Goal: Task Accomplishment & Management: Manage account settings

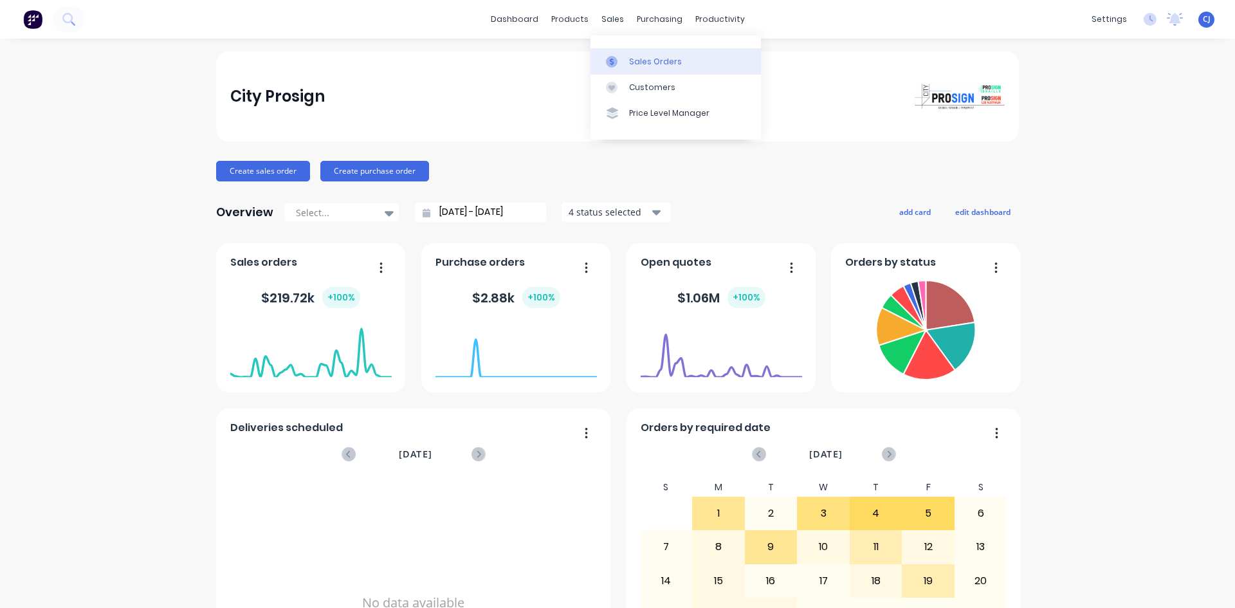
click at [622, 53] on link "Sales Orders" at bounding box center [675, 61] width 170 height 26
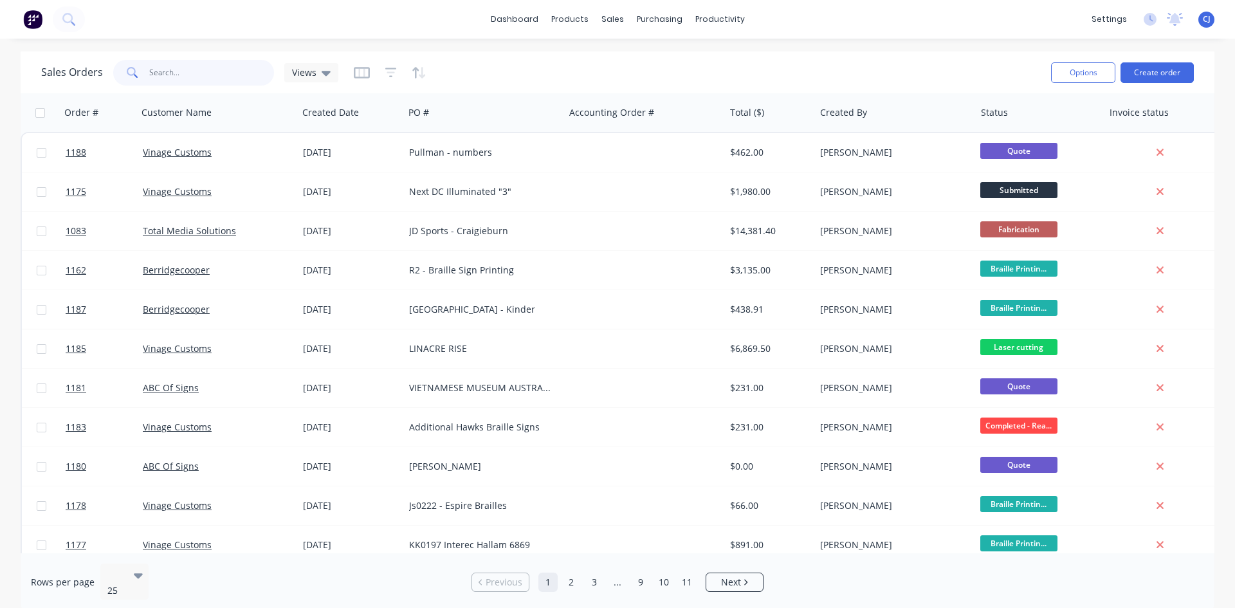
click at [207, 79] on input "text" at bounding box center [211, 73] width 125 height 26
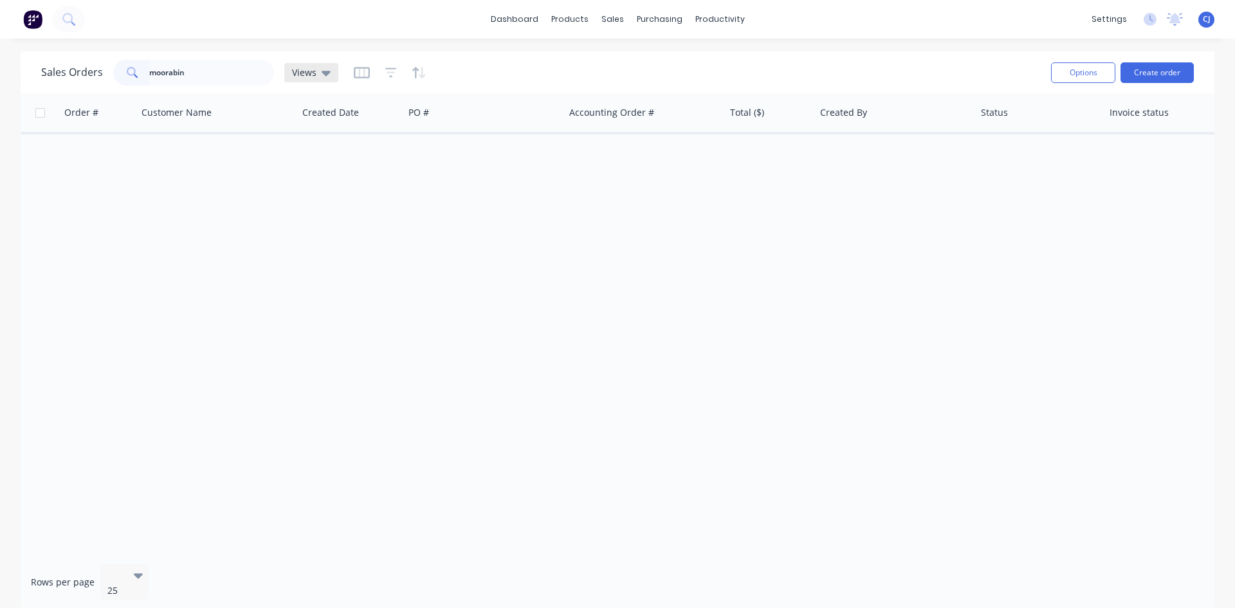
click at [317, 75] on div "Views" at bounding box center [311, 73] width 39 height 12
click at [304, 206] on button "Archive" at bounding box center [361, 208] width 147 height 15
click at [192, 67] on input "moorabin" at bounding box center [211, 73] width 125 height 26
drag, startPoint x: 198, startPoint y: 73, endPoint x: 91, endPoint y: 54, distance: 109.0
click at [73, 64] on div "Sales Orders moorabin Archive" at bounding box center [193, 73] width 305 height 26
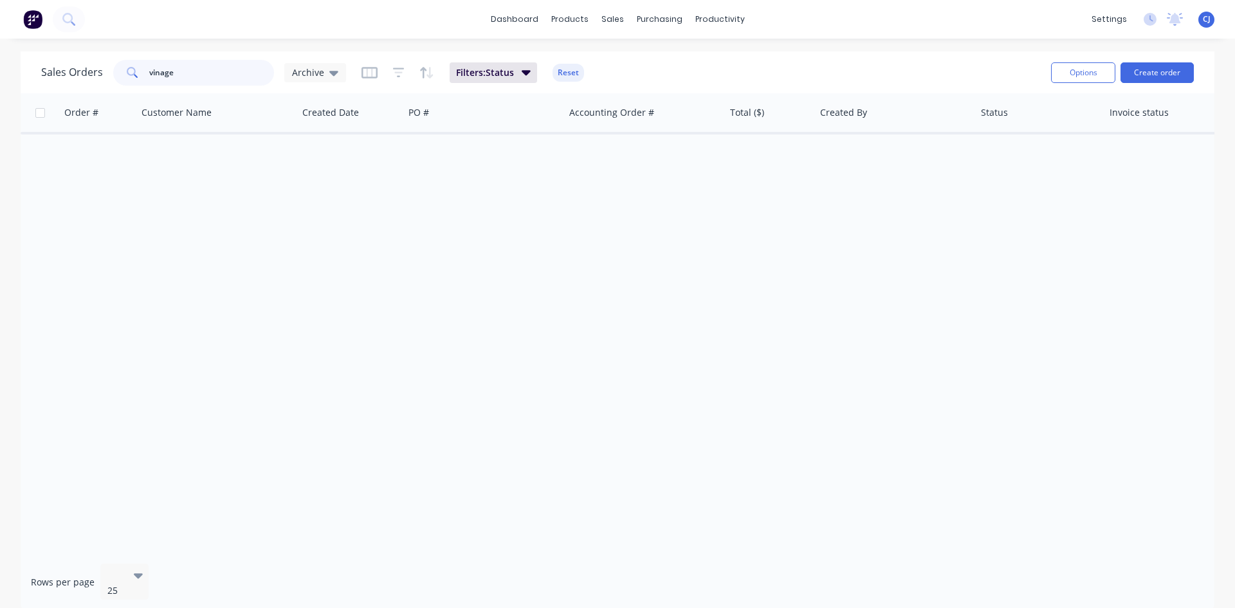
type input "vinage"
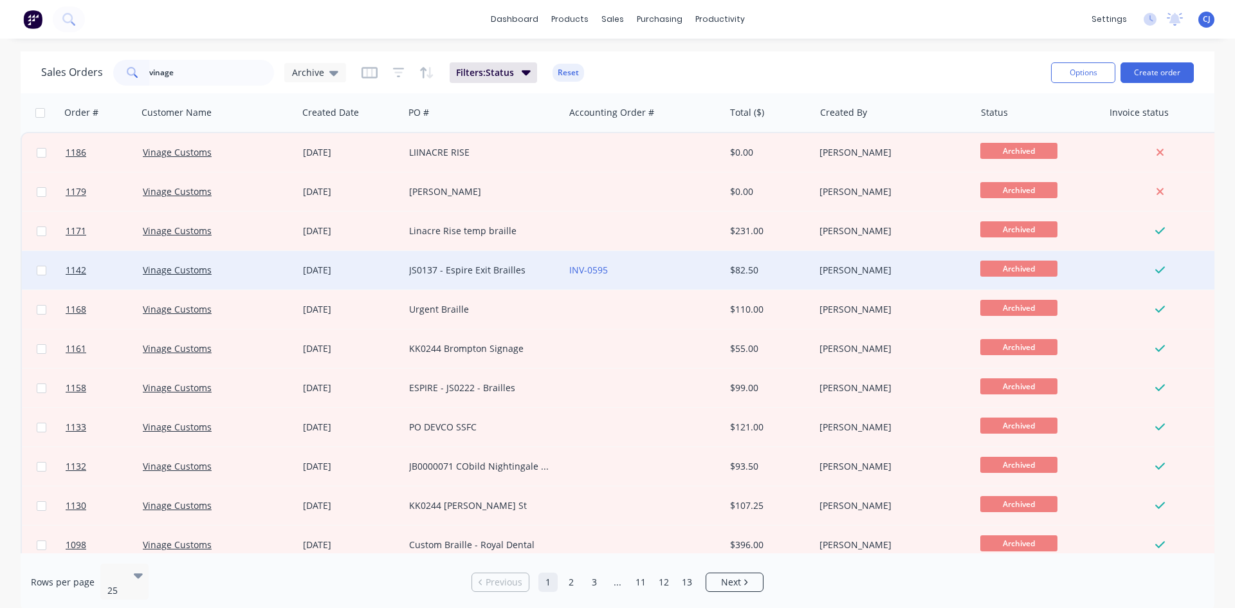
click at [517, 271] on div "JS0137 - Espire Exit Brailles" at bounding box center [480, 270] width 143 height 13
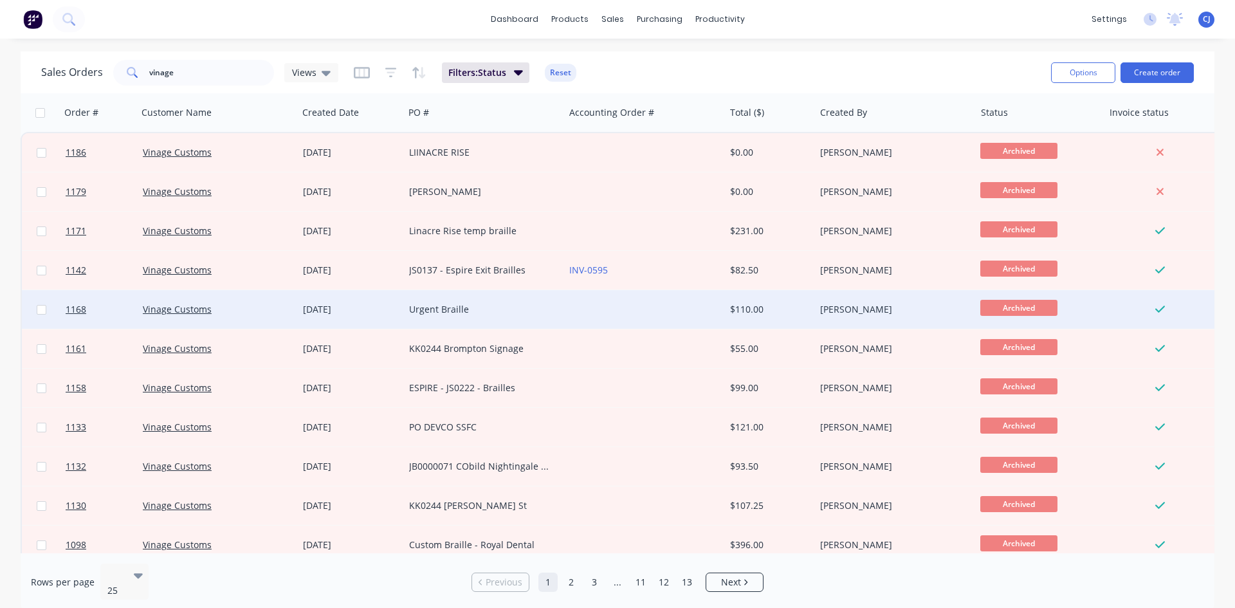
click at [458, 305] on div "Urgent Braille" at bounding box center [480, 309] width 143 height 13
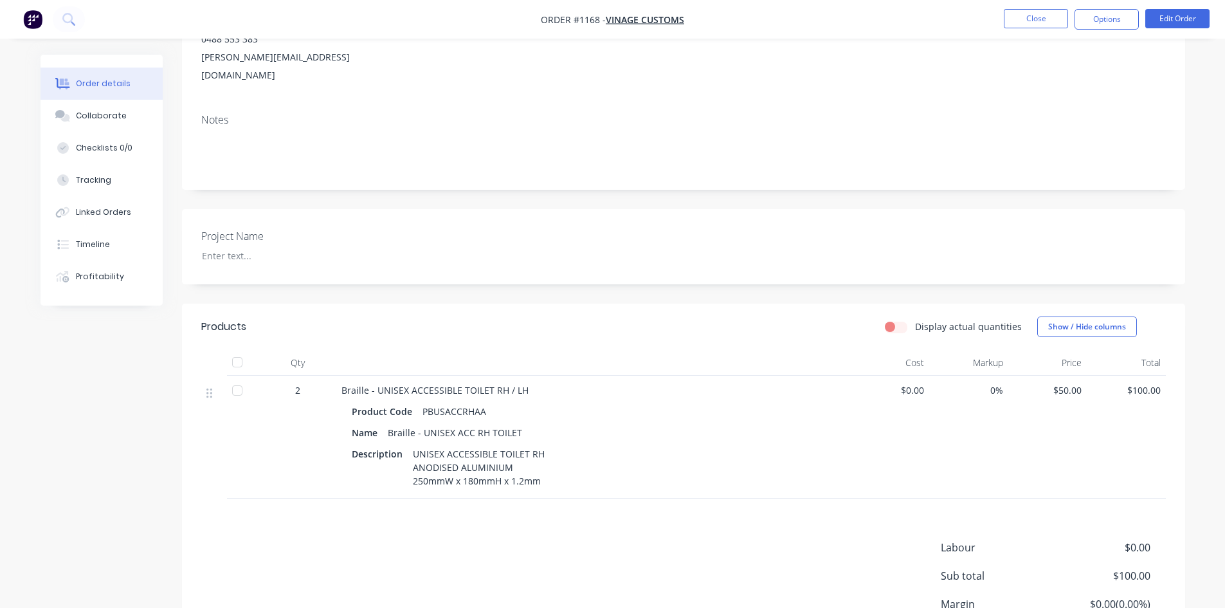
scroll to position [129, 0]
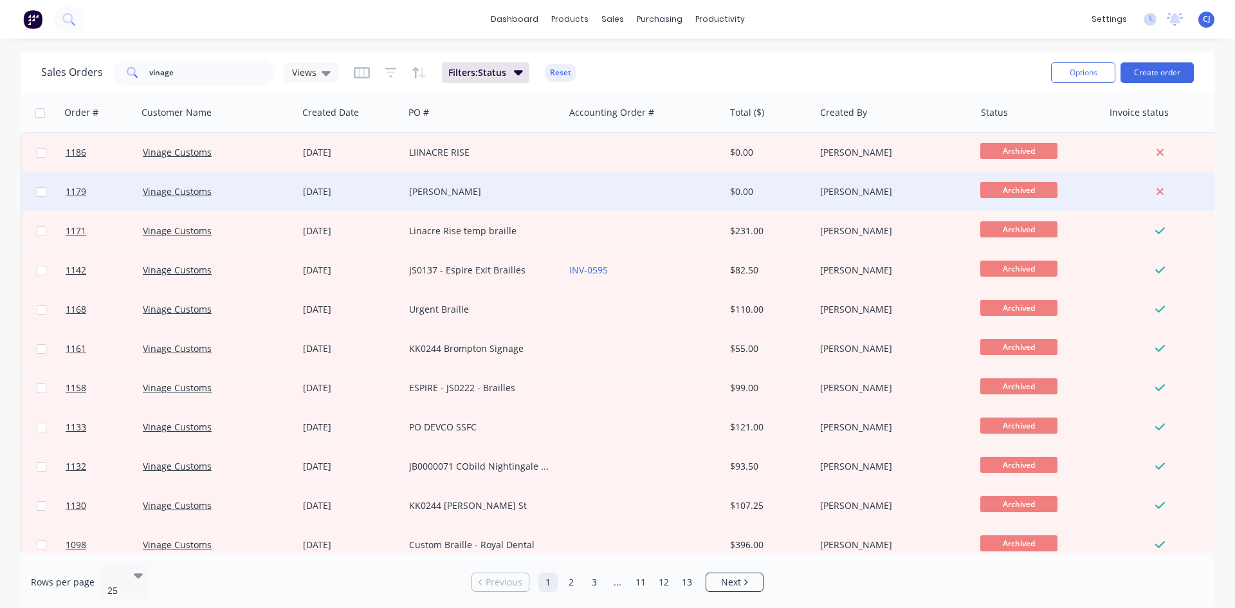
click at [453, 186] on div "[PERSON_NAME]" at bounding box center [480, 191] width 143 height 13
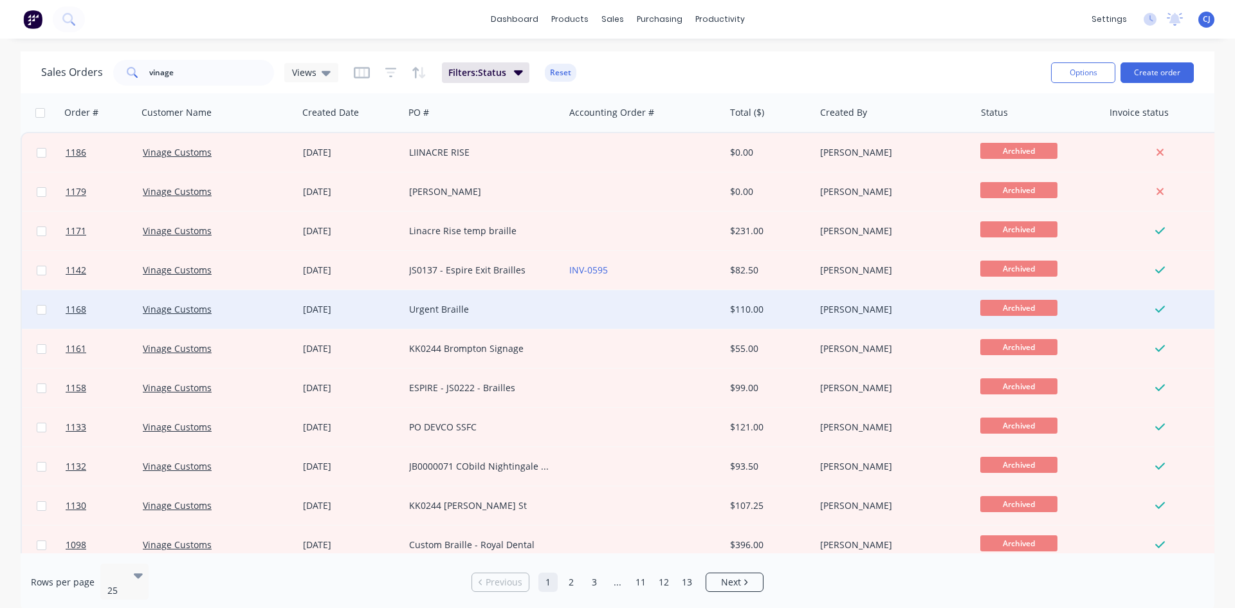
click at [489, 306] on div "Urgent Braille" at bounding box center [480, 309] width 143 height 13
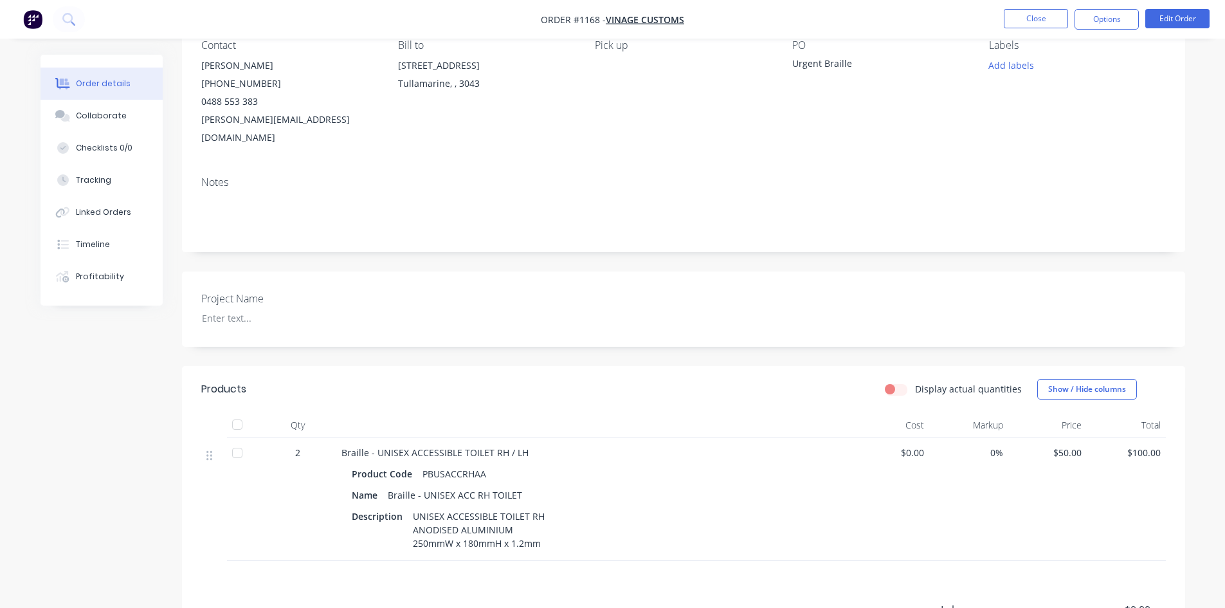
scroll to position [286, 0]
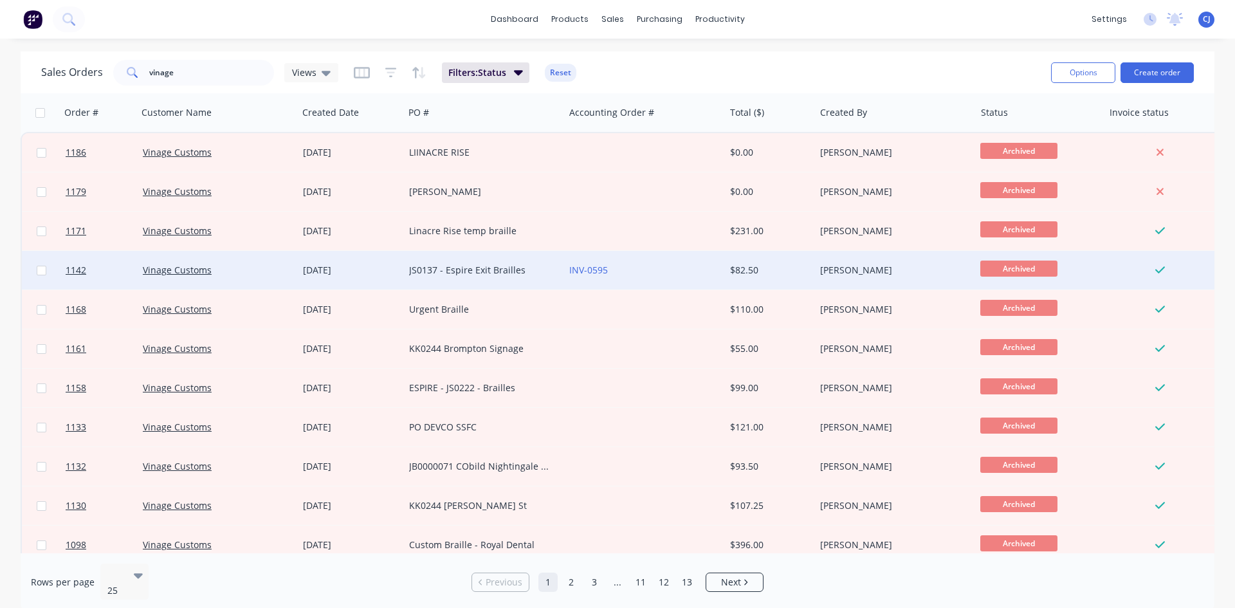
click at [436, 259] on div "JS0137 - Espire Exit Brailles" at bounding box center [484, 270] width 160 height 39
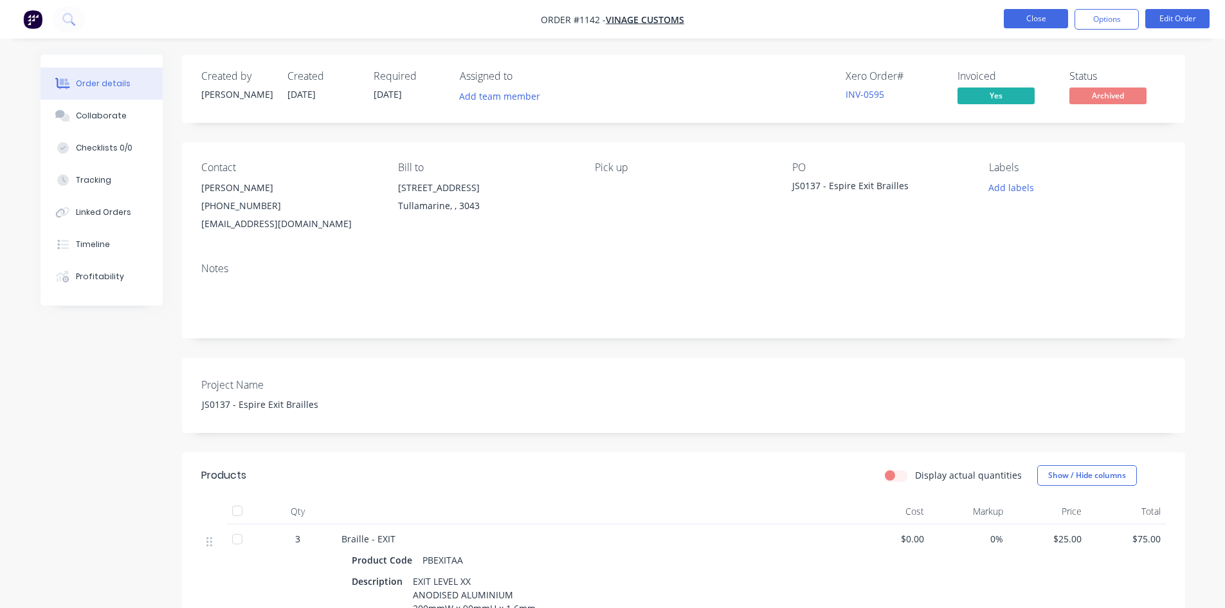
click at [1031, 26] on button "Close" at bounding box center [1036, 18] width 64 height 19
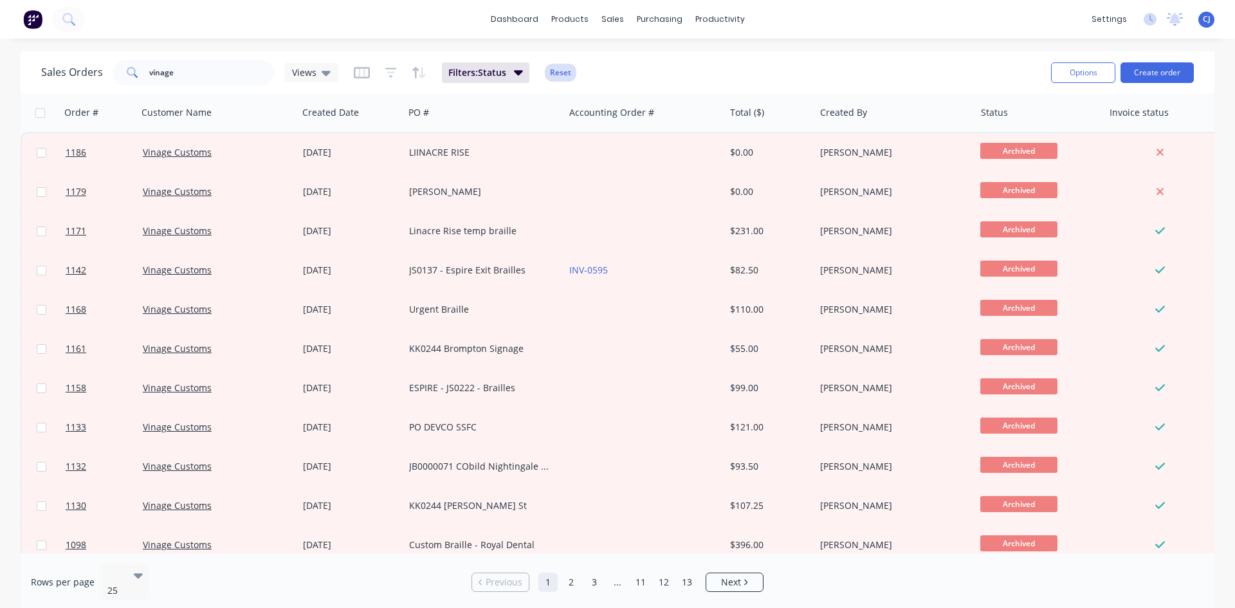
click at [554, 72] on button "Reset" at bounding box center [561, 73] width 32 height 18
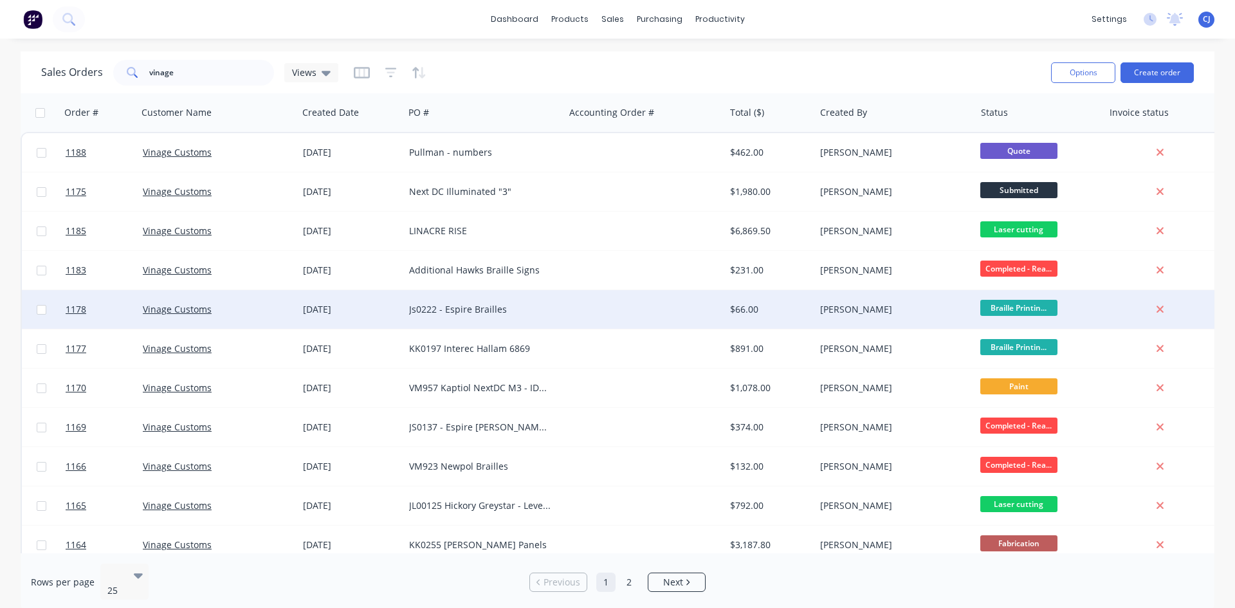
click at [492, 314] on div "Js0222 - Espire Brailles" at bounding box center [480, 309] width 143 height 13
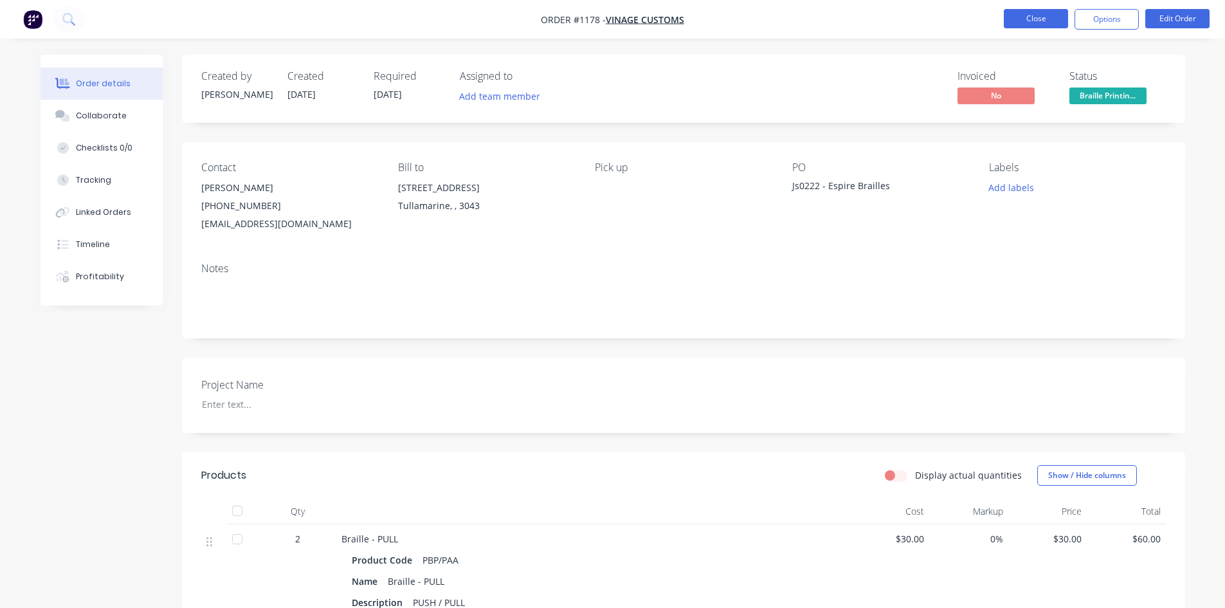
click at [1024, 17] on button "Close" at bounding box center [1036, 18] width 64 height 19
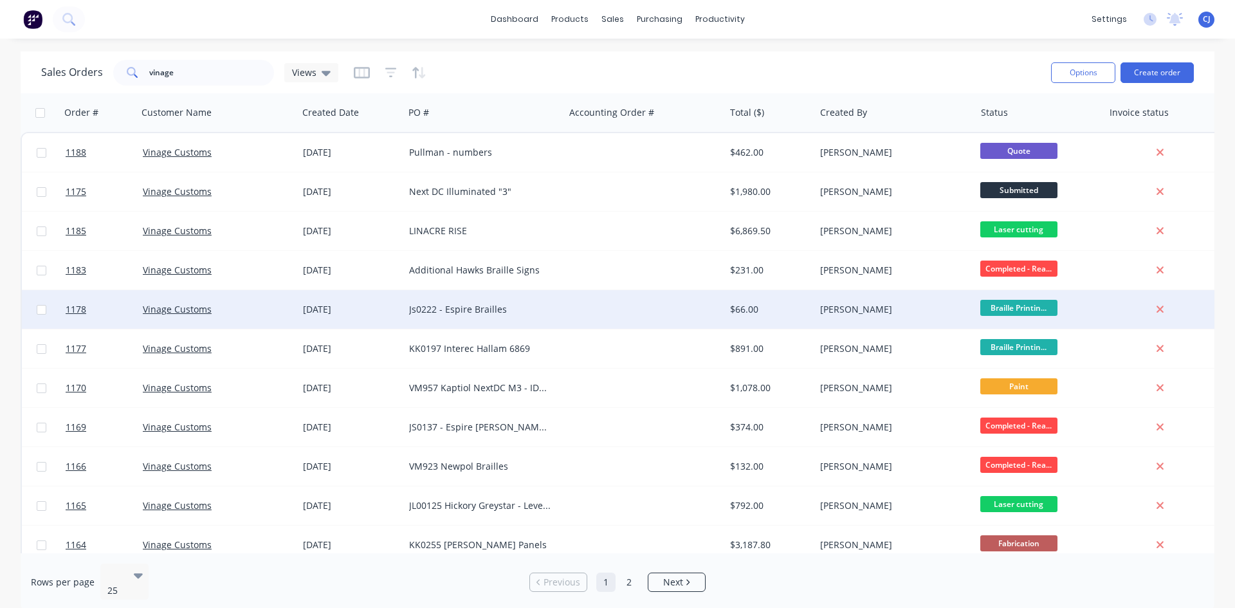
click at [460, 317] on div "Js0222 - Espire Brailles" at bounding box center [484, 309] width 160 height 39
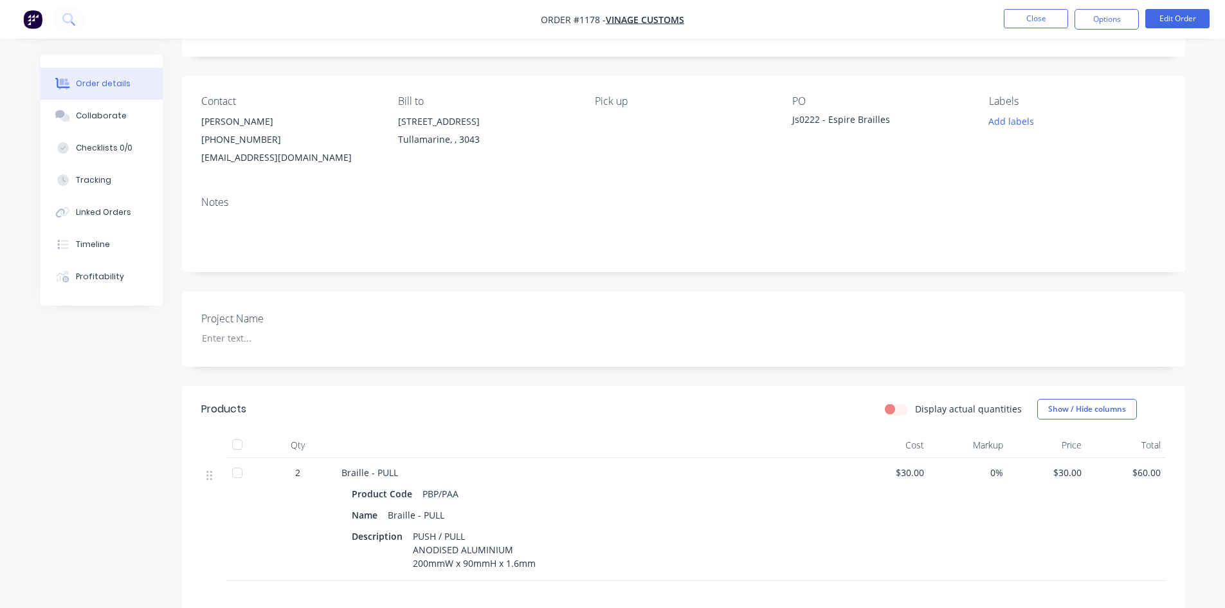
scroll to position [64, 0]
click at [1046, 24] on button "Close" at bounding box center [1036, 18] width 64 height 19
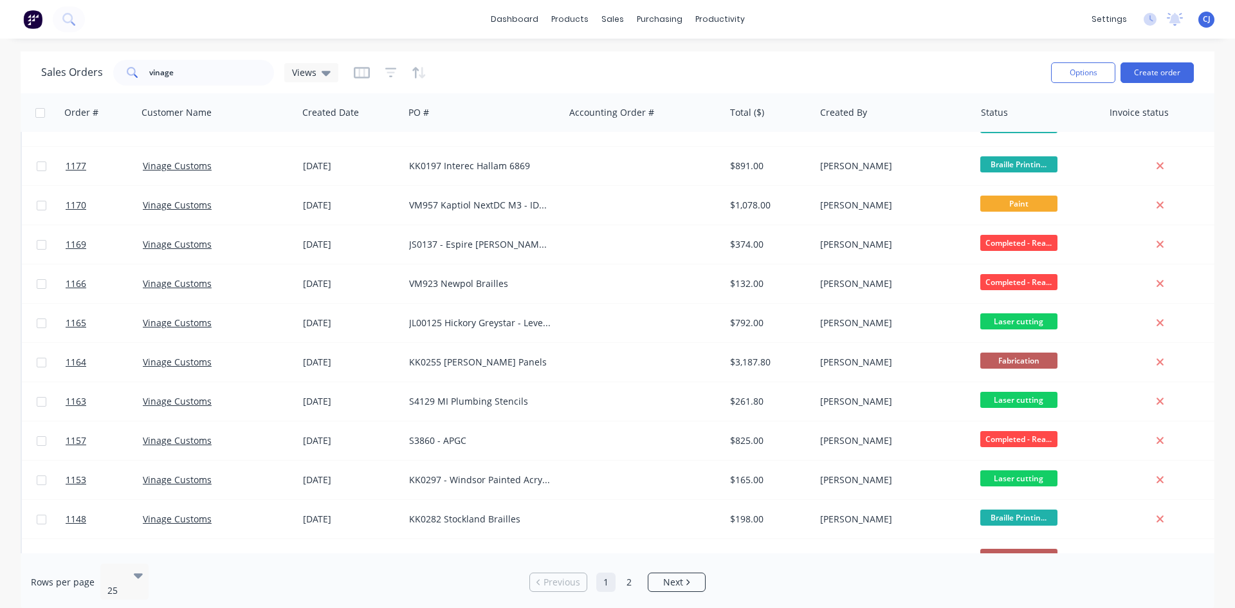
scroll to position [193, 0]
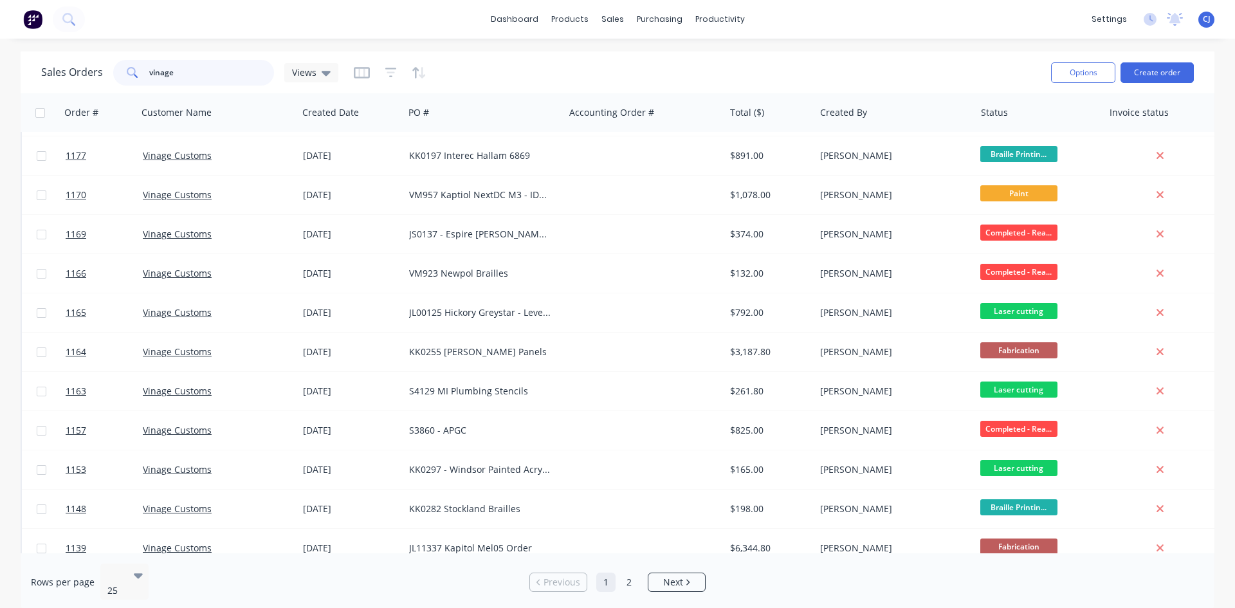
click at [175, 77] on input "vinage" at bounding box center [211, 73] width 125 height 26
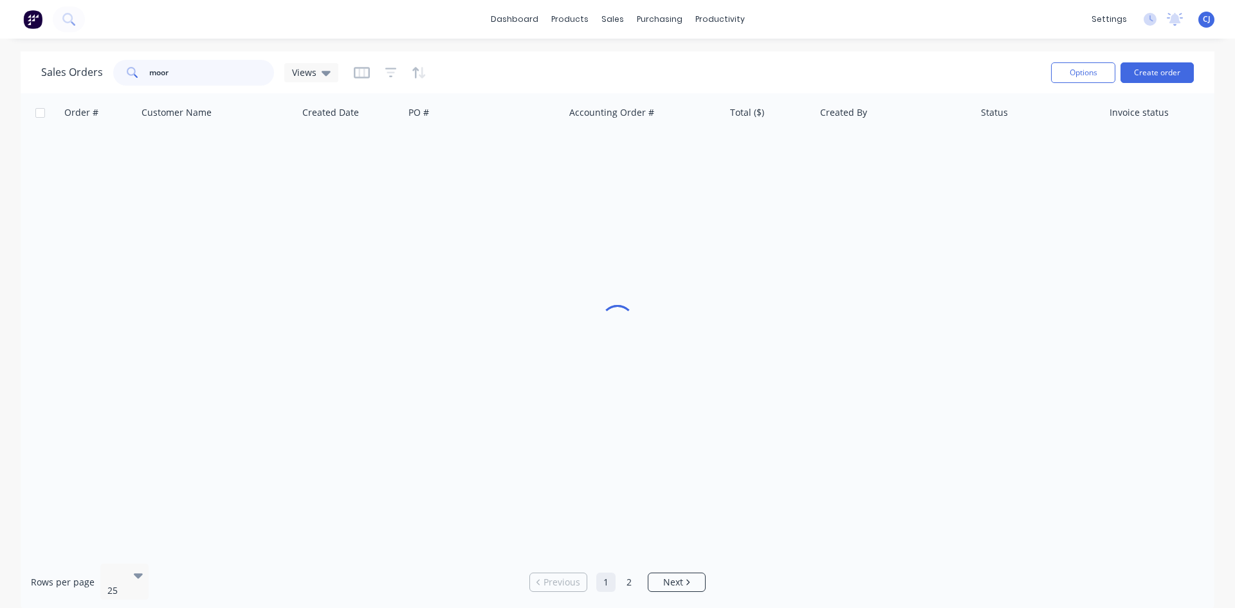
scroll to position [0, 0]
type input "m"
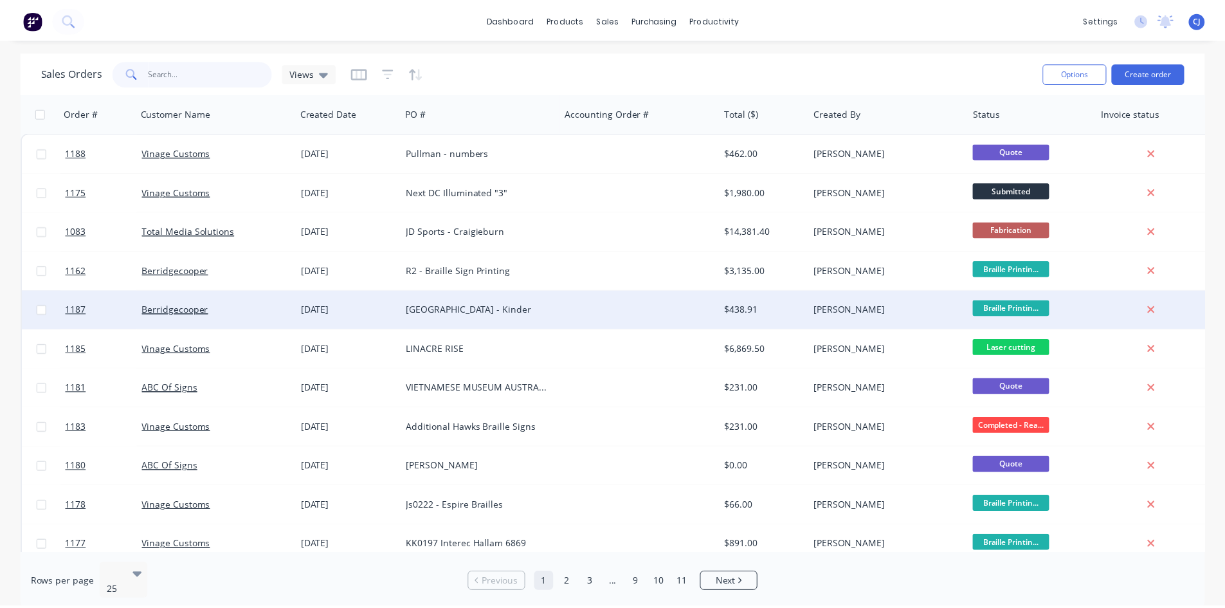
scroll to position [64, 0]
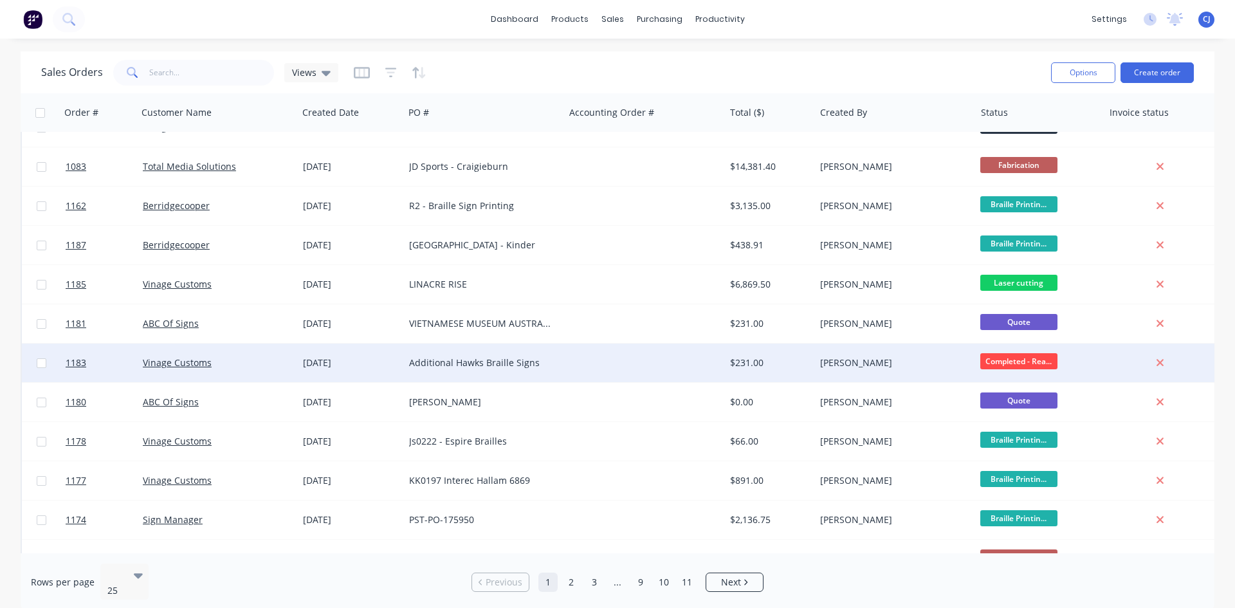
click at [502, 367] on div "Additional Hawks Braille Signs" at bounding box center [480, 362] width 143 height 13
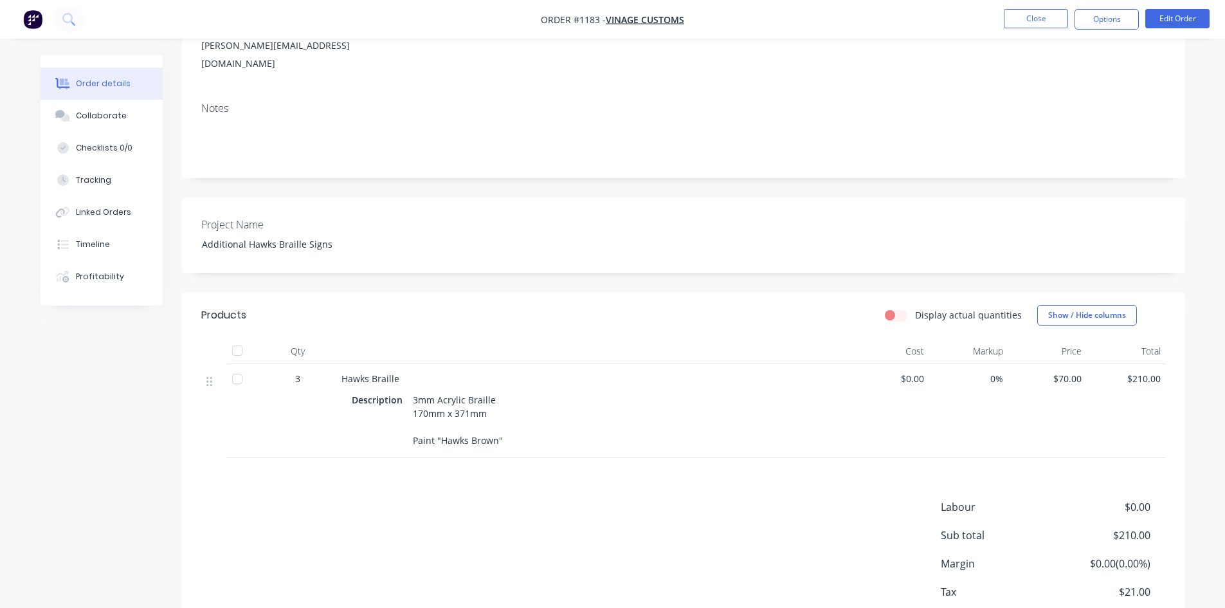
scroll to position [257, 0]
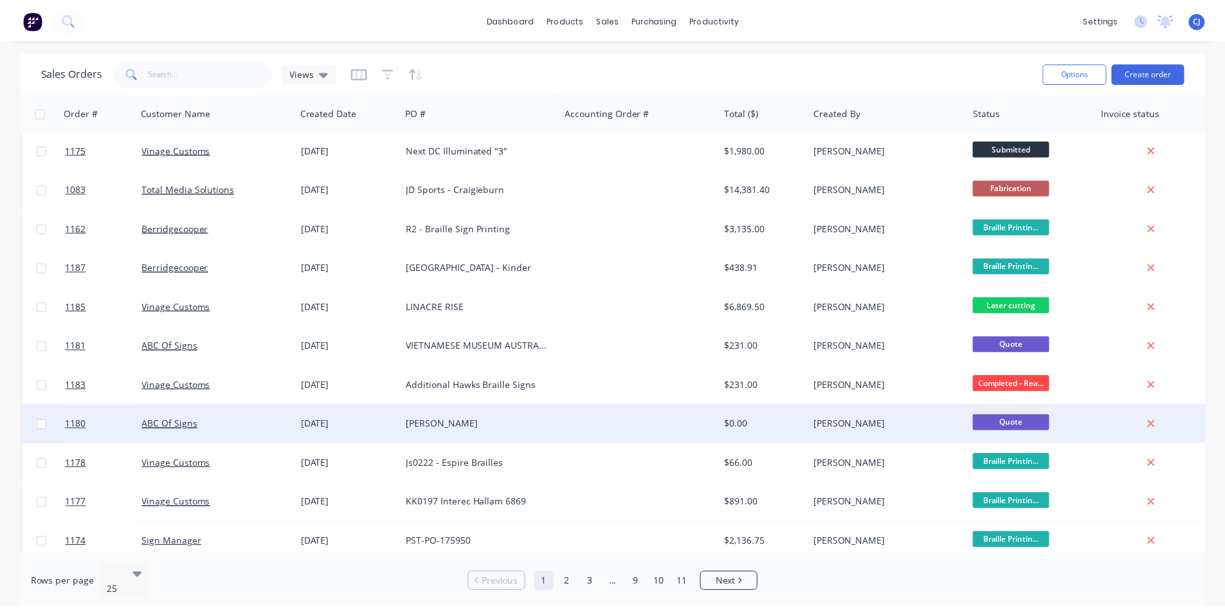
scroll to position [64, 0]
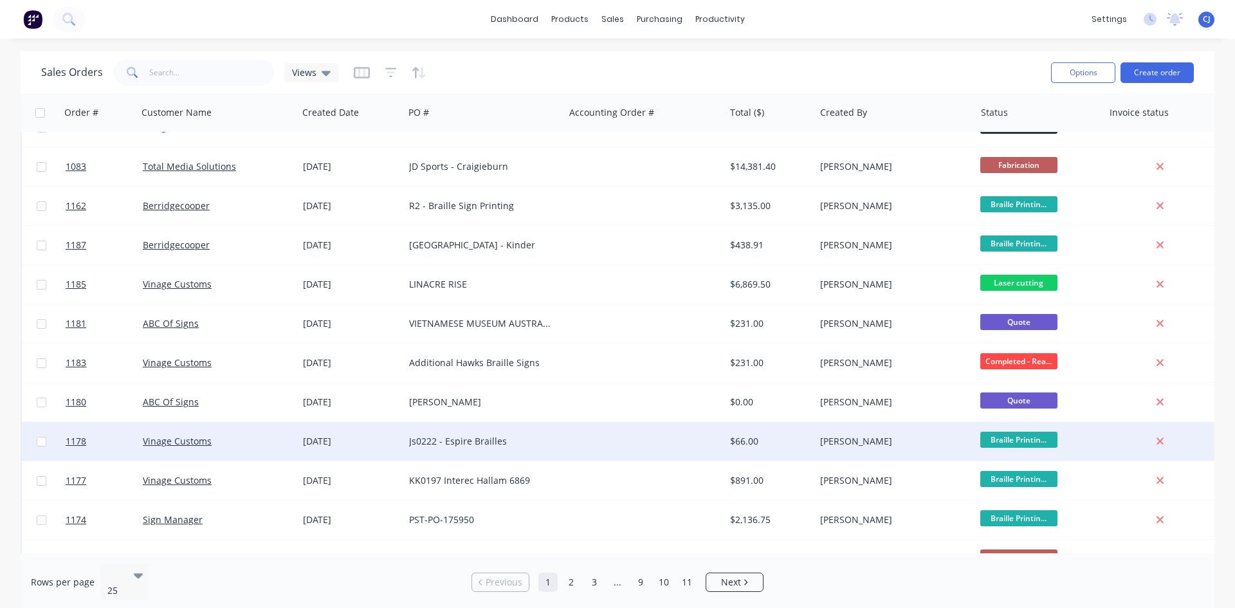
click at [550, 436] on div "Js0222 - Espire Brailles" at bounding box center [480, 441] width 143 height 13
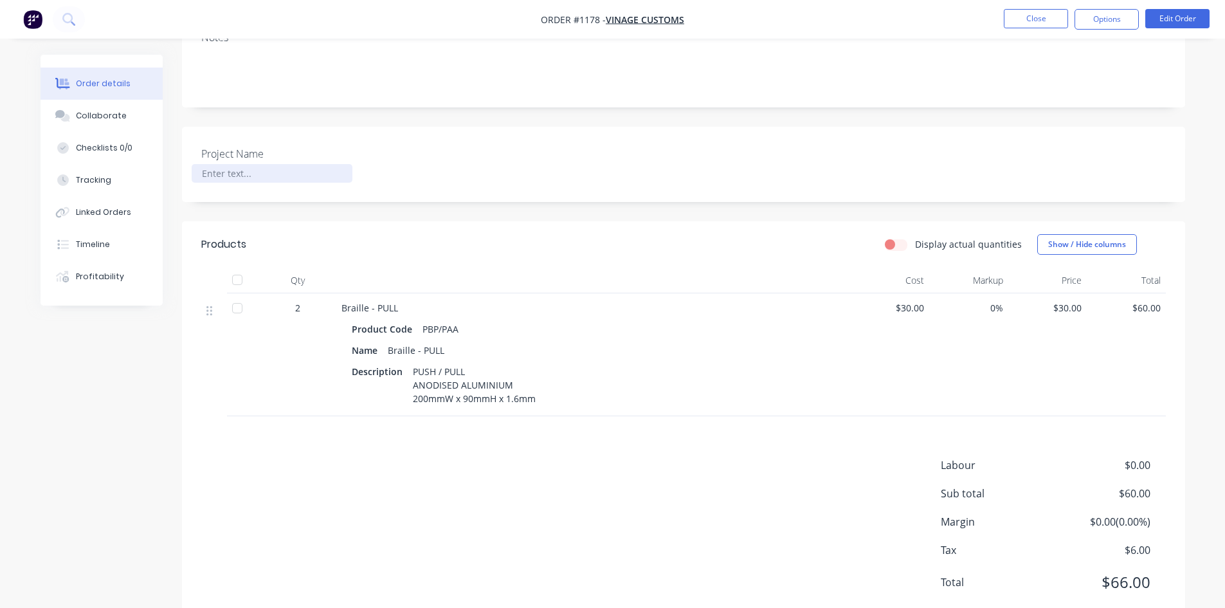
scroll to position [257, 0]
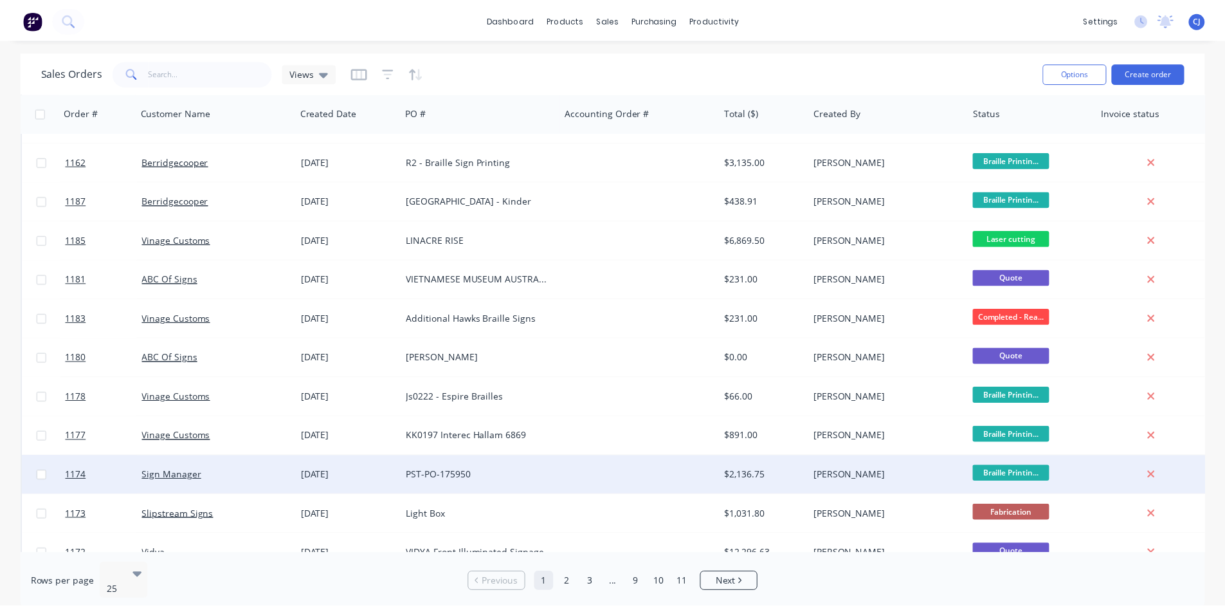
scroll to position [193, 0]
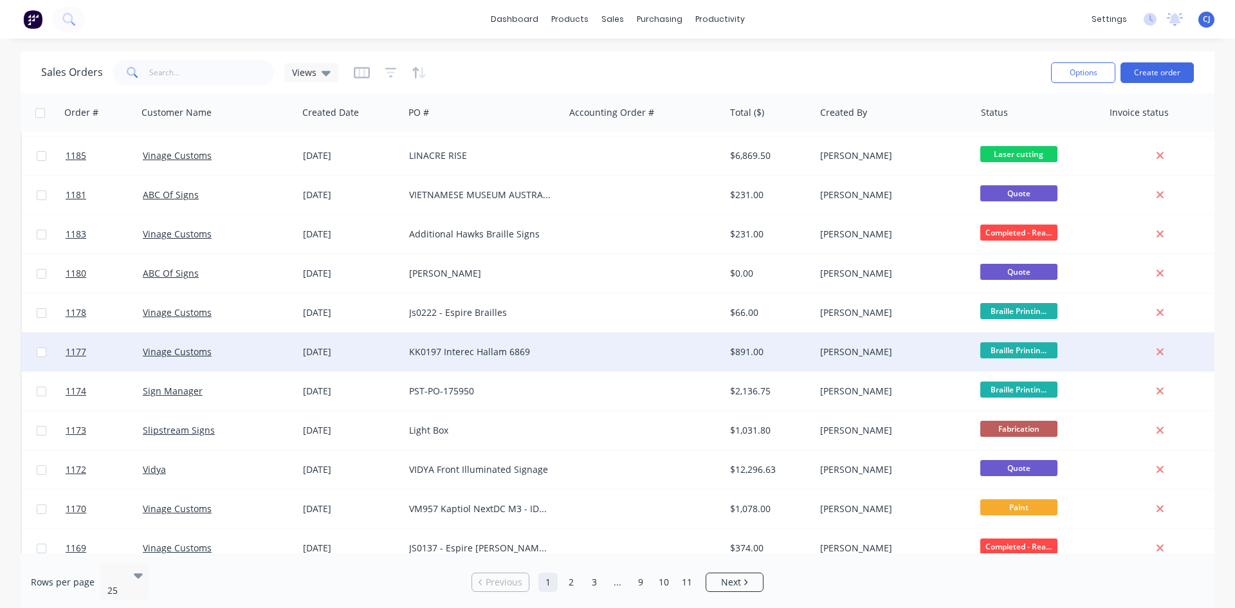
click at [505, 347] on div "KK0197 Interec Hallam 6869" at bounding box center [480, 351] width 143 height 13
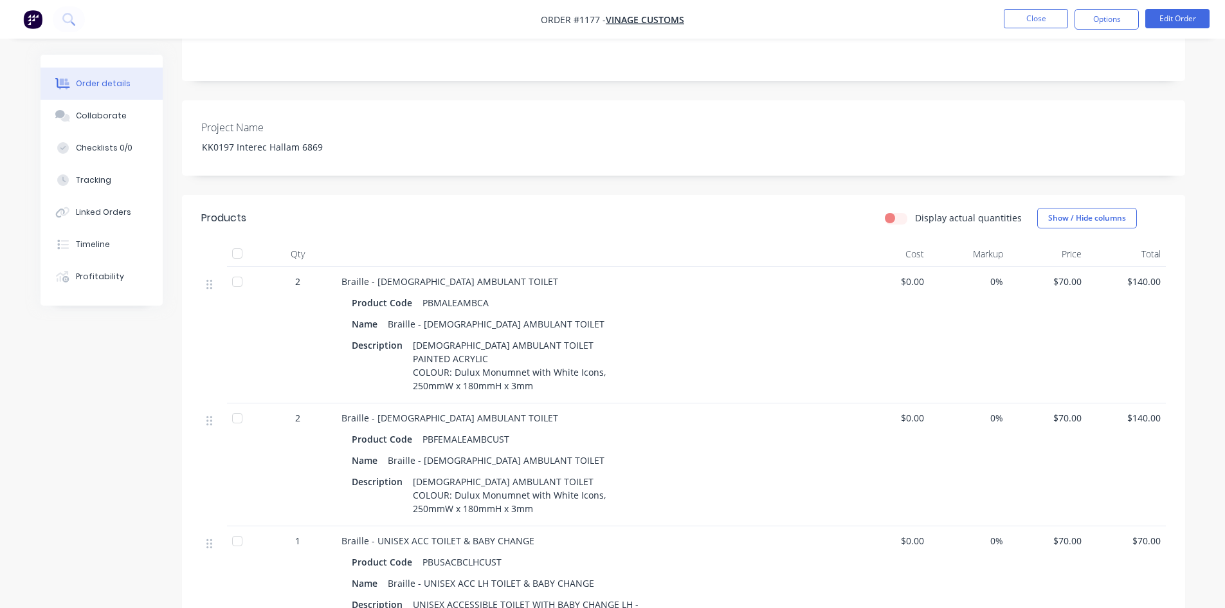
scroll to position [64, 0]
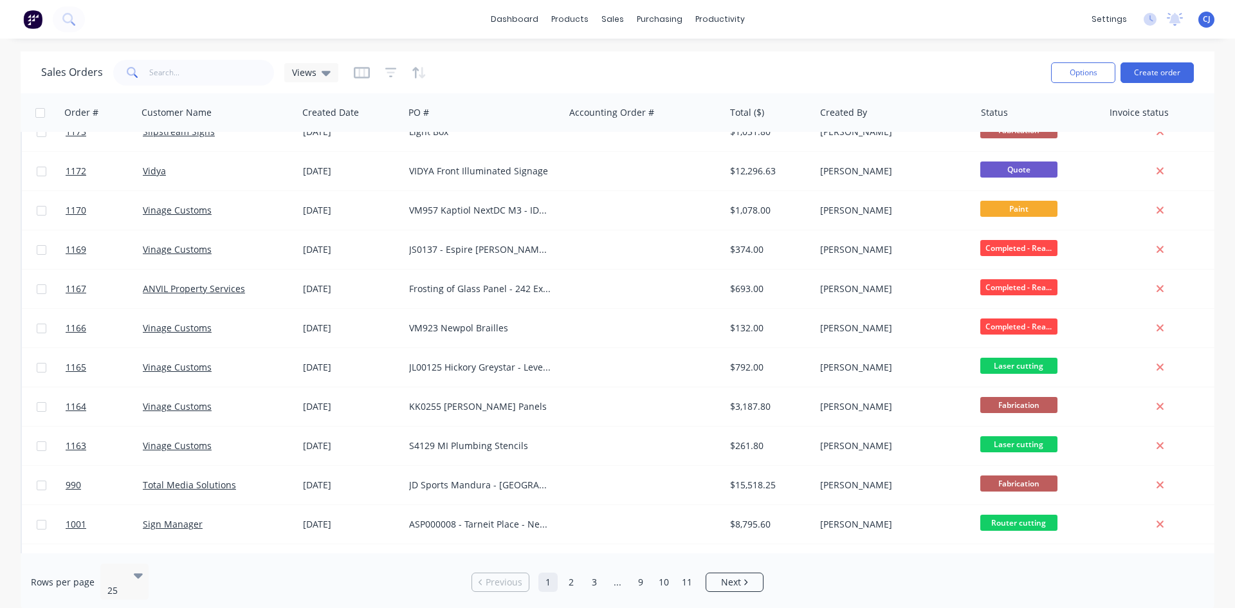
scroll to position [566, 0]
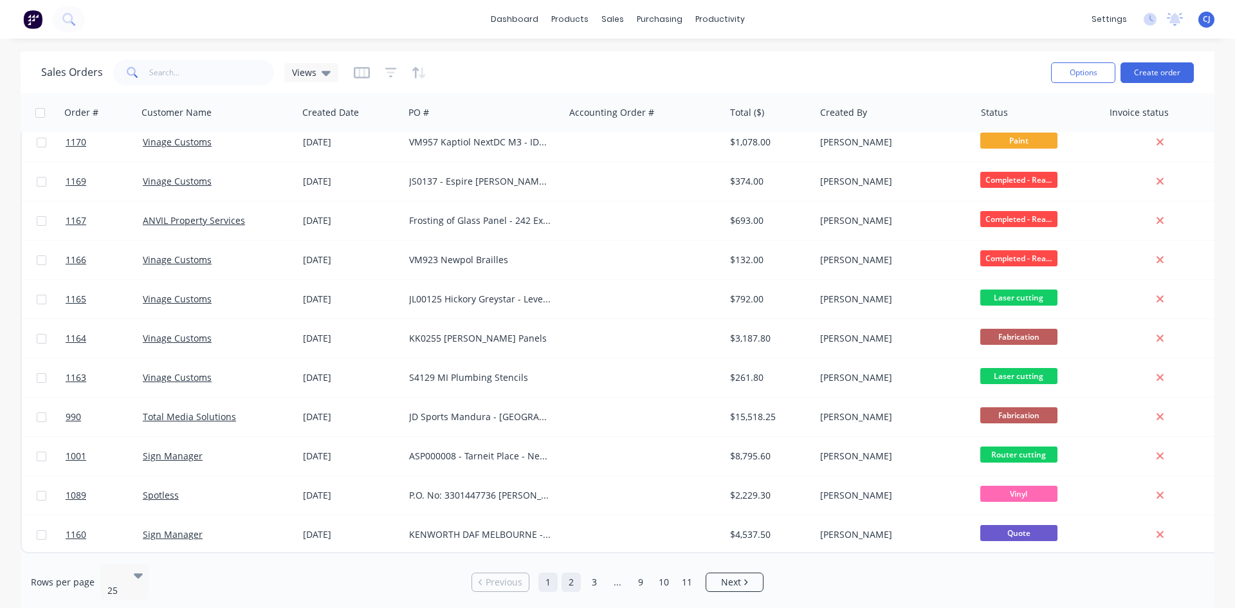
click at [576, 577] on link "2" at bounding box center [570, 581] width 19 height 19
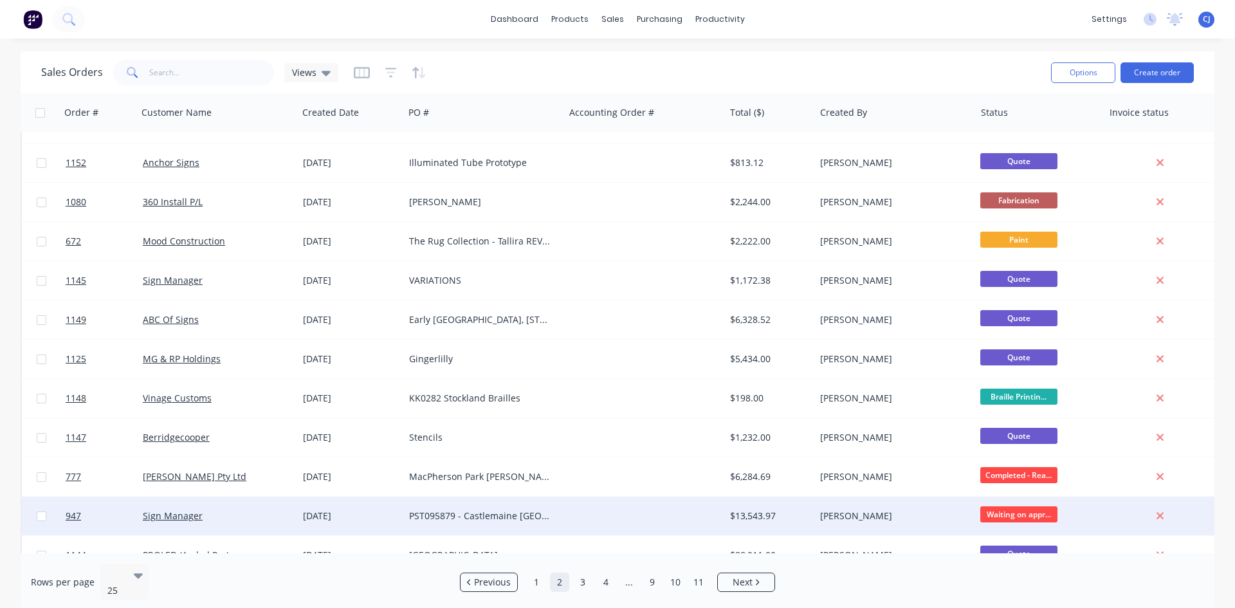
scroll to position [244, 0]
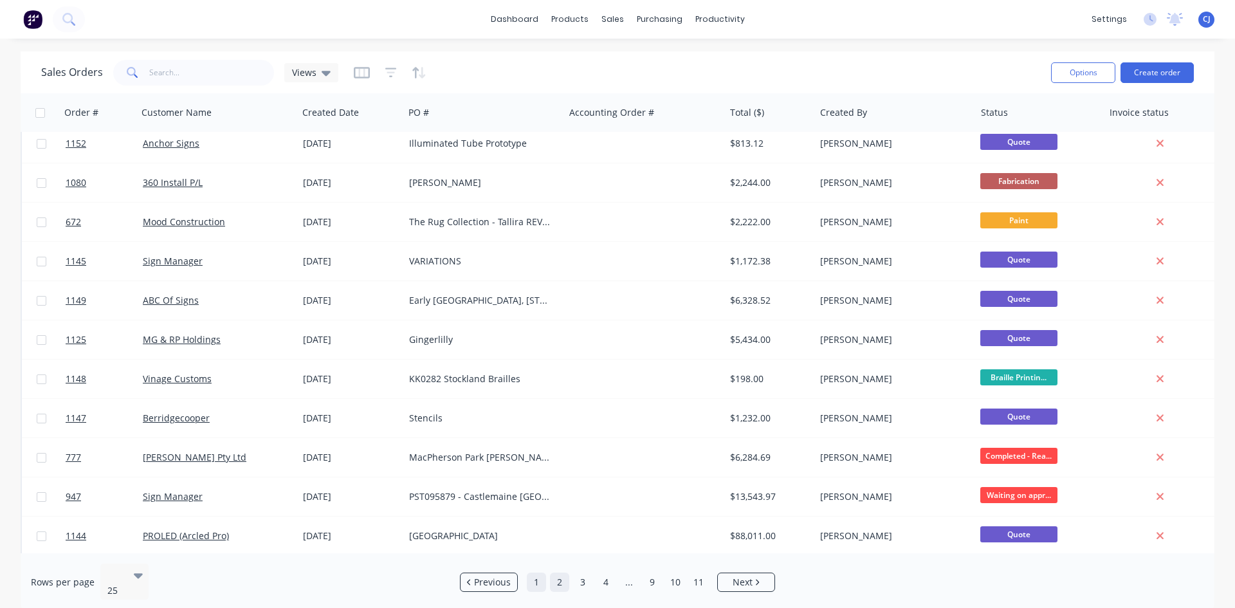
click at [541, 575] on link "1" at bounding box center [536, 581] width 19 height 19
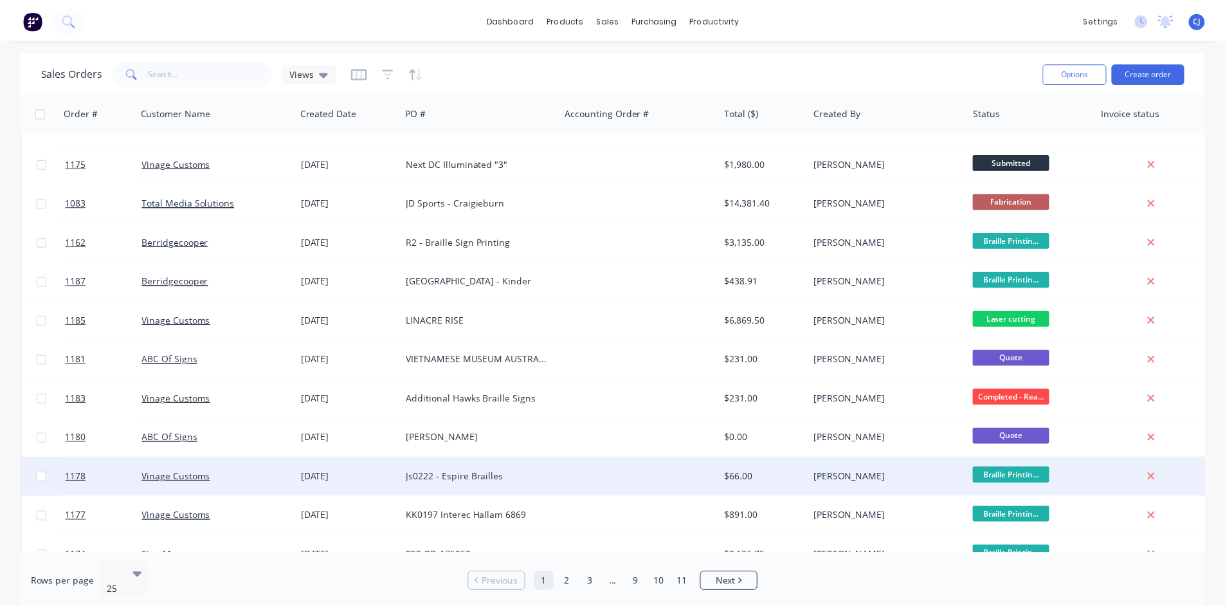
scroll to position [0, 0]
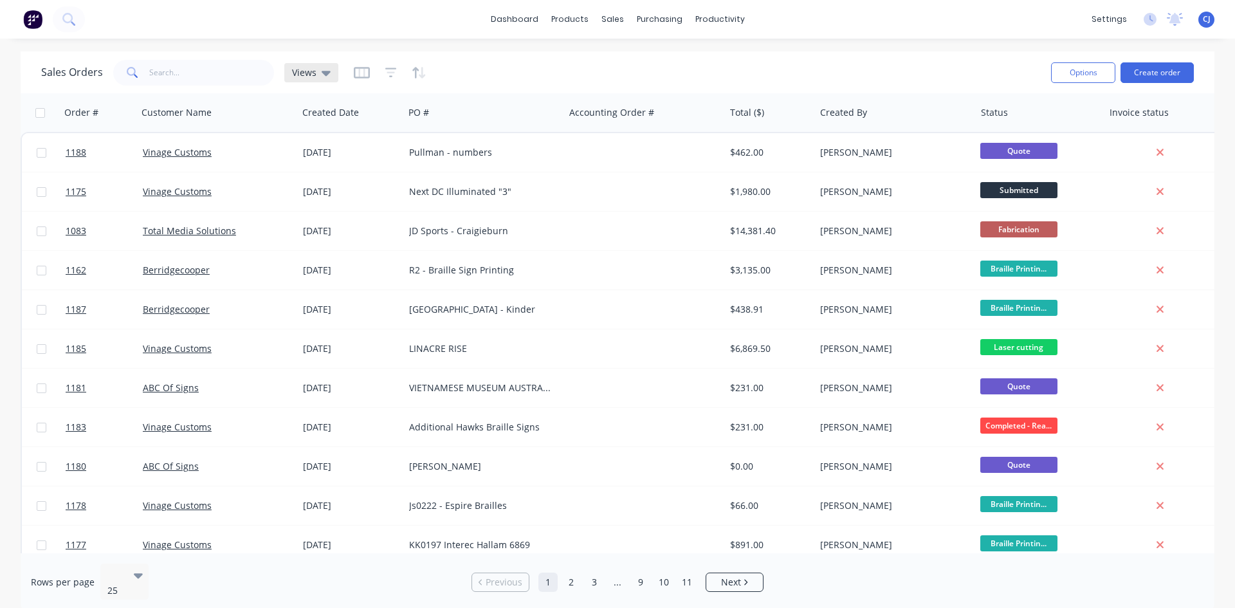
click at [329, 69] on div "Views" at bounding box center [311, 72] width 54 height 19
click at [339, 220] on div "Archive edit" at bounding box center [374, 208] width 172 height 26
click at [343, 212] on button "Archive" at bounding box center [361, 208] width 147 height 15
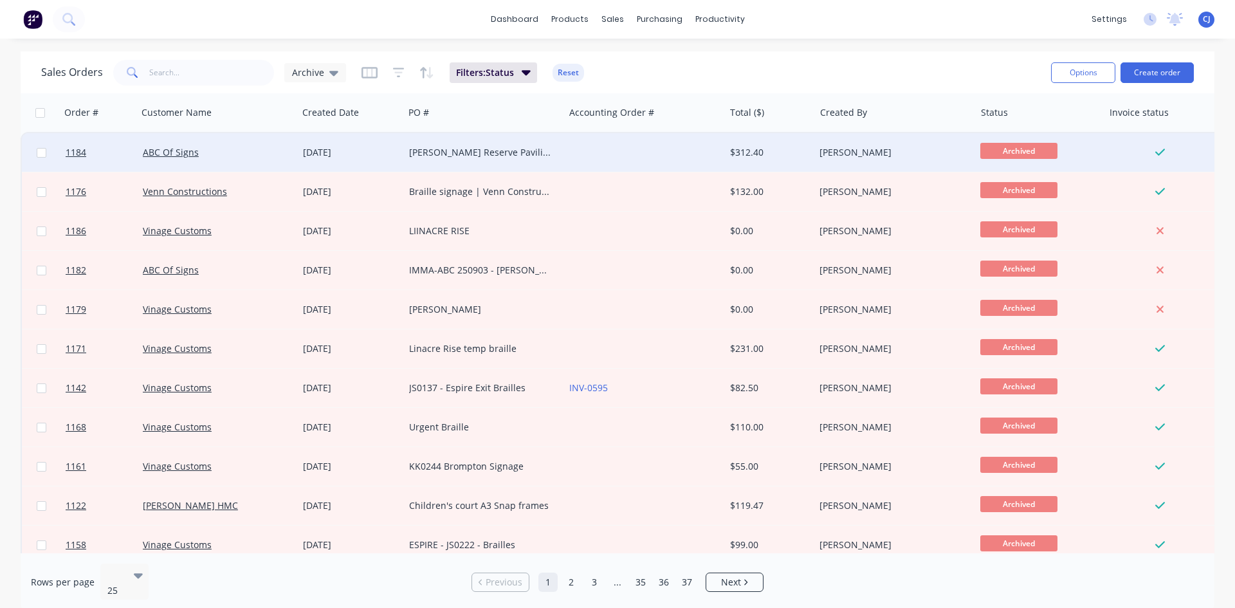
click at [477, 150] on div "[PERSON_NAME] Reserve Pavilion - Additional Signs" at bounding box center [480, 152] width 143 height 13
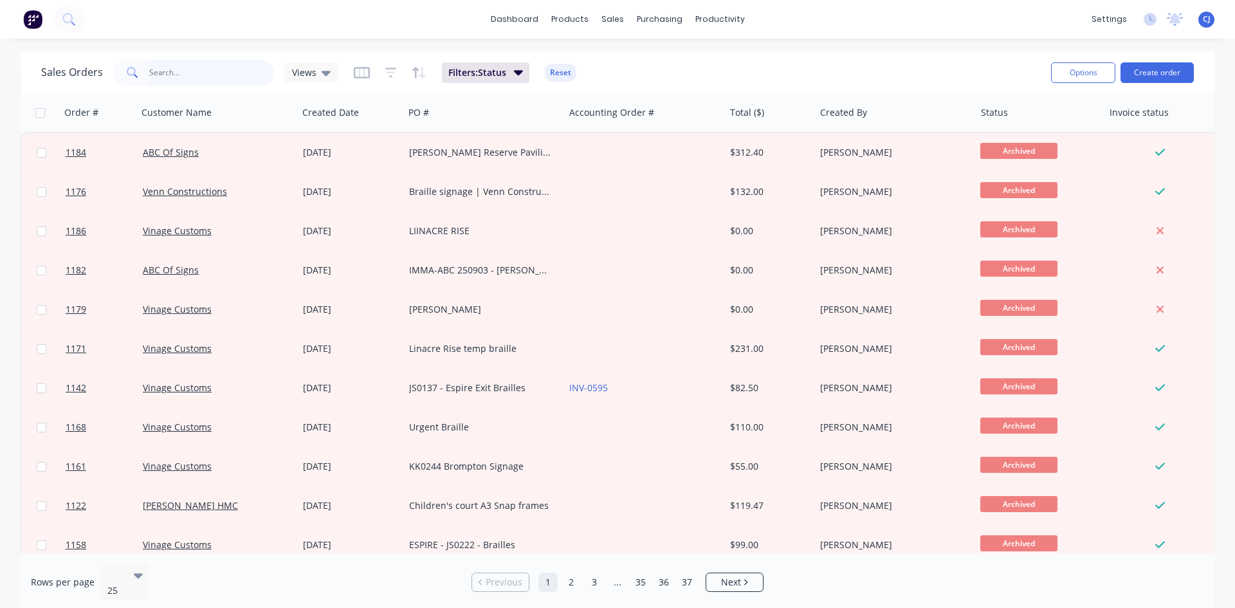
click at [206, 78] on input "text" at bounding box center [211, 73] width 125 height 26
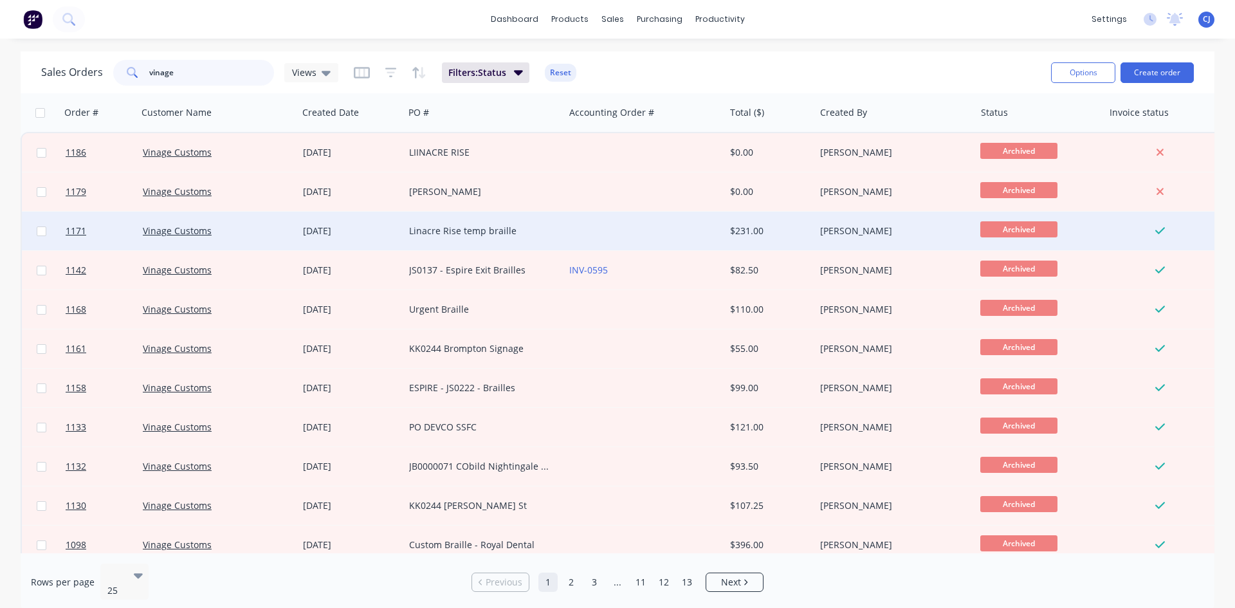
type input "vinage"
click at [497, 224] on div "Linacre Rise temp braille" at bounding box center [484, 231] width 160 height 39
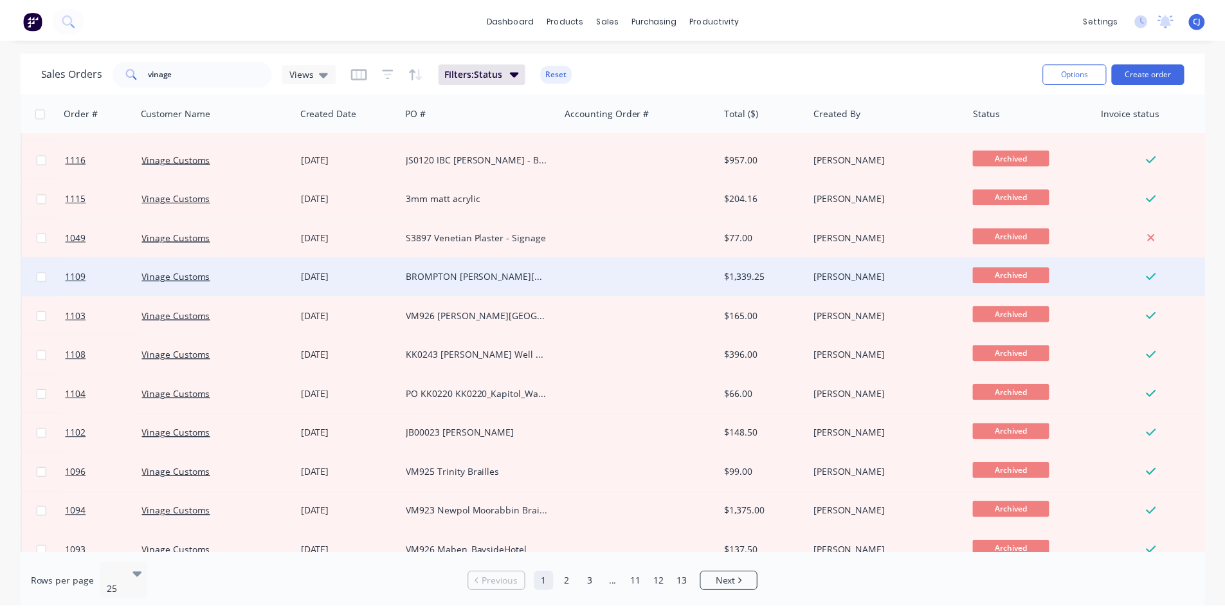
scroll to position [566, 0]
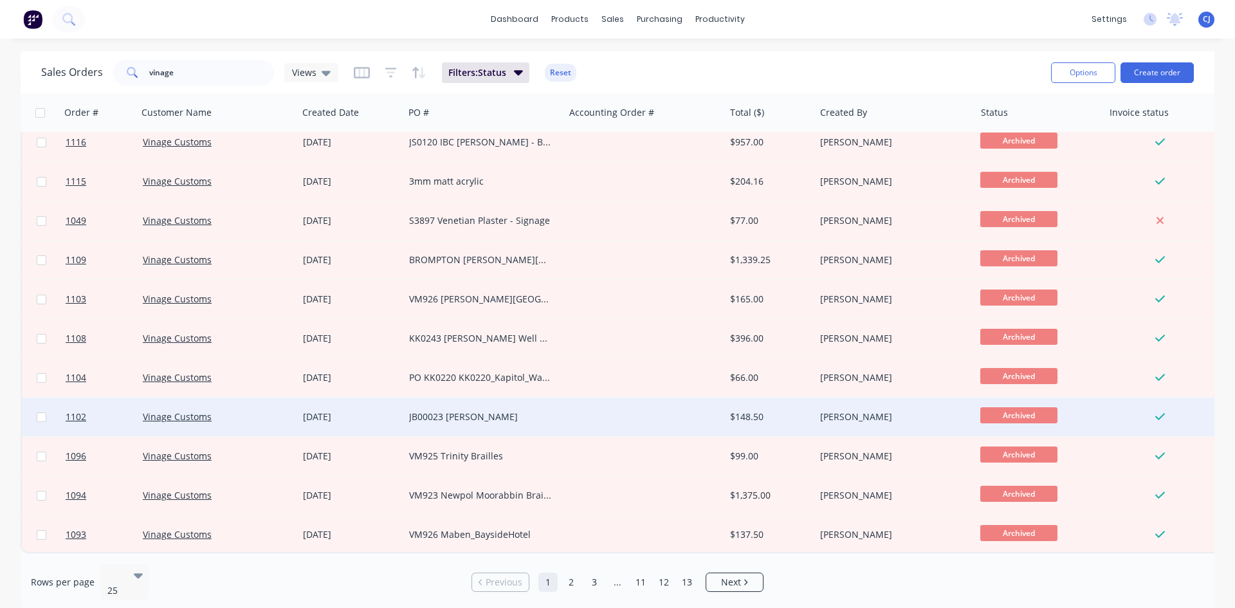
click at [552, 410] on div "JB00023 [PERSON_NAME]" at bounding box center [484, 416] width 150 height 13
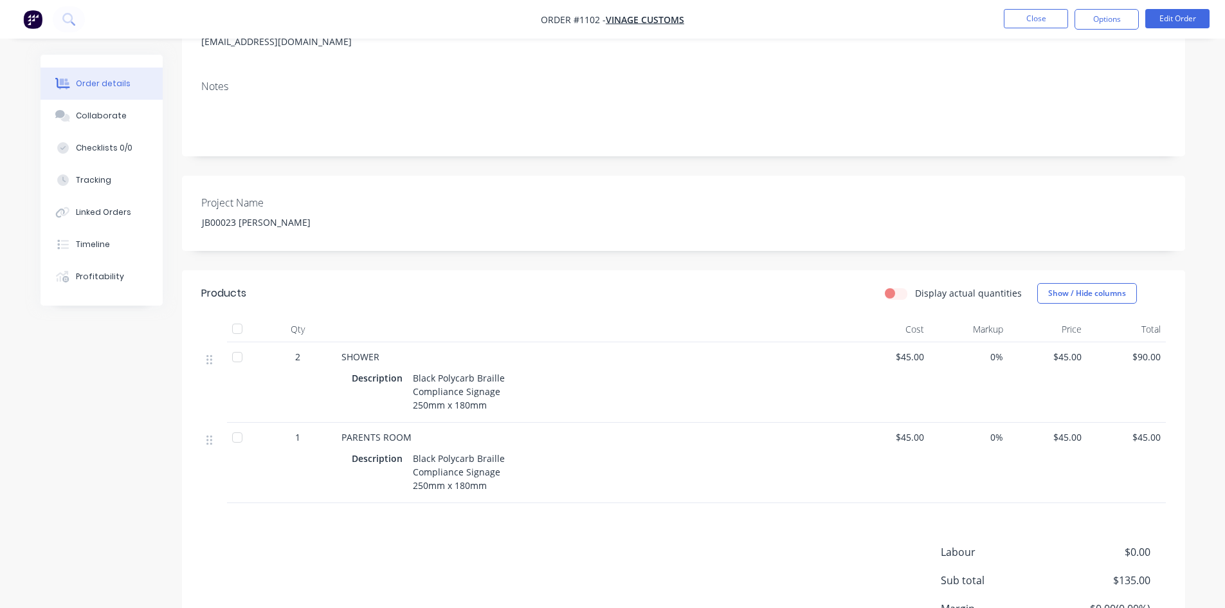
scroll to position [193, 0]
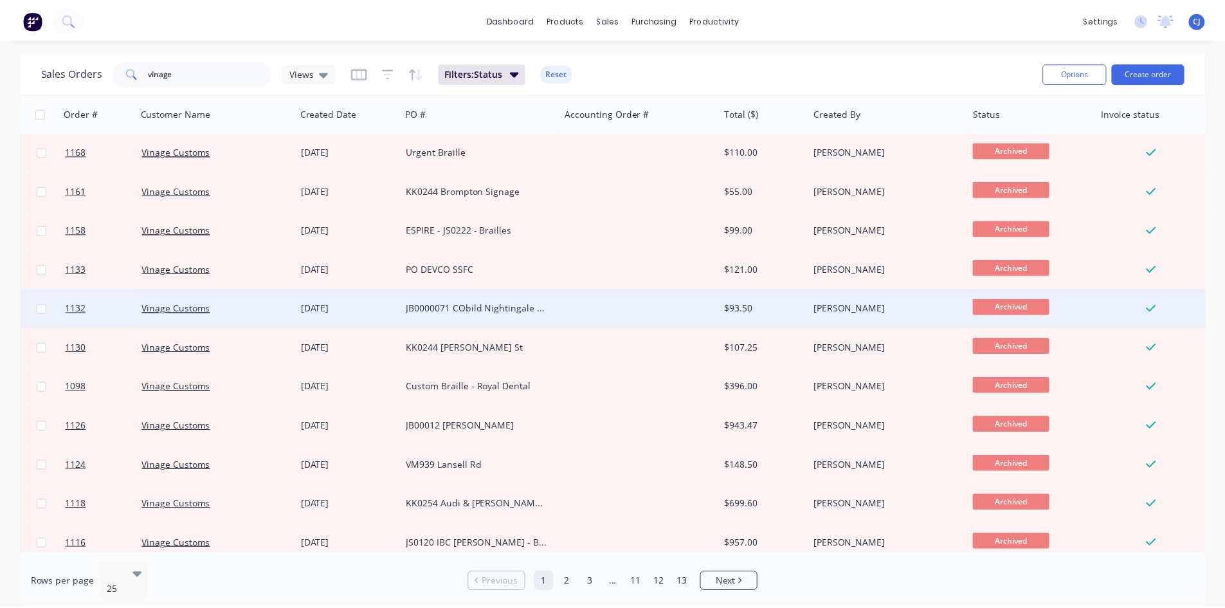
scroll to position [129, 0]
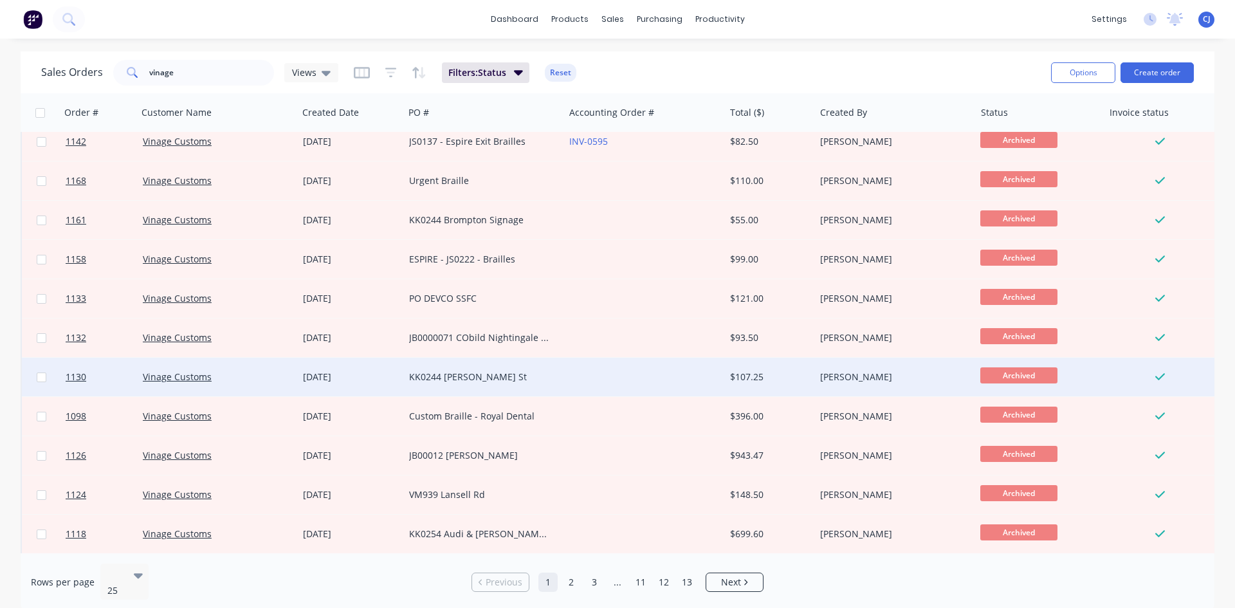
click at [495, 361] on div "KK0244 [PERSON_NAME] St" at bounding box center [484, 377] width 160 height 39
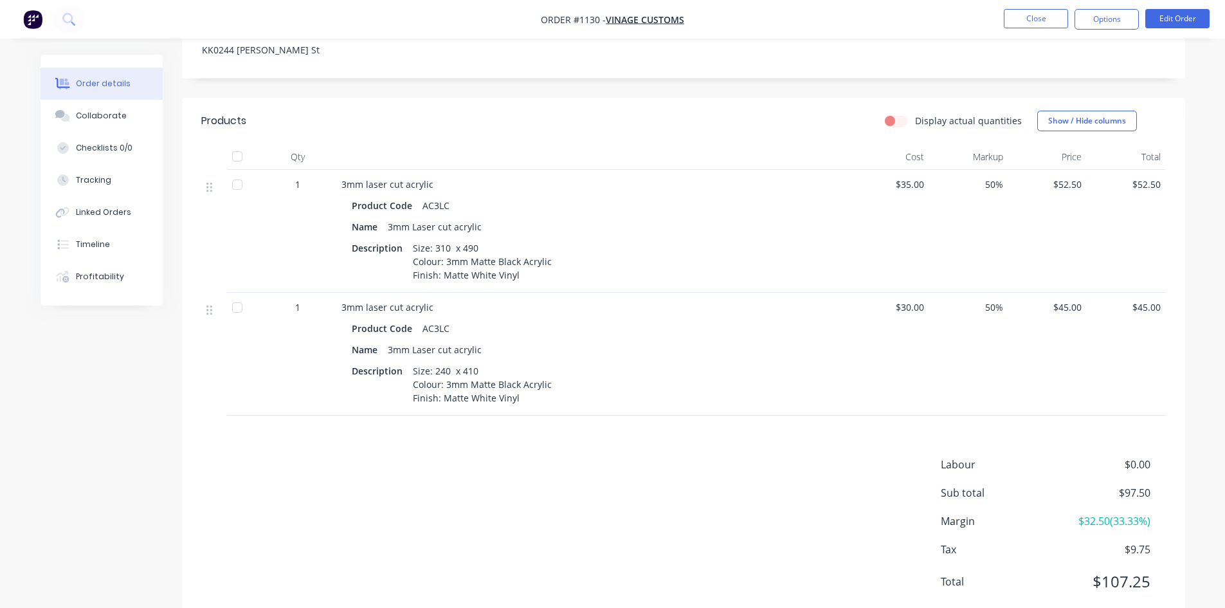
scroll to position [386, 0]
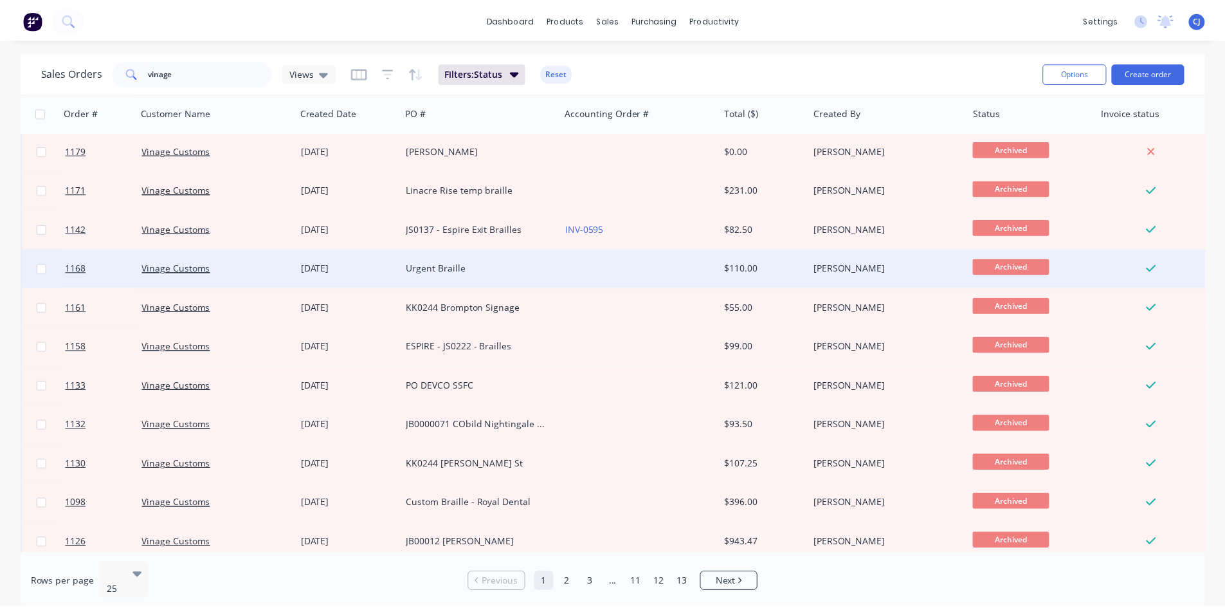
scroll to position [64, 0]
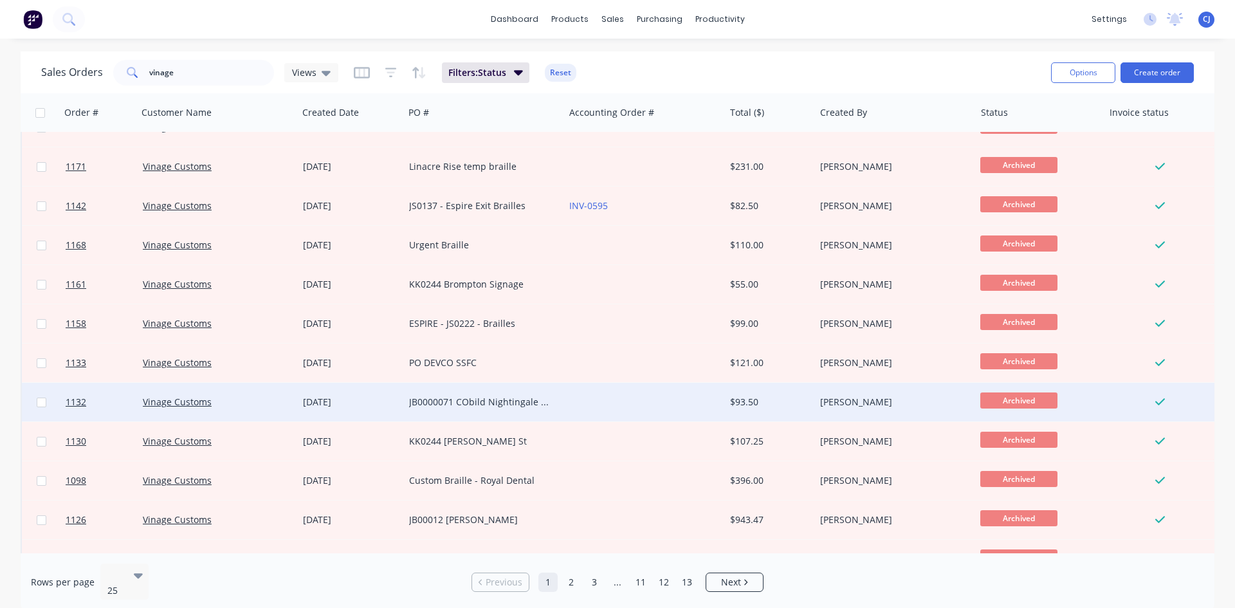
click at [564, 403] on div at bounding box center [644, 402] width 160 height 39
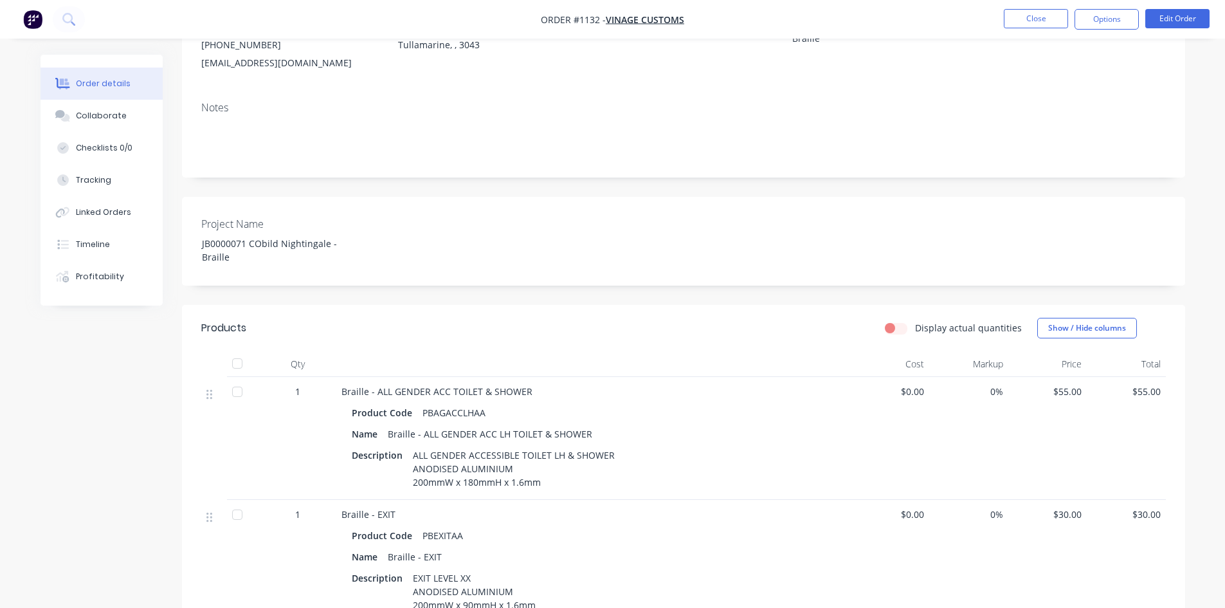
scroll to position [321, 0]
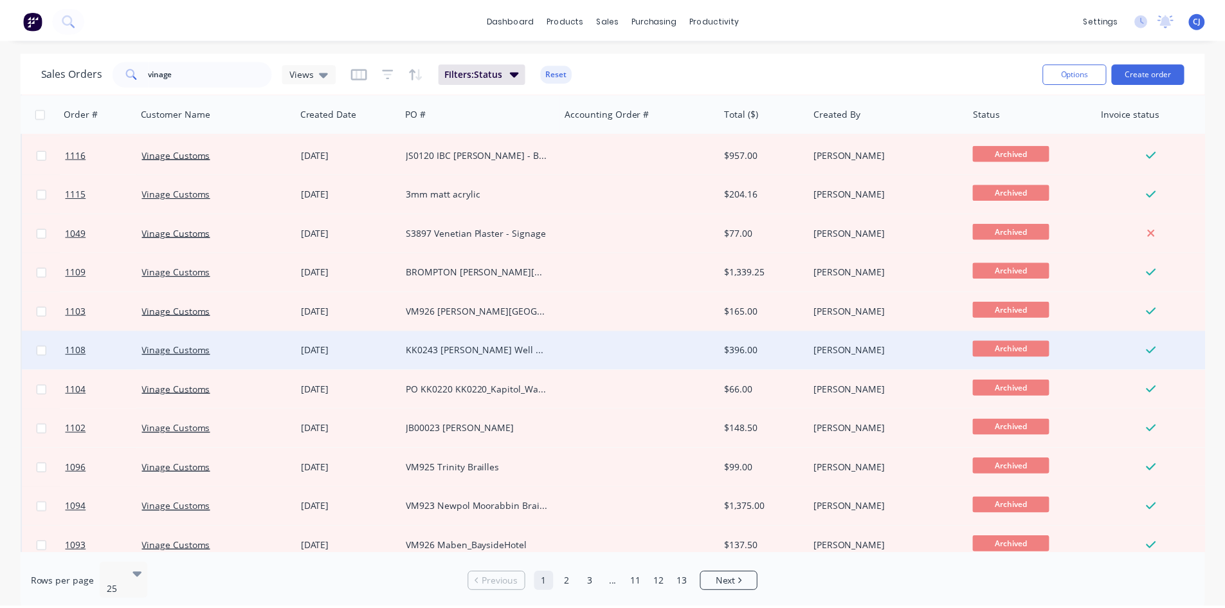
scroll to position [566, 0]
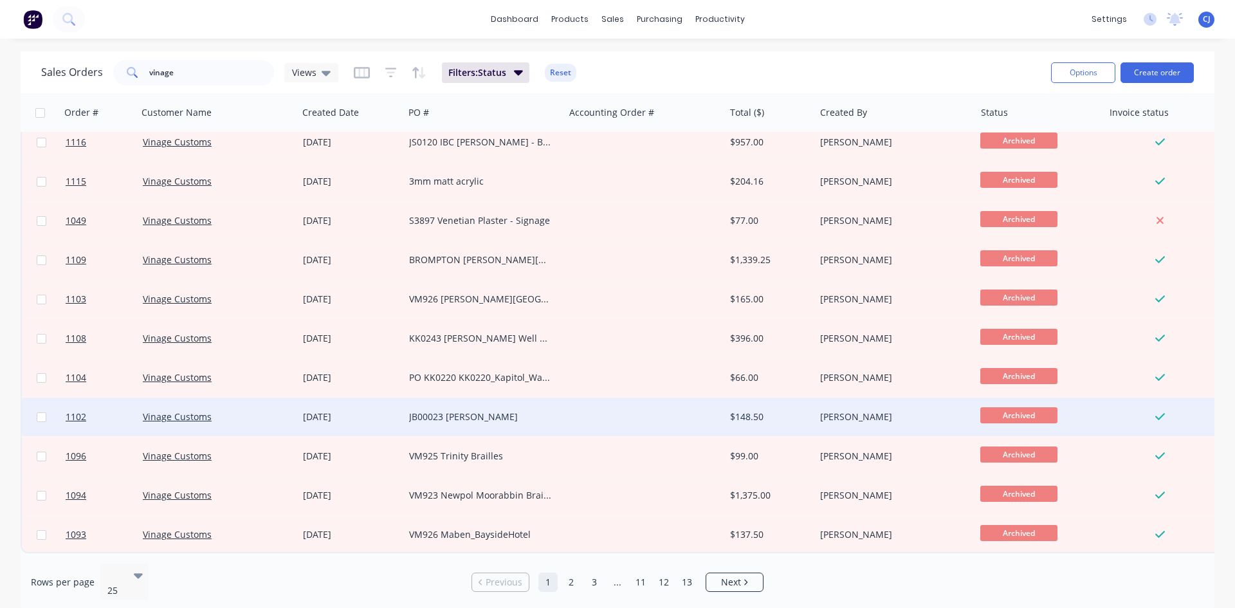
click at [551, 397] on div "JB00023 [PERSON_NAME]" at bounding box center [484, 416] width 160 height 39
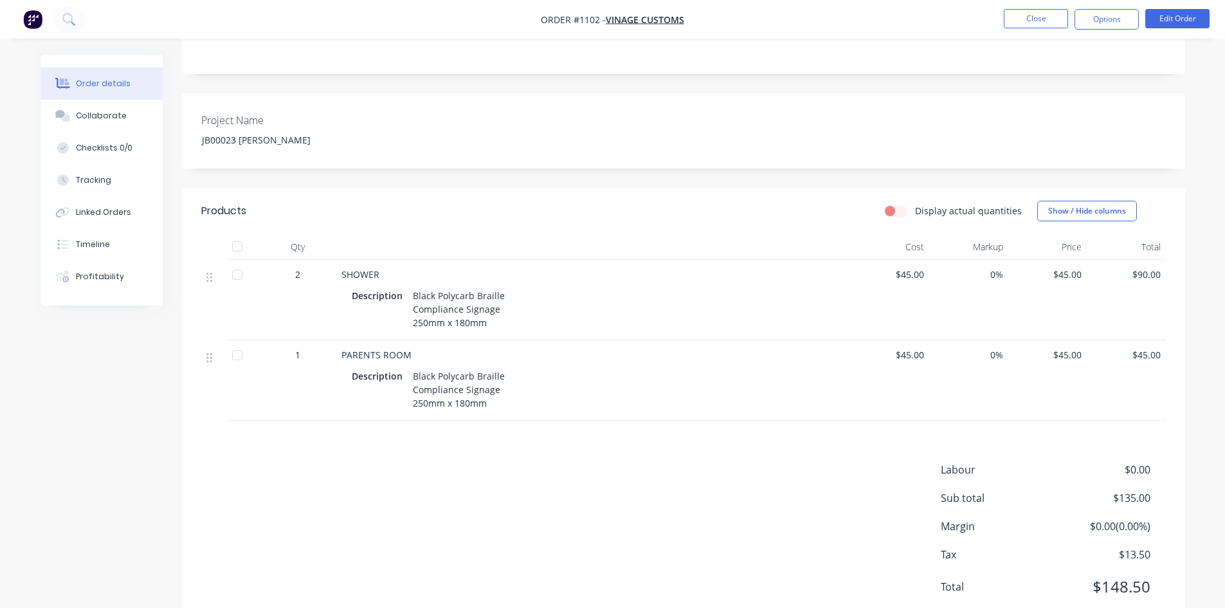
scroll to position [306, 0]
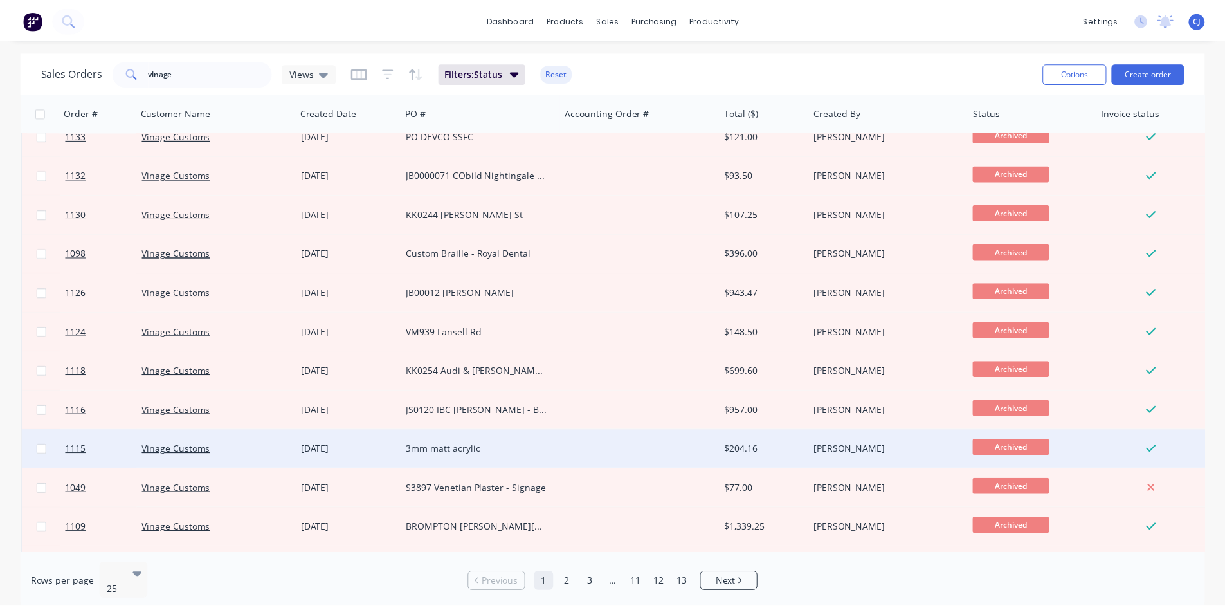
scroll to position [244, 0]
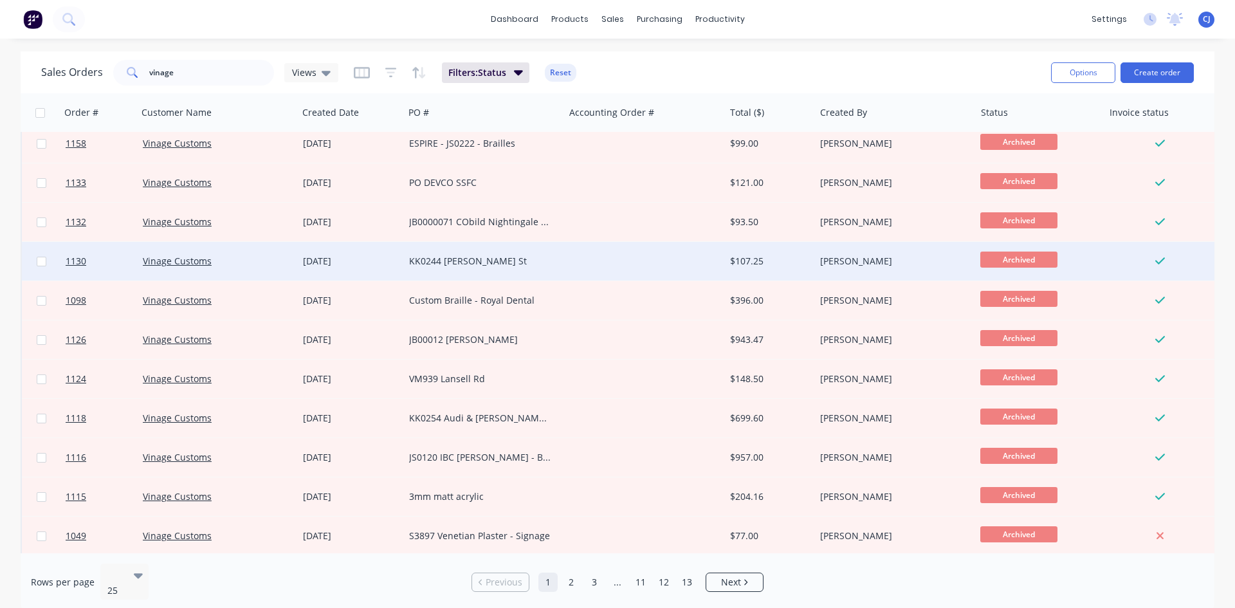
click at [452, 256] on div "KK0244 [PERSON_NAME] St" at bounding box center [480, 261] width 143 height 13
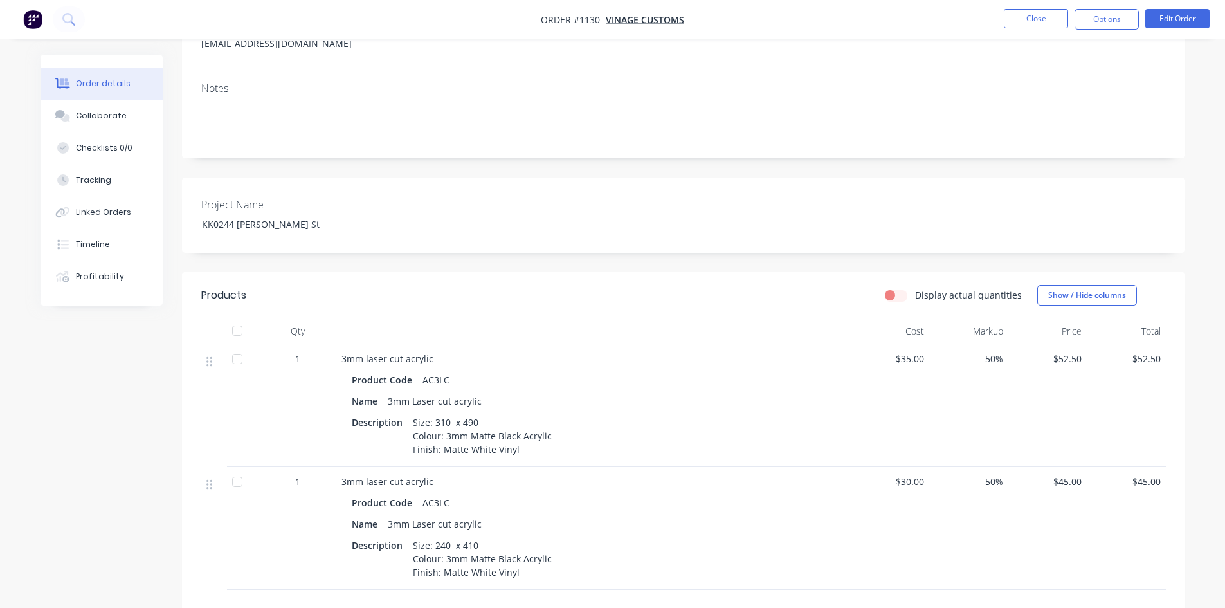
scroll to position [193, 0]
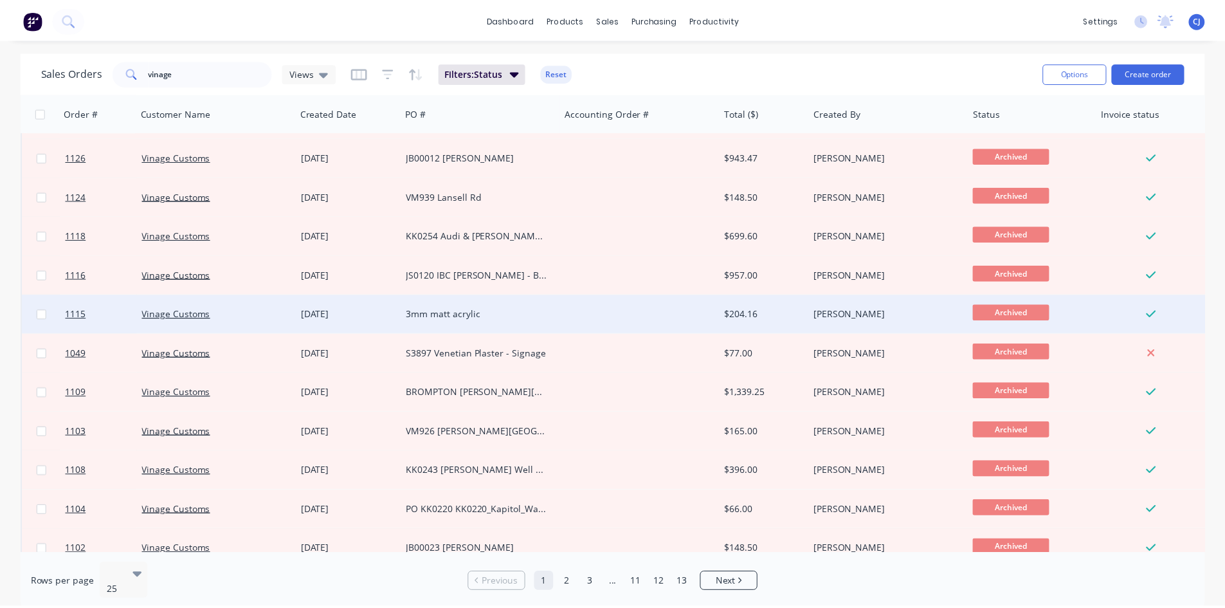
scroll to position [566, 0]
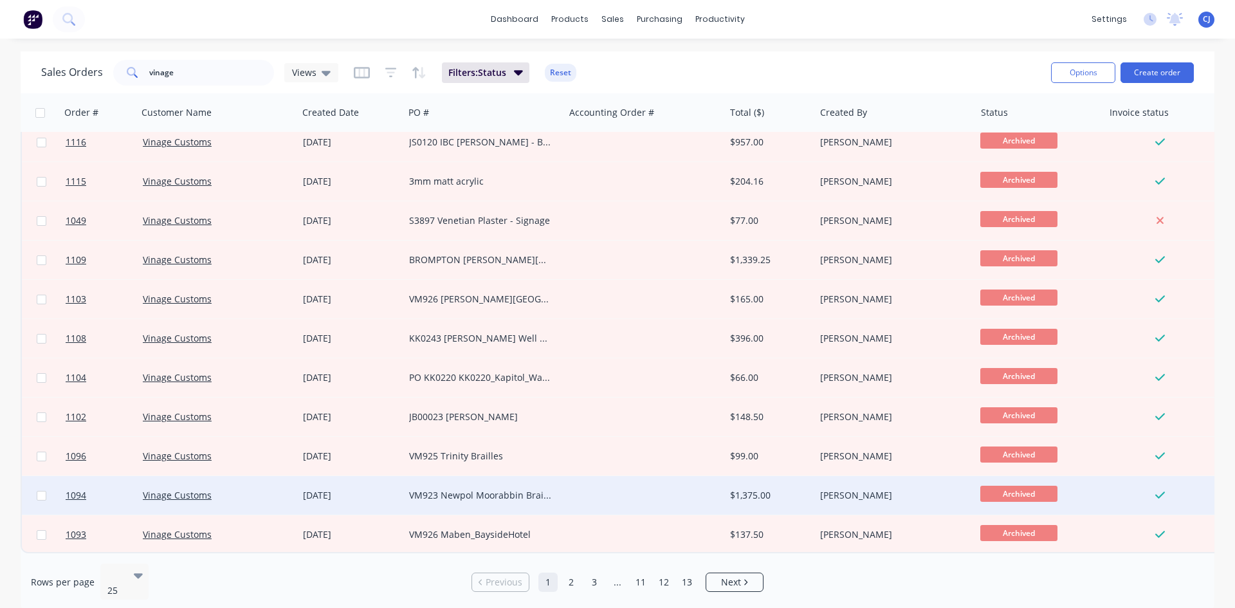
click at [511, 491] on div "VM923 Newpol Moorabbin Brailles" at bounding box center [480, 495] width 143 height 13
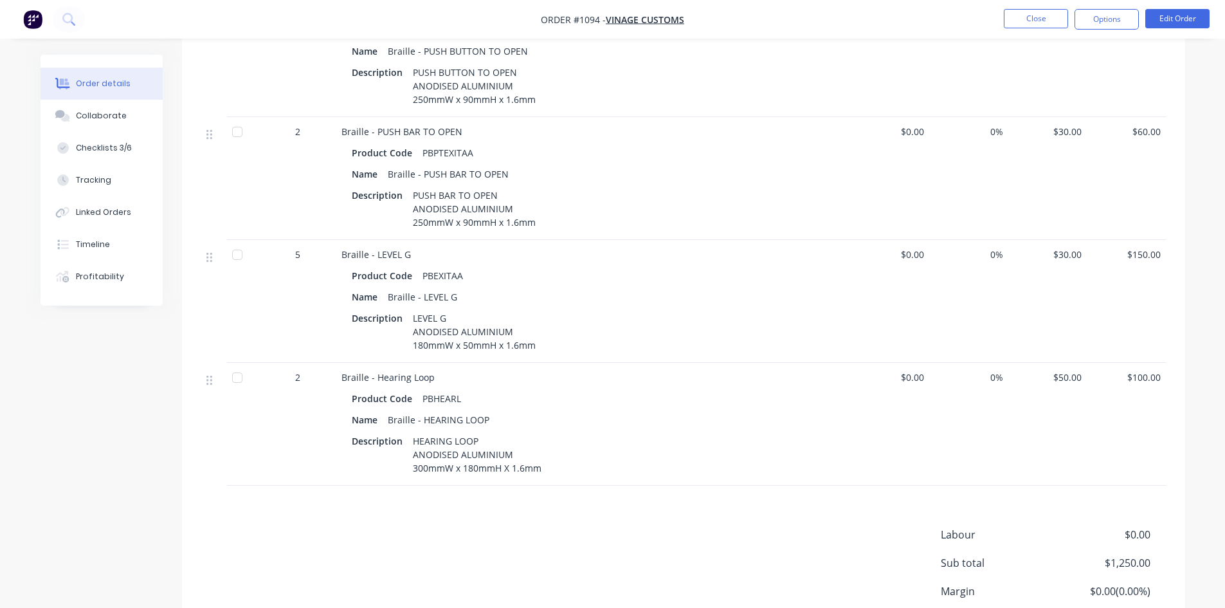
scroll to position [1777, 0]
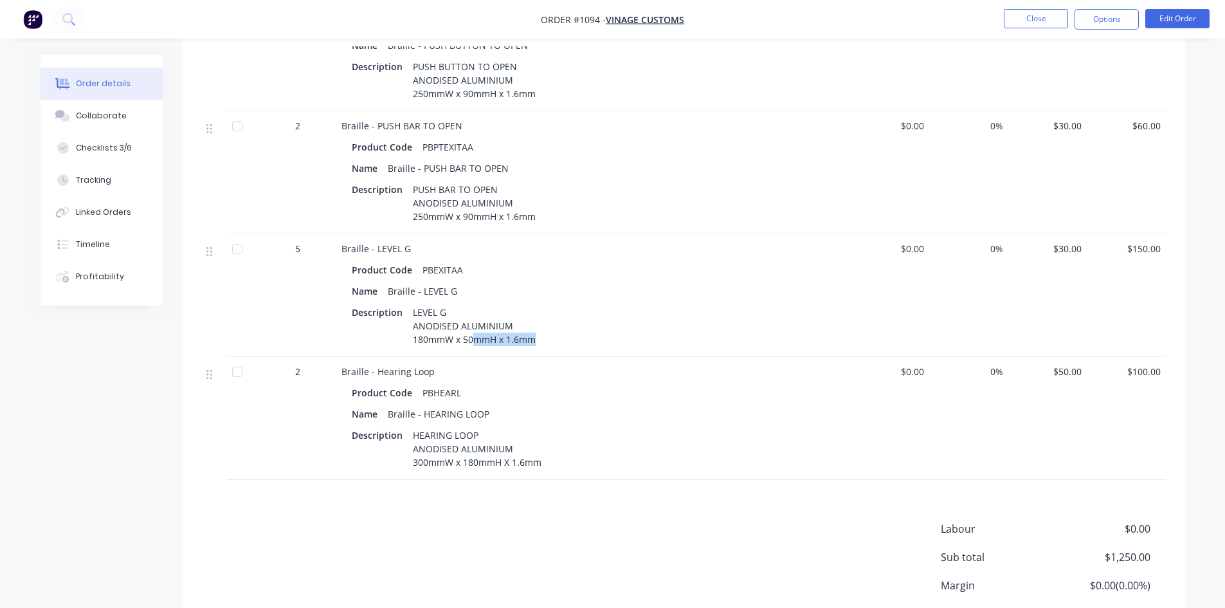
drag, startPoint x: 474, startPoint y: 340, endPoint x: 538, endPoint y: 345, distance: 63.8
click at [538, 345] on div "LEVEL G ANODISED ALUMINIUM 180mmW x 50mmH x 1.6mm" at bounding box center [474, 326] width 133 height 46
click at [552, 336] on div "Description LEVEL G ANODISED ALUMINIUM 180mmW x 50mmH x 1.6mm" at bounding box center [594, 326] width 484 height 46
drag, startPoint x: 409, startPoint y: 339, endPoint x: 545, endPoint y: 336, distance: 136.3
click at [545, 336] on div "Description LEVEL G ANODISED ALUMINIUM 180mmW x 50mmH x 1.6mm" at bounding box center [594, 326] width 484 height 46
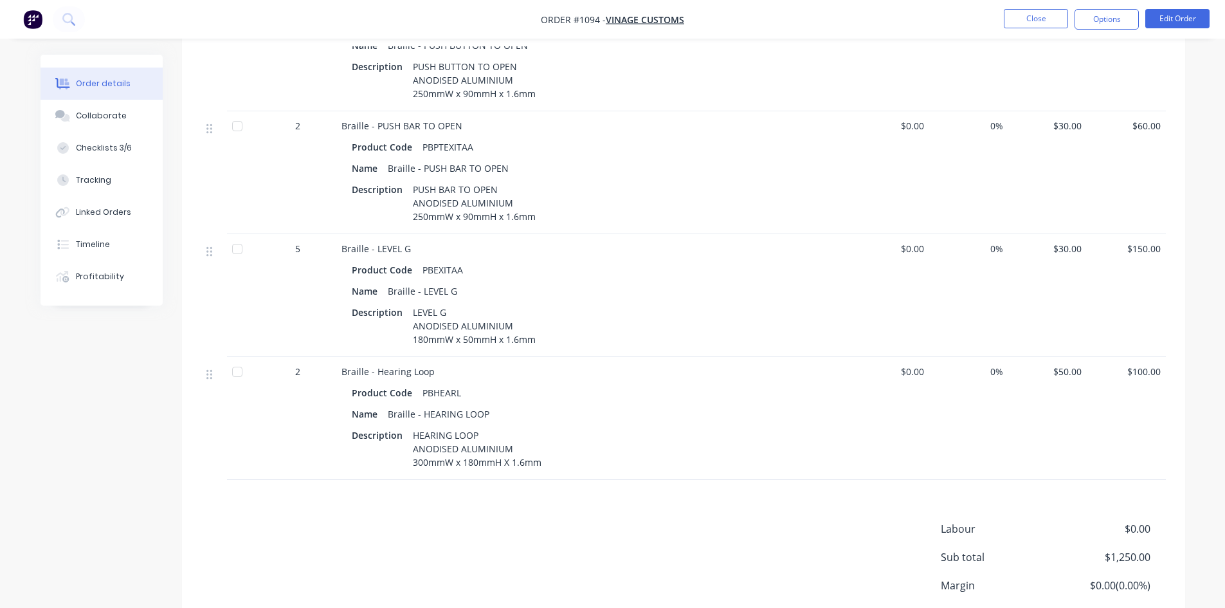
click at [547, 321] on div "Description LEVEL G ANODISED ALUMINIUM 180mmW x 50mmH x 1.6mm" at bounding box center [594, 326] width 484 height 46
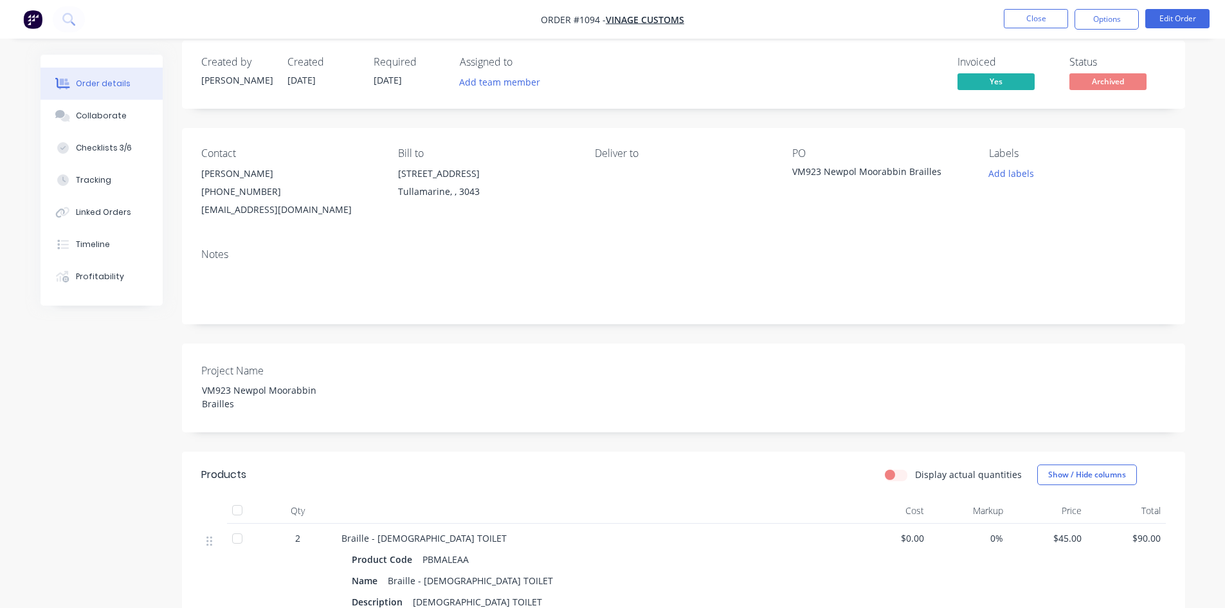
scroll to position [0, 0]
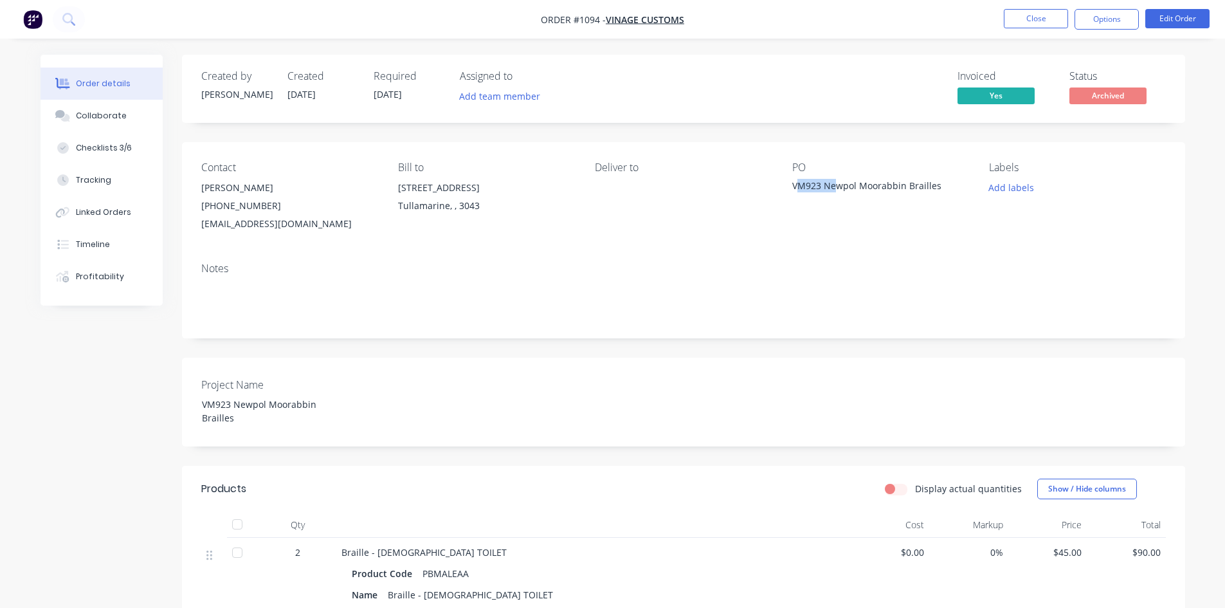
drag, startPoint x: 795, startPoint y: 186, endPoint x: 838, endPoint y: 181, distance: 43.4
click at [838, 181] on div "VM923 Newpol Moorabbin Brailles" at bounding box center [872, 188] width 161 height 18
click at [694, 251] on div "Contact [PERSON_NAME] [PHONE_NUMBER] [EMAIL_ADDRESS][DOMAIN_NAME] Bill to [STRE…" at bounding box center [683, 197] width 1003 height 110
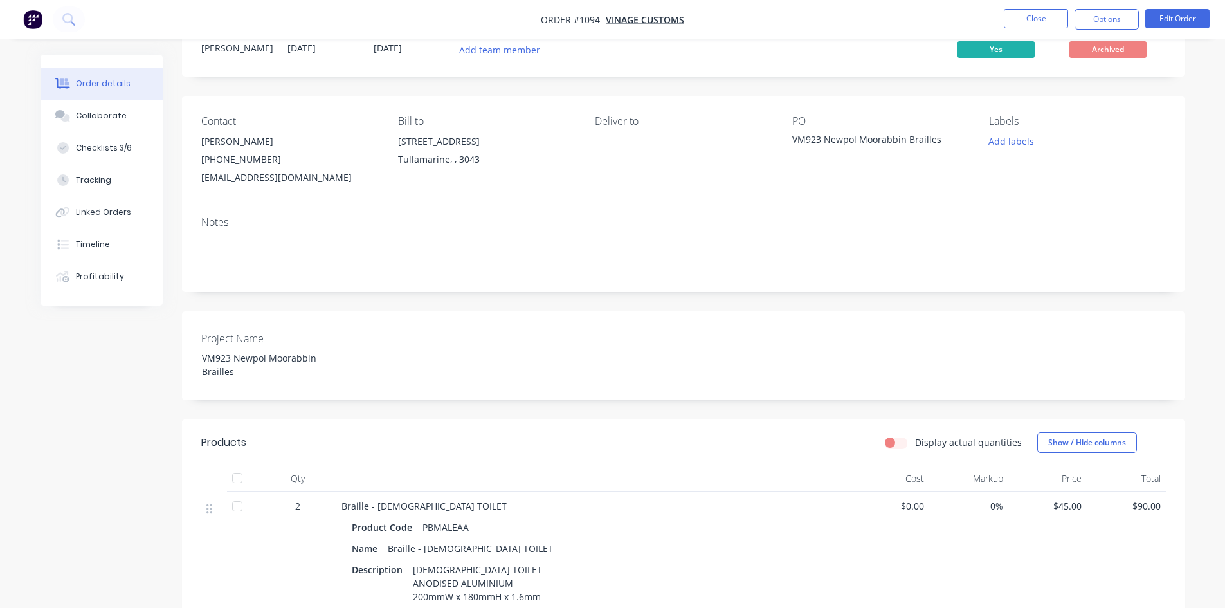
scroll to position [41, 0]
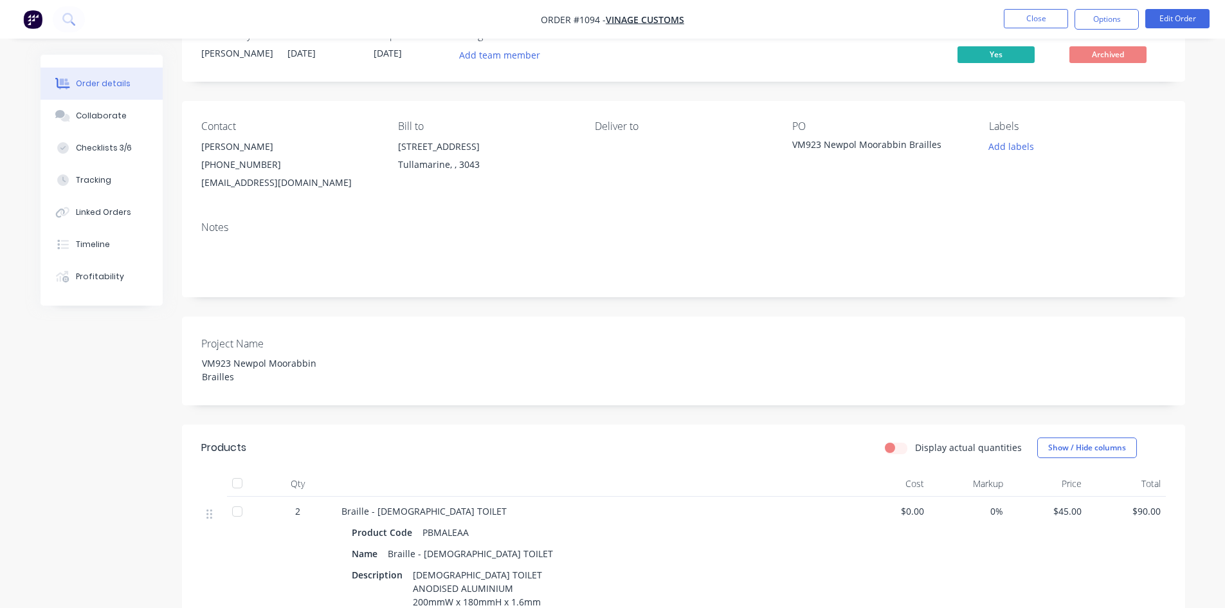
click at [848, 204] on div "Contact [PERSON_NAME] [PHONE_NUMBER] [EMAIL_ADDRESS][DOMAIN_NAME] Bill to [STRE…" at bounding box center [683, 156] width 1003 height 110
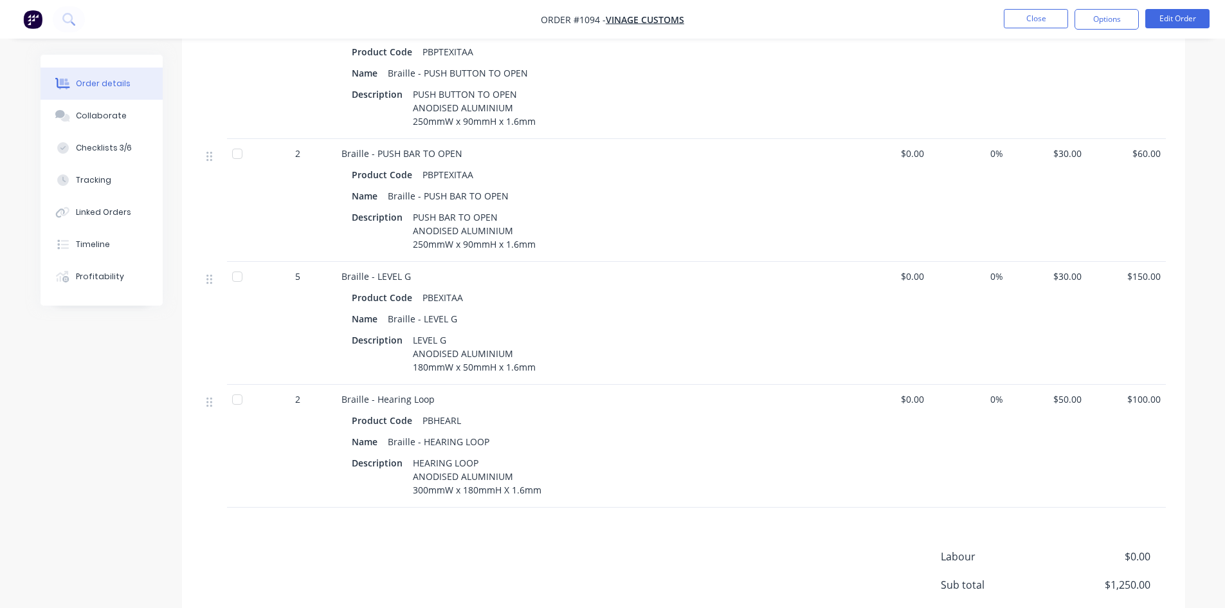
scroll to position [1878, 0]
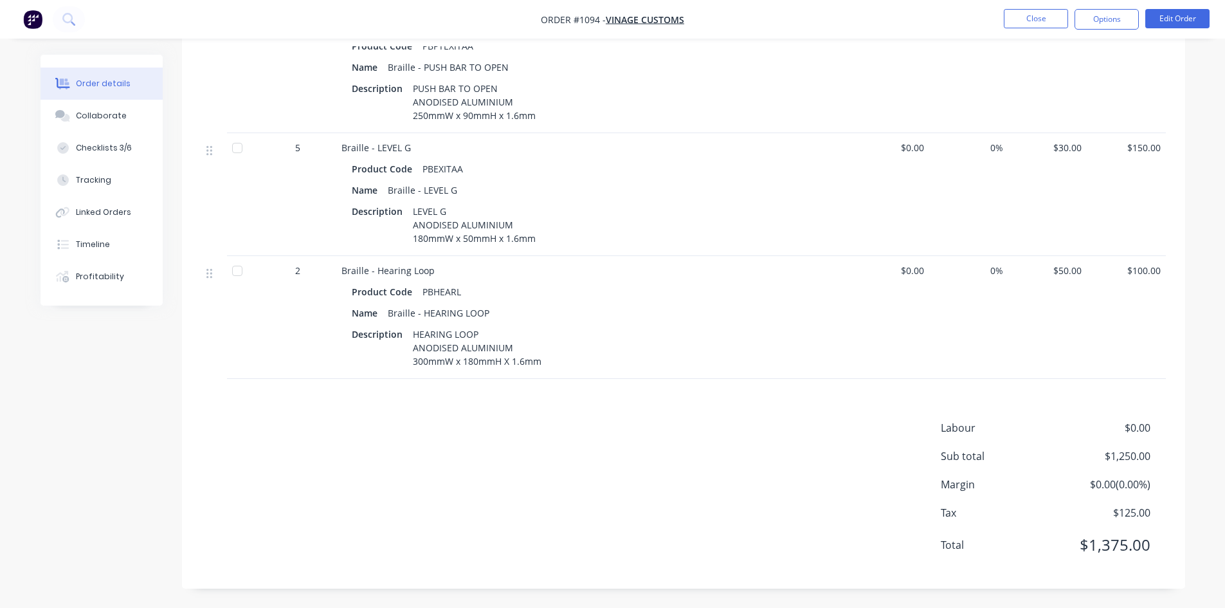
click at [577, 424] on div "Labour $0.00 Sub total $1,250.00 Margin $0.00 ( 0.00 %) Tax $125.00 Total $1,37…" at bounding box center [683, 494] width 964 height 149
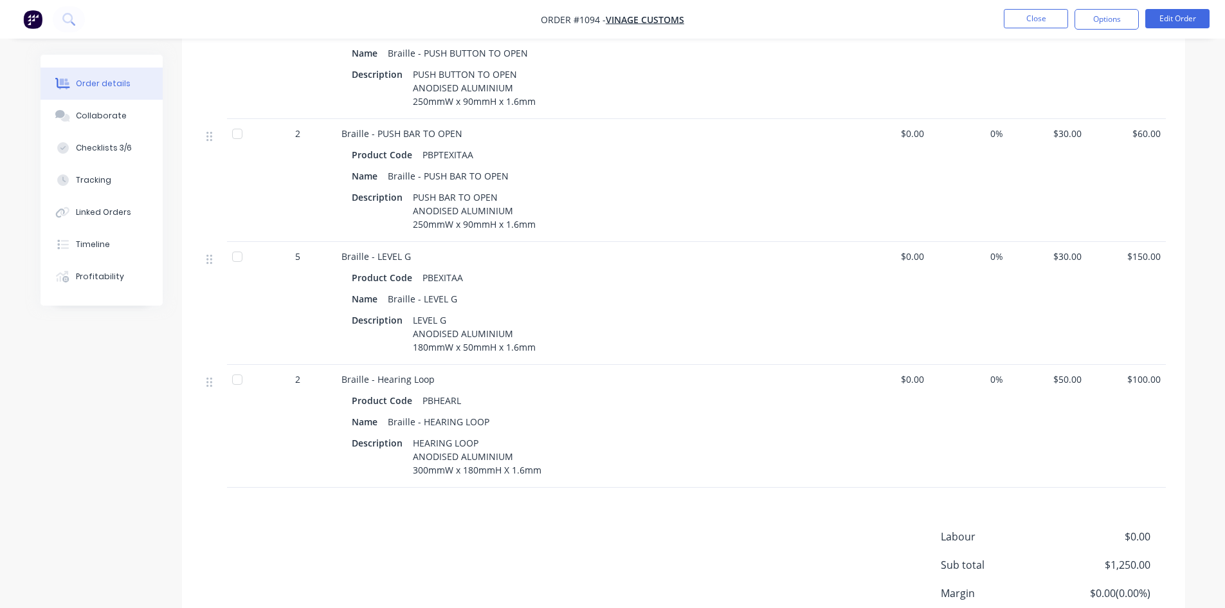
scroll to position [1800, 0]
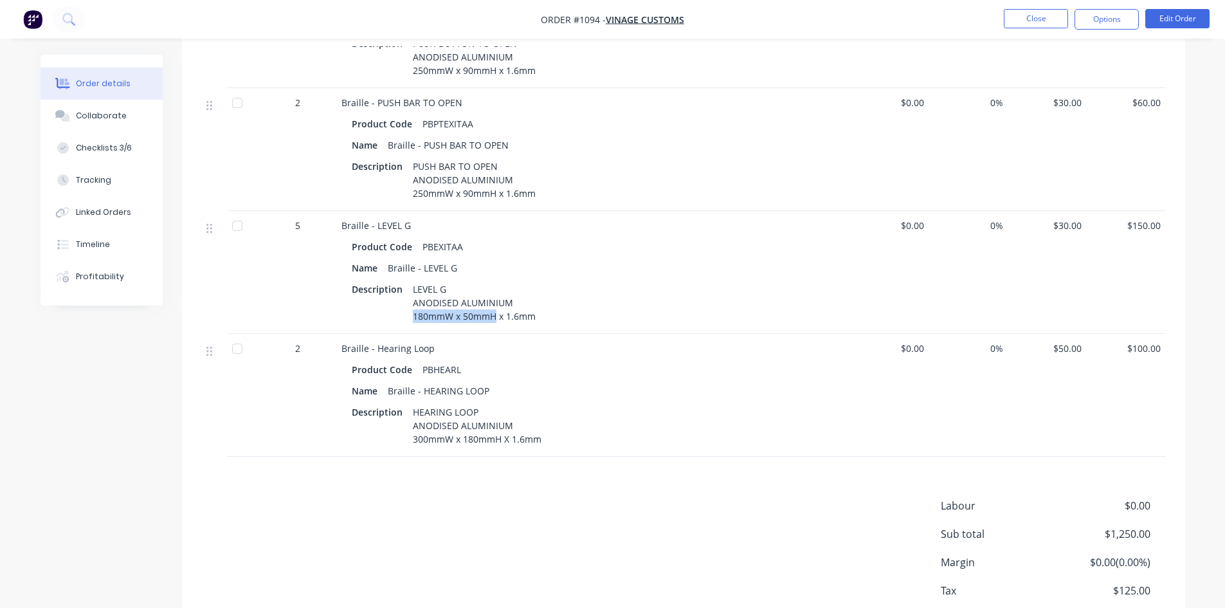
drag, startPoint x: 410, startPoint y: 314, endPoint x: 495, endPoint y: 312, distance: 85.5
click at [495, 312] on div "LEVEL G ANODISED ALUMINIUM 180mmW x 50mmH x 1.6mm" at bounding box center [474, 303] width 133 height 46
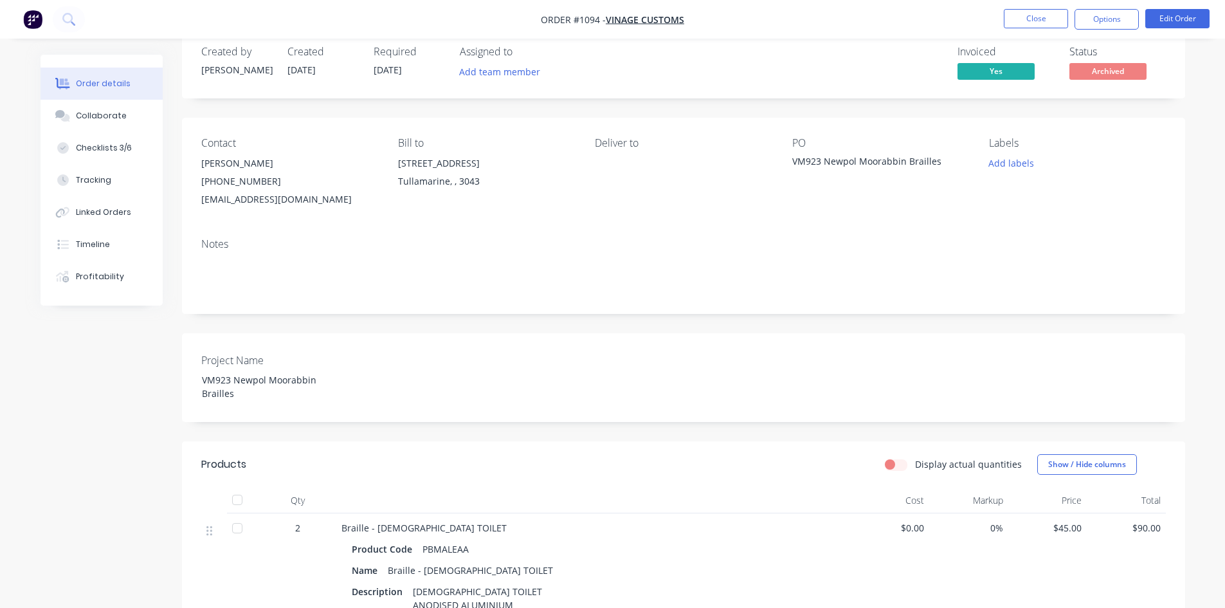
scroll to position [0, 0]
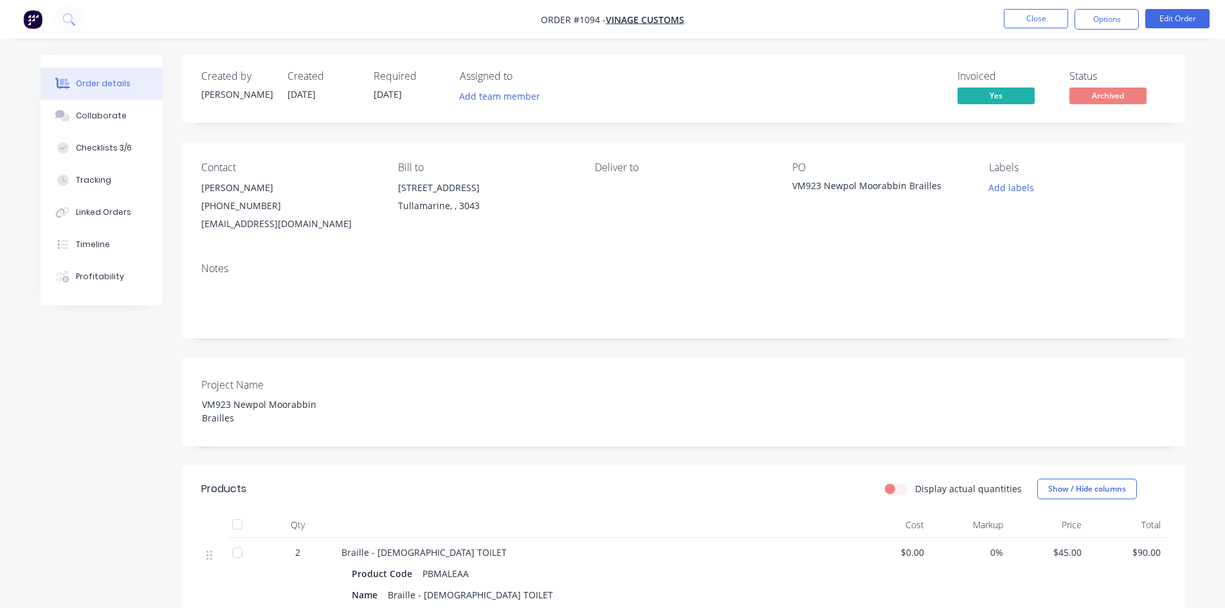
click at [876, 181] on div "VM923 Newpol Moorabbin Brailles" at bounding box center [872, 188] width 161 height 18
copy div "Moorabbin"
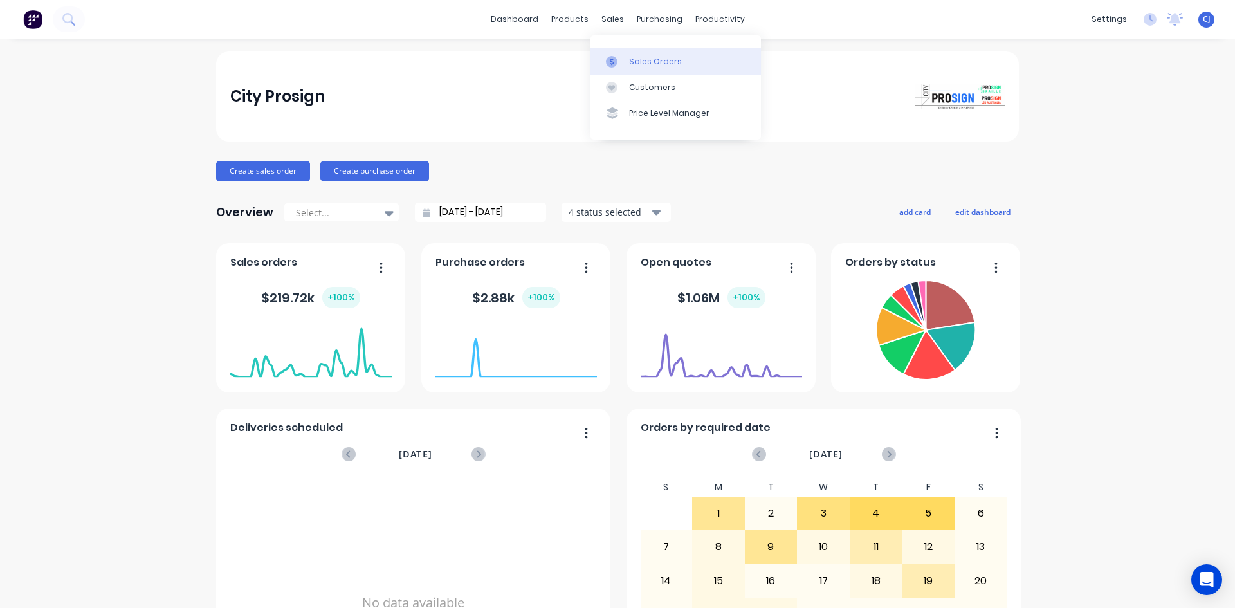
click at [623, 51] on link "Sales Orders" at bounding box center [675, 61] width 170 height 26
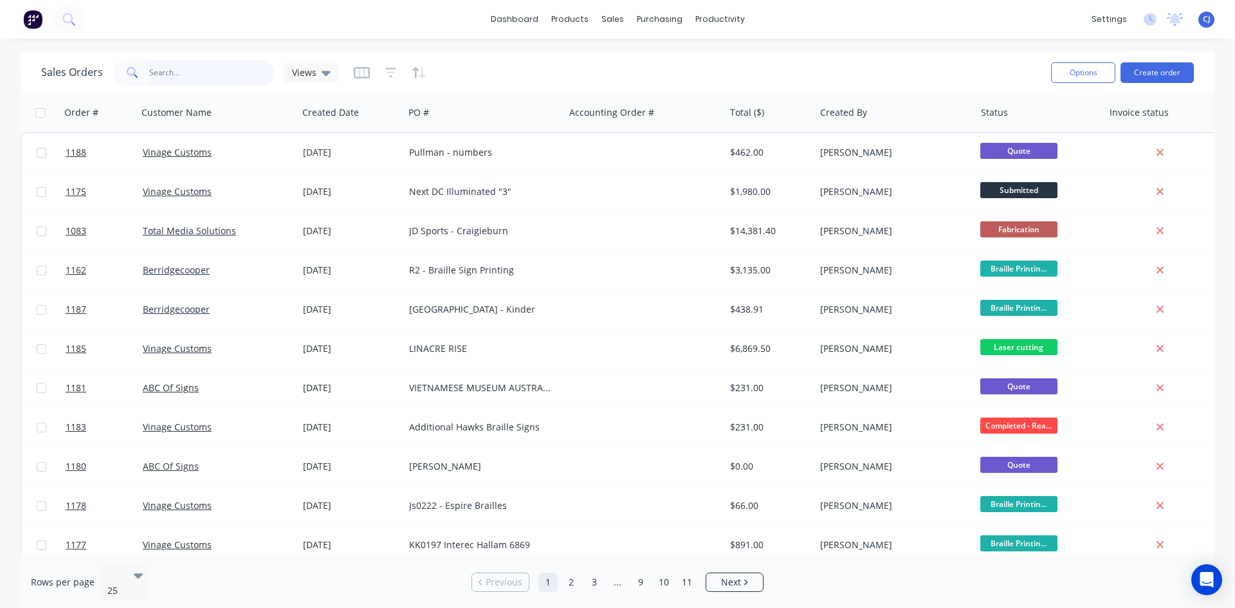
click at [156, 74] on input "text" at bounding box center [211, 73] width 125 height 26
paste input "Moorabbin"
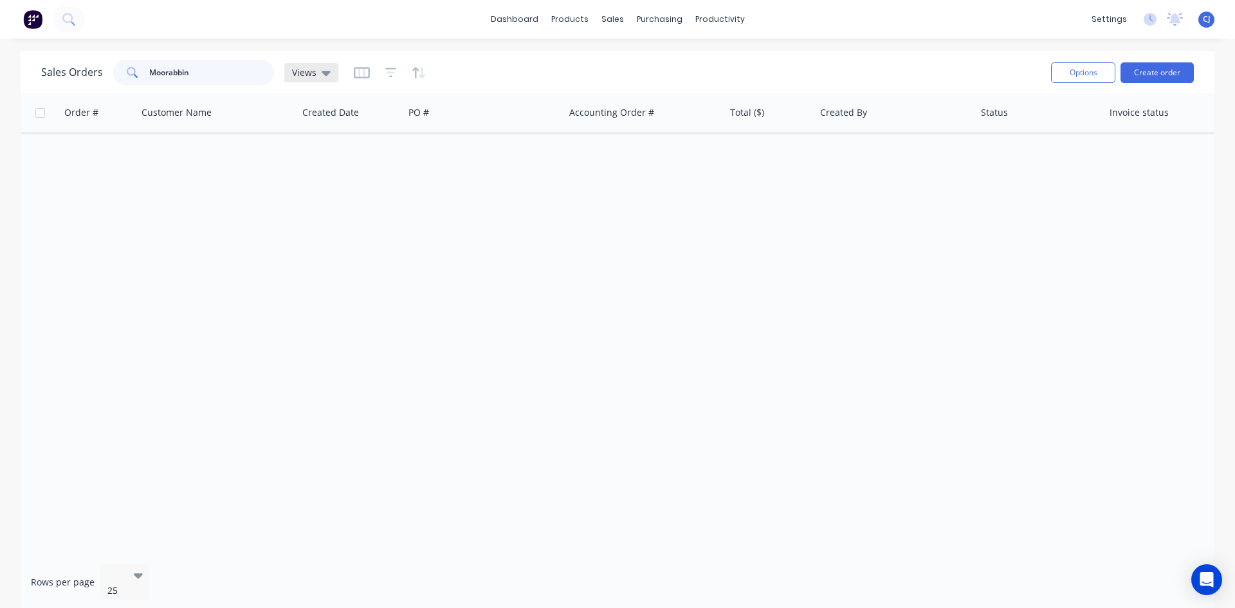
type input "Moorabbin"
click at [315, 67] on div "Views" at bounding box center [311, 73] width 39 height 12
click at [306, 219] on div "Archive edit" at bounding box center [374, 208] width 172 height 26
click at [308, 208] on button "Archive" at bounding box center [361, 208] width 147 height 15
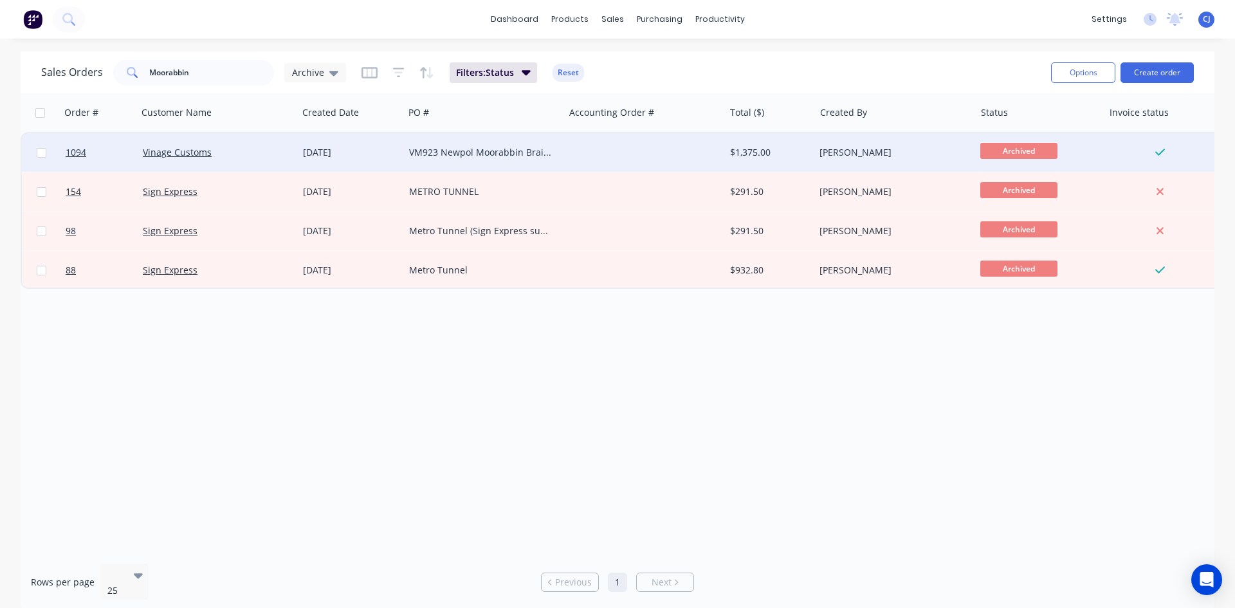
click at [500, 150] on div "VM923 Newpol Moorabbin Brailles" at bounding box center [480, 152] width 143 height 13
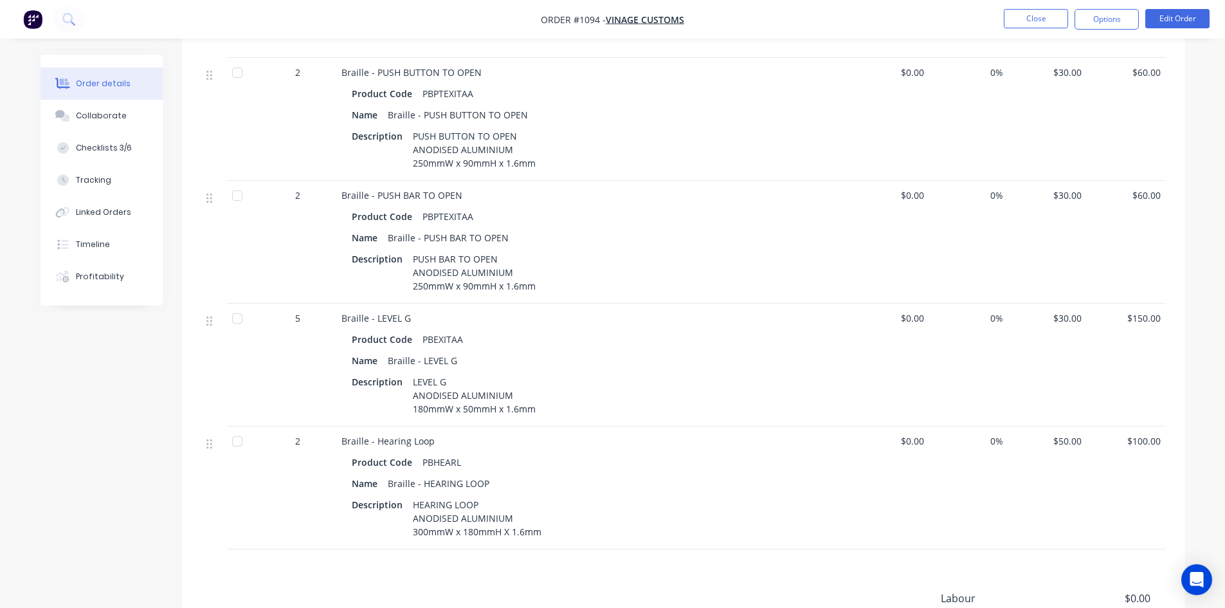
scroll to position [1685, 0]
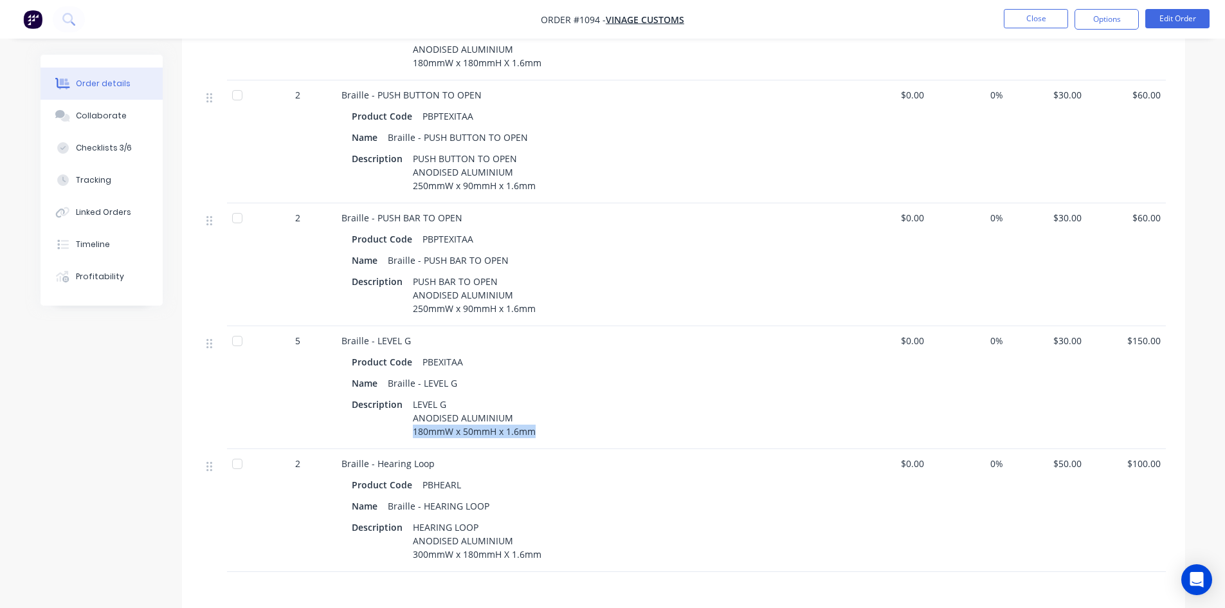
drag, startPoint x: 413, startPoint y: 429, endPoint x: 535, endPoint y: 430, distance: 122.2
click at [535, 430] on div "Description LEVEL G ANODISED ALUMINIUM 180mmW x 50mmH x 1.6mm" at bounding box center [594, 418] width 484 height 46
click at [551, 397] on div "Description LEVEL G ANODISED ALUMINIUM 180mmW x 50mmH x 1.6mm" at bounding box center [594, 418] width 484 height 46
click at [106, 111] on div "Collaborate" at bounding box center [101, 116] width 51 height 12
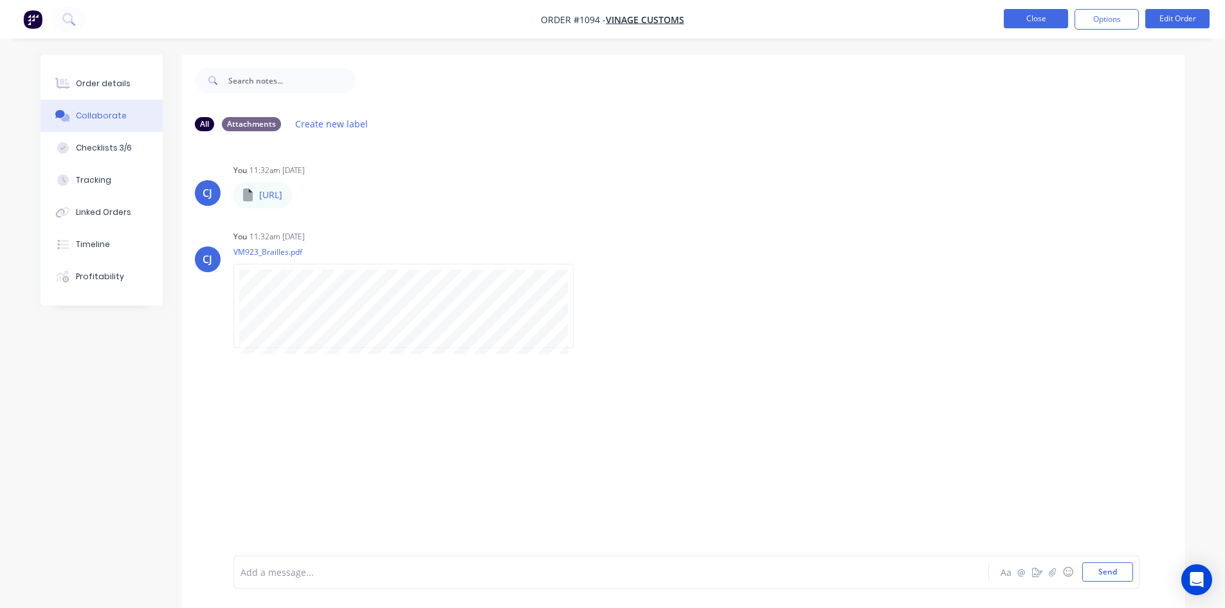
click at [1045, 15] on button "Close" at bounding box center [1036, 18] width 64 height 19
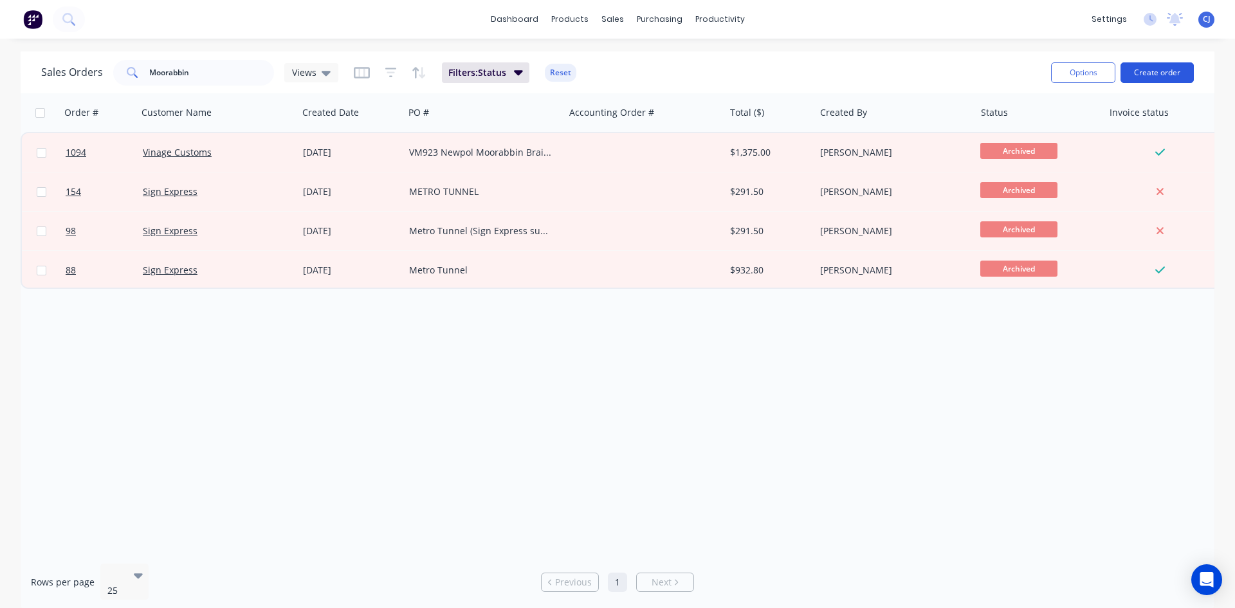
click at [1172, 81] on button "Create order" at bounding box center [1156, 72] width 73 height 21
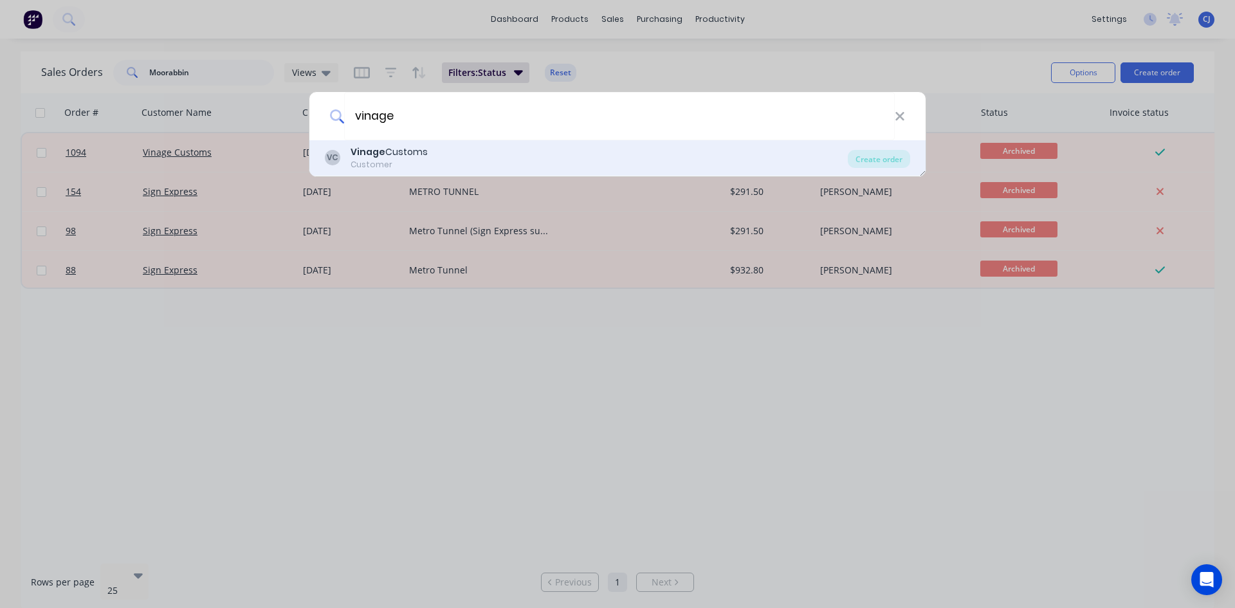
type input "vinage"
click at [539, 152] on div "VC Vinage Customs Customer" at bounding box center [586, 157] width 523 height 25
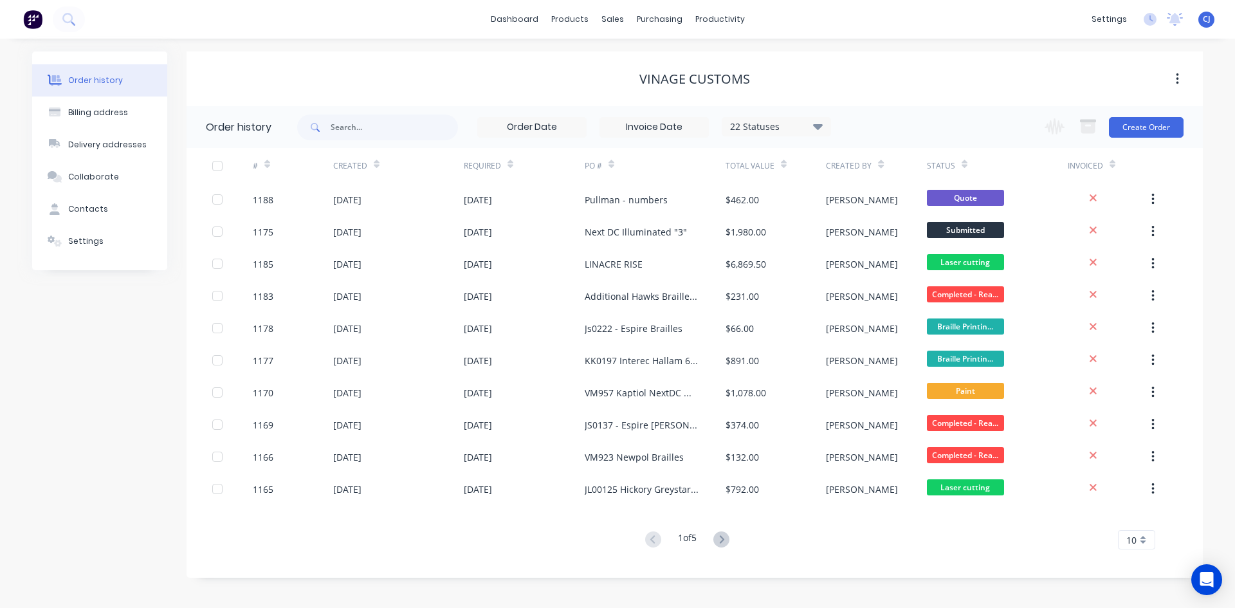
click at [1132, 140] on div "Change order status Submitted Waiting on approval Shop drawings Laser cutting R…" at bounding box center [1110, 127] width 147 height 42
click at [1134, 131] on button "Create Order" at bounding box center [1146, 127] width 75 height 21
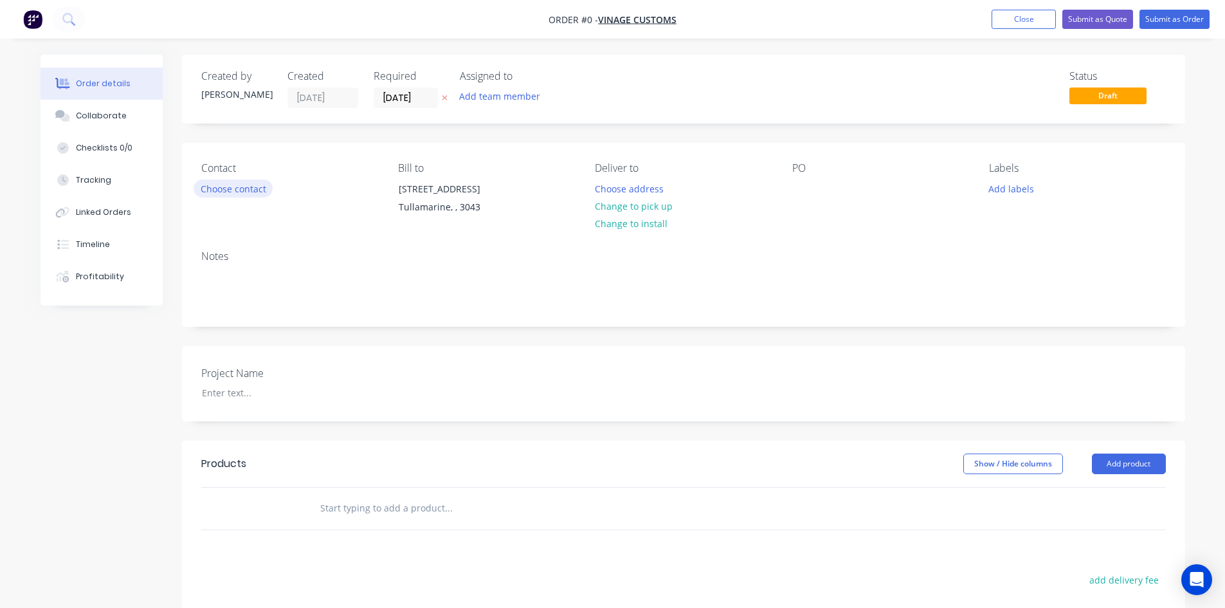
click at [237, 192] on button "Choose contact" at bounding box center [233, 187] width 79 height 17
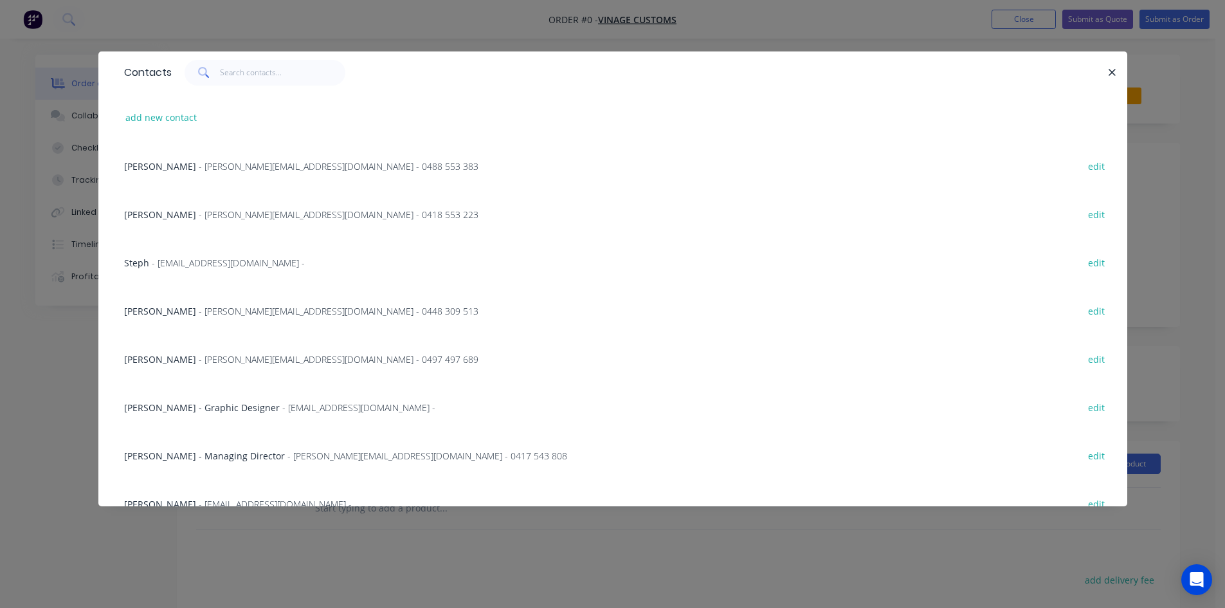
click at [216, 163] on span "- michael@vinagecustoms.com - 0488 553 383" at bounding box center [339, 166] width 280 height 12
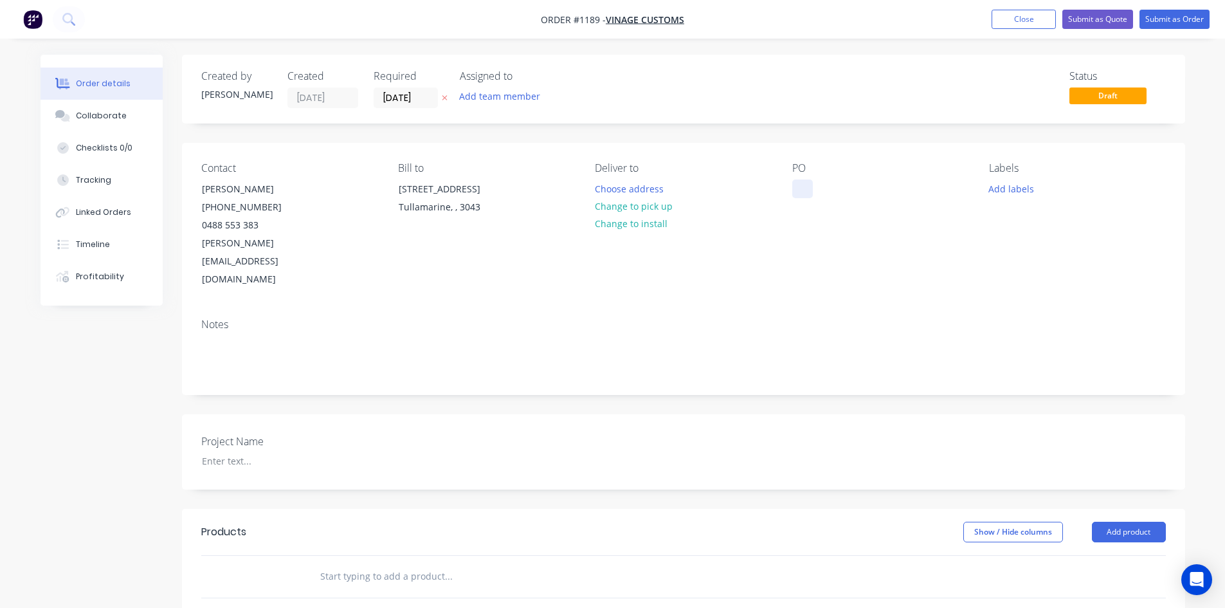
click at [801, 186] on div at bounding box center [802, 188] width 21 height 19
click at [228, 451] on div at bounding box center [272, 460] width 161 height 19
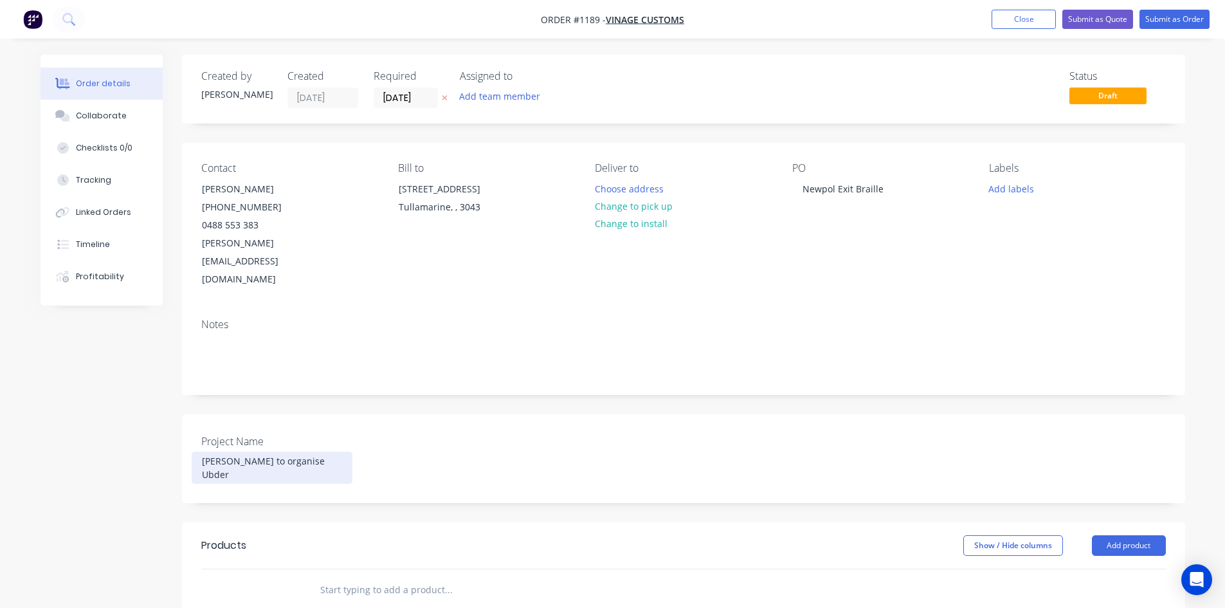
click at [299, 451] on div "Michel to organise Ubder" at bounding box center [272, 467] width 161 height 32
click at [297, 451] on div "Michel to organise Ubder" at bounding box center [272, 467] width 161 height 32
click at [271, 451] on div "Michel to organise Under" at bounding box center [272, 467] width 161 height 32
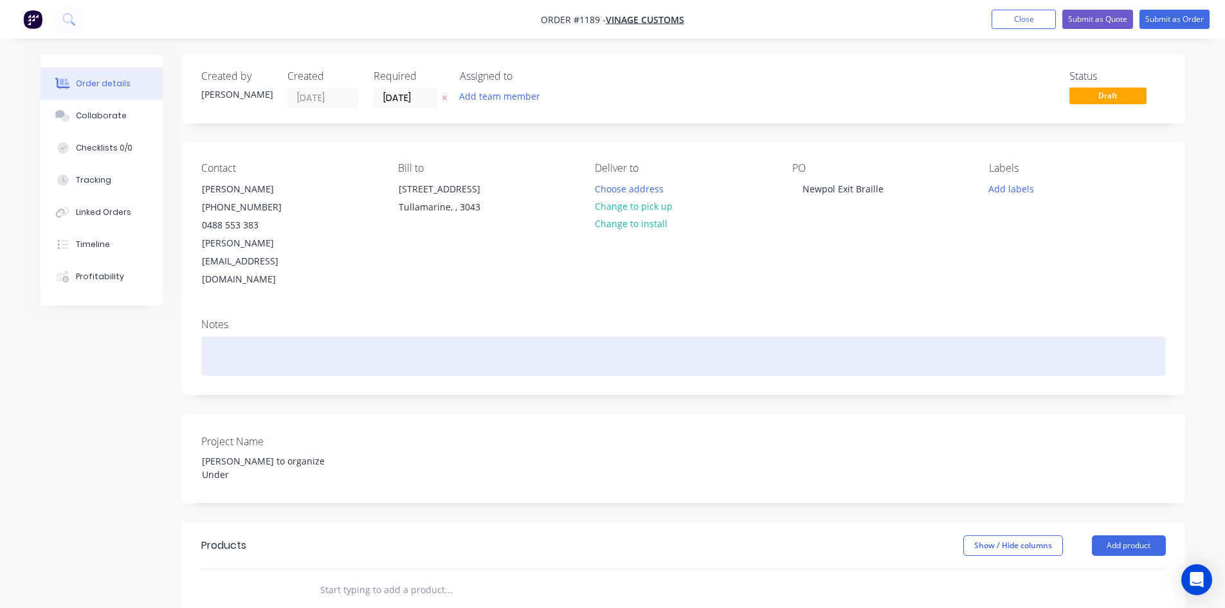
click at [287, 336] on div at bounding box center [683, 355] width 964 height 39
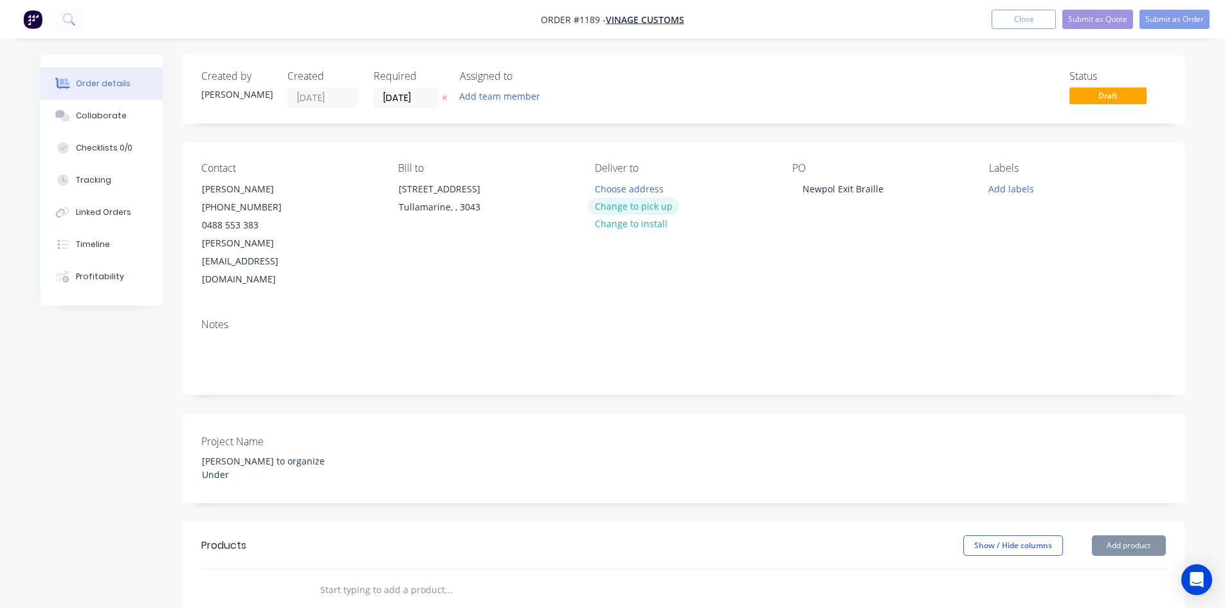
click at [647, 206] on button "Change to pick up" at bounding box center [633, 205] width 91 height 17
click at [329, 577] on input "text" at bounding box center [448, 590] width 257 height 26
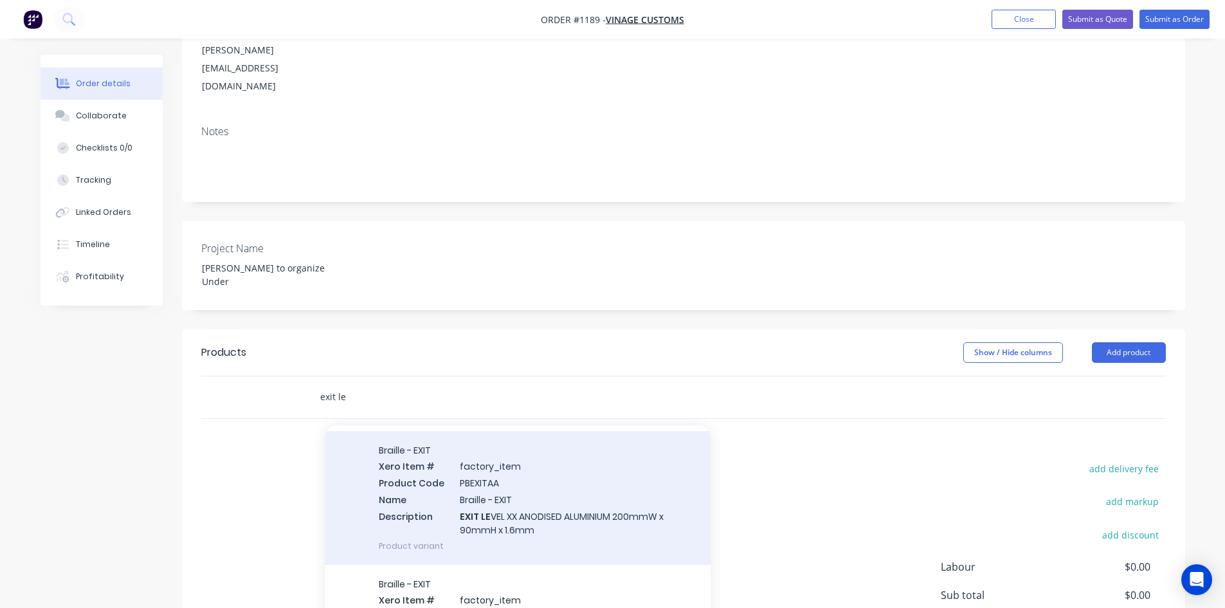
scroll to position [64, 0]
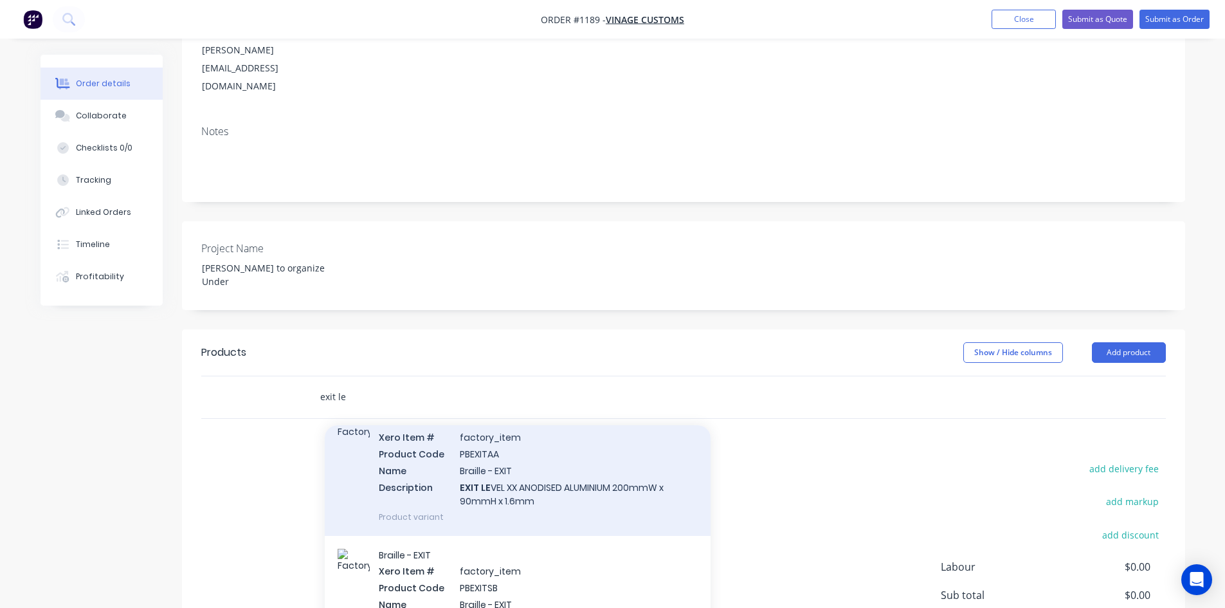
type input "exit le"
click at [401, 419] on div "Braille - EXIT Xero Item # factory_item Product Code PBEXITAA Name Braille - EX…" at bounding box center [518, 469] width 386 height 134
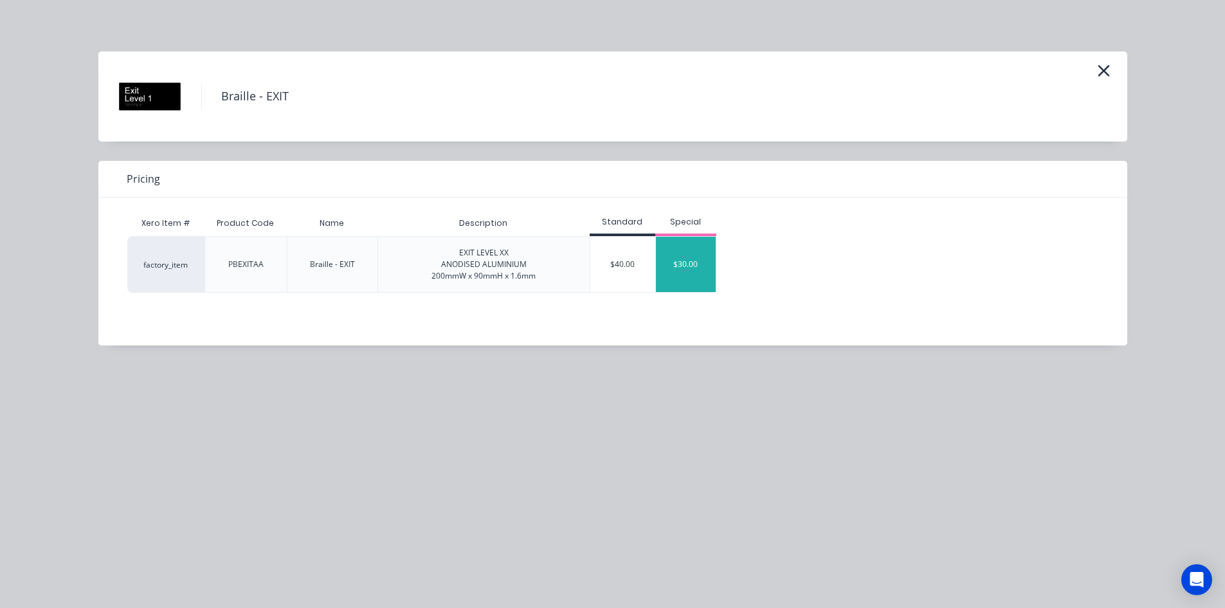
click at [675, 261] on div "$30.00" at bounding box center [686, 264] width 60 height 55
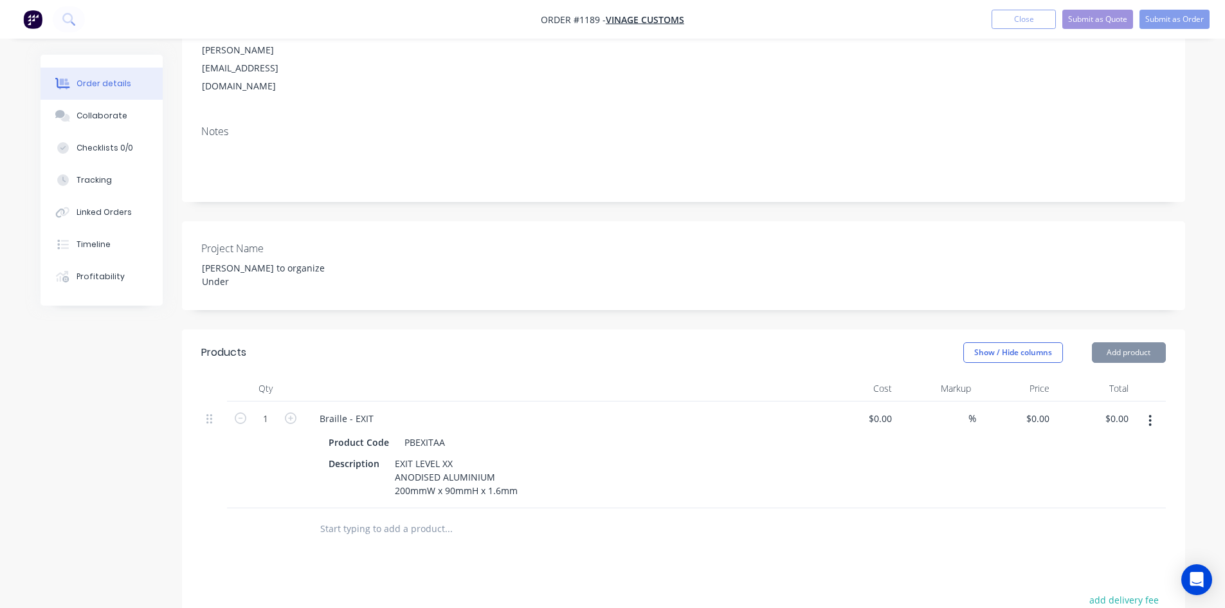
type input "$30.00"
click at [286, 412] on icon "button" at bounding box center [291, 418] width 12 height 12
type input "2"
type input "$60.00"
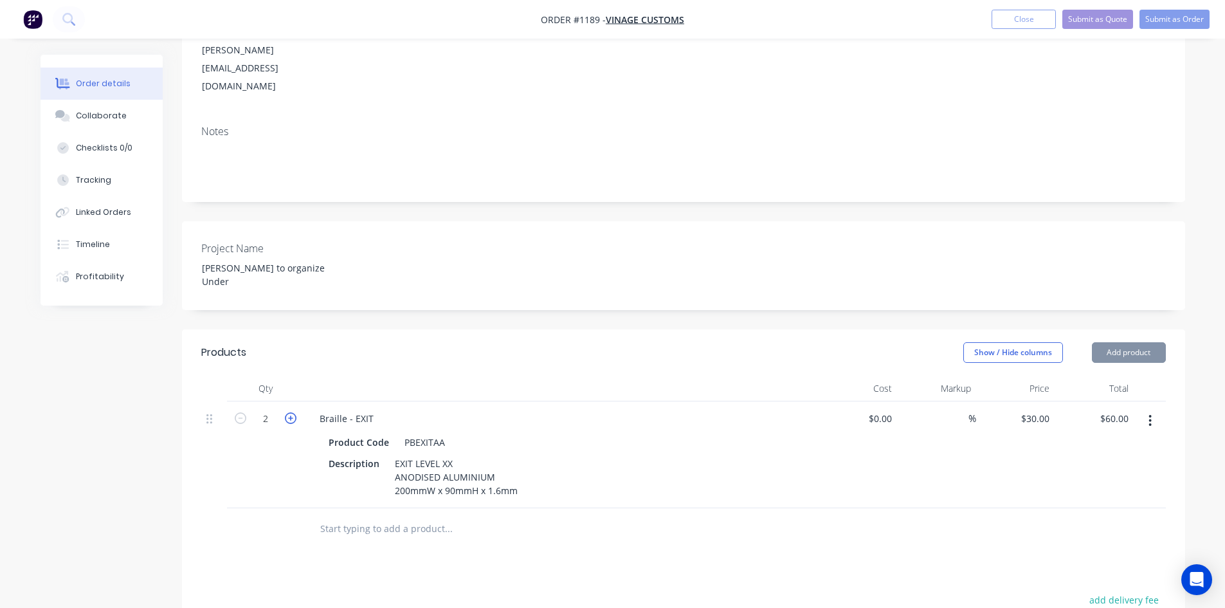
click at [285, 412] on icon "button" at bounding box center [291, 418] width 12 height 12
type input "3"
type input "$90.00"
click at [285, 412] on icon "button" at bounding box center [291, 418] width 12 height 12
type input "4"
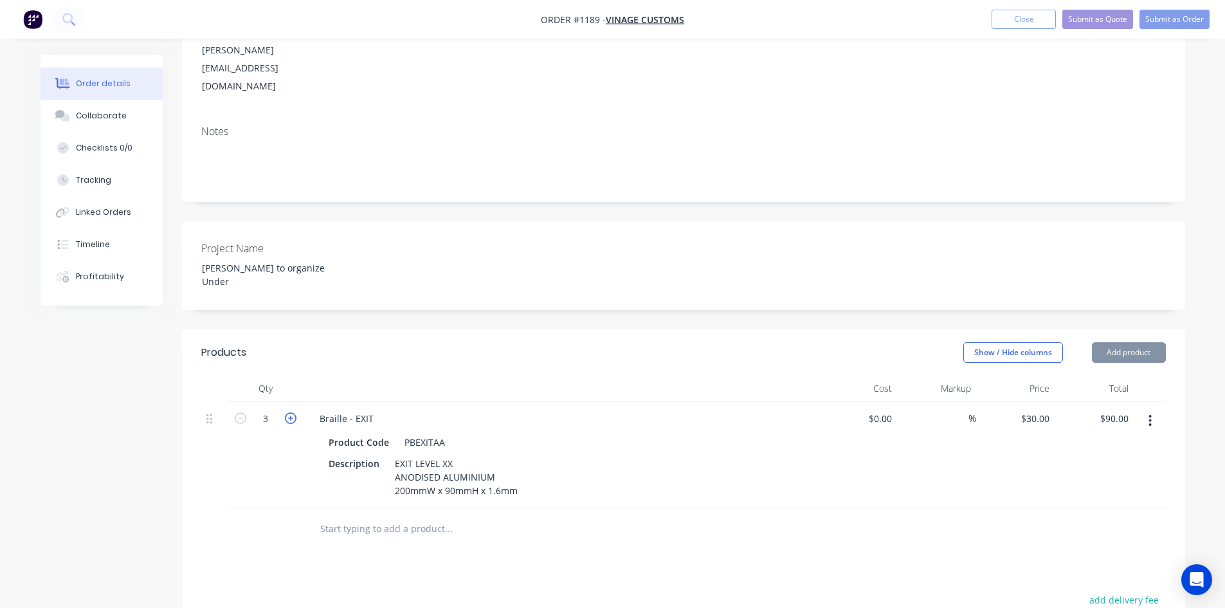
type input "$120.00"
click at [729, 524] on div "Products Show / Hide columns Add product Qty Cost Markup Price Total 4 Braille …" at bounding box center [683, 593] width 1003 height 529
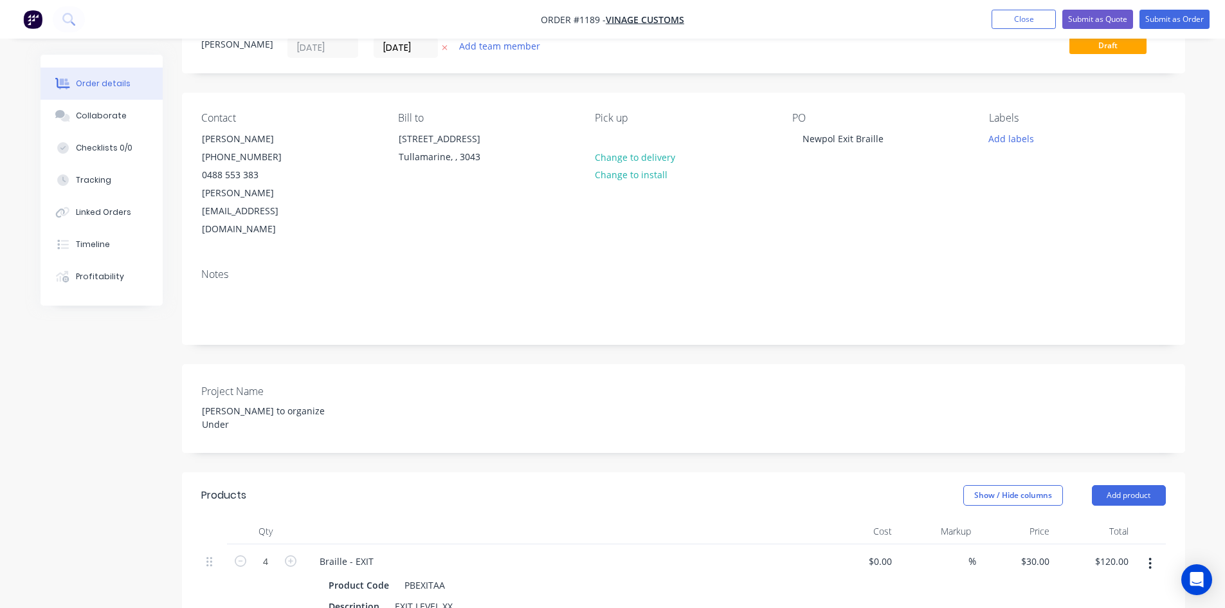
scroll to position [28, 0]
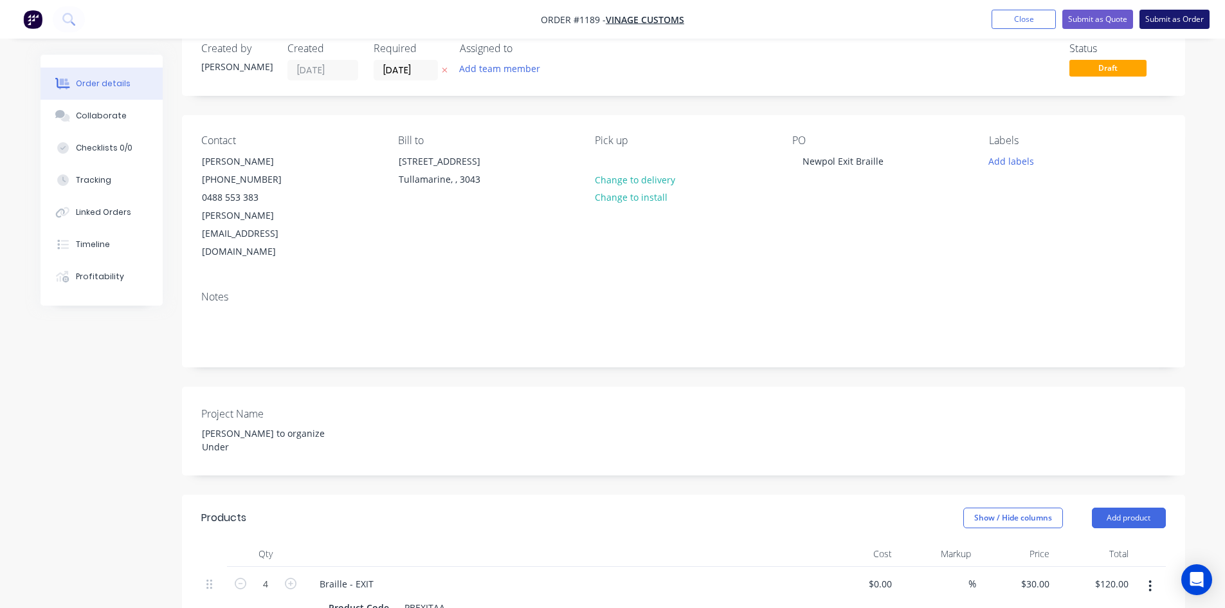
click at [1158, 15] on button "Submit as Order" at bounding box center [1174, 19] width 70 height 19
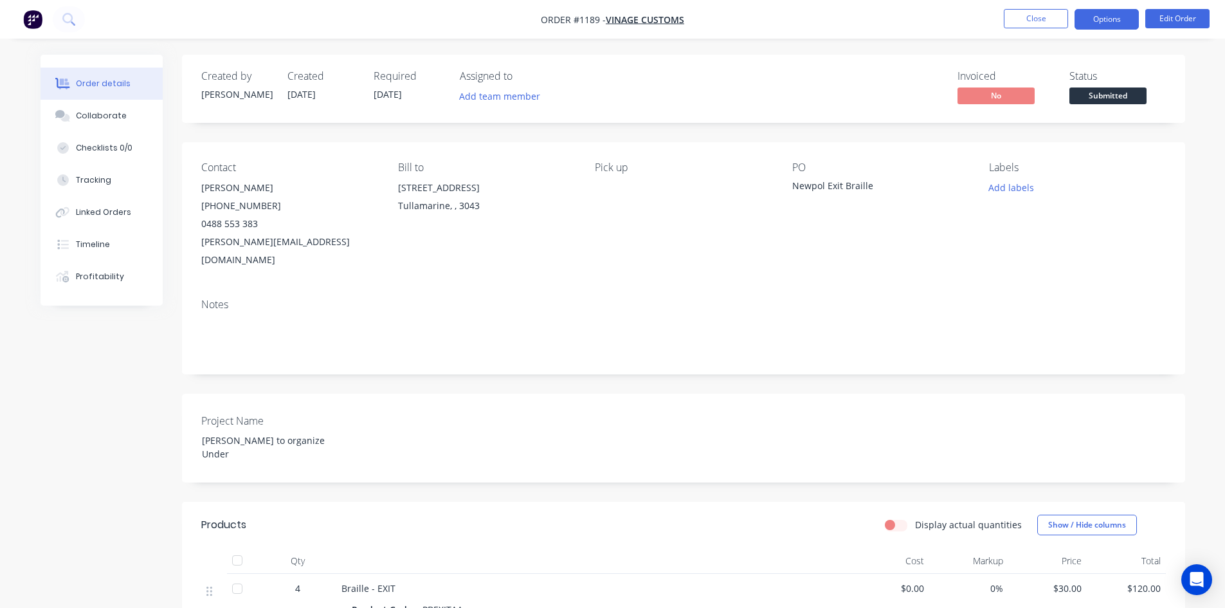
click at [1100, 16] on button "Options" at bounding box center [1106, 19] width 64 height 21
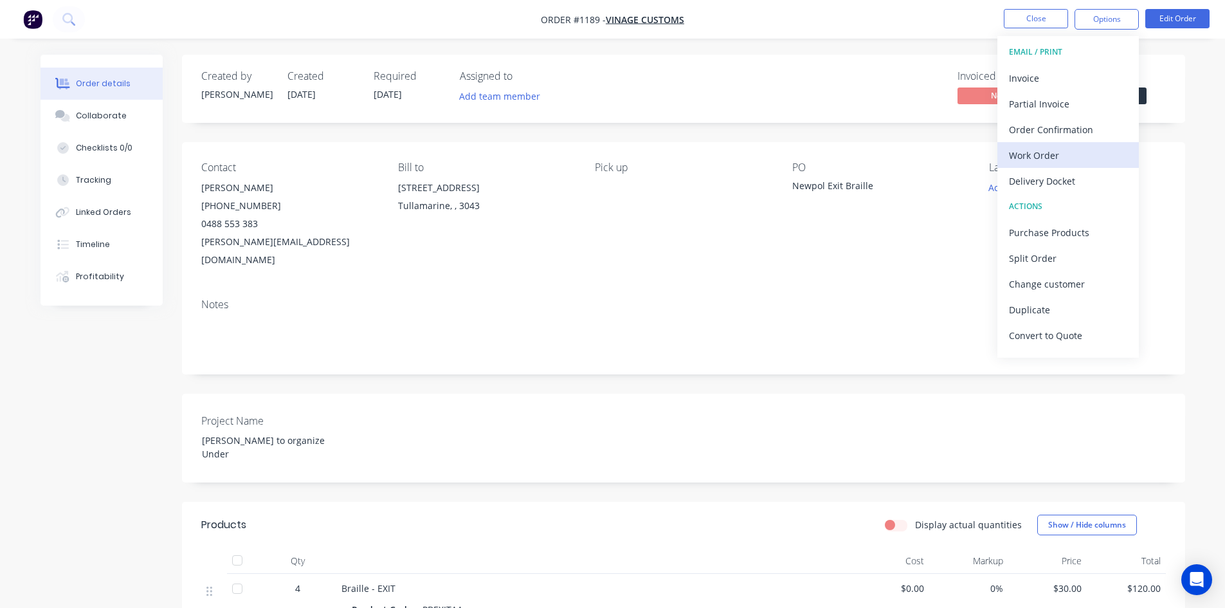
click at [1082, 157] on div "Work Order" at bounding box center [1068, 155] width 118 height 19
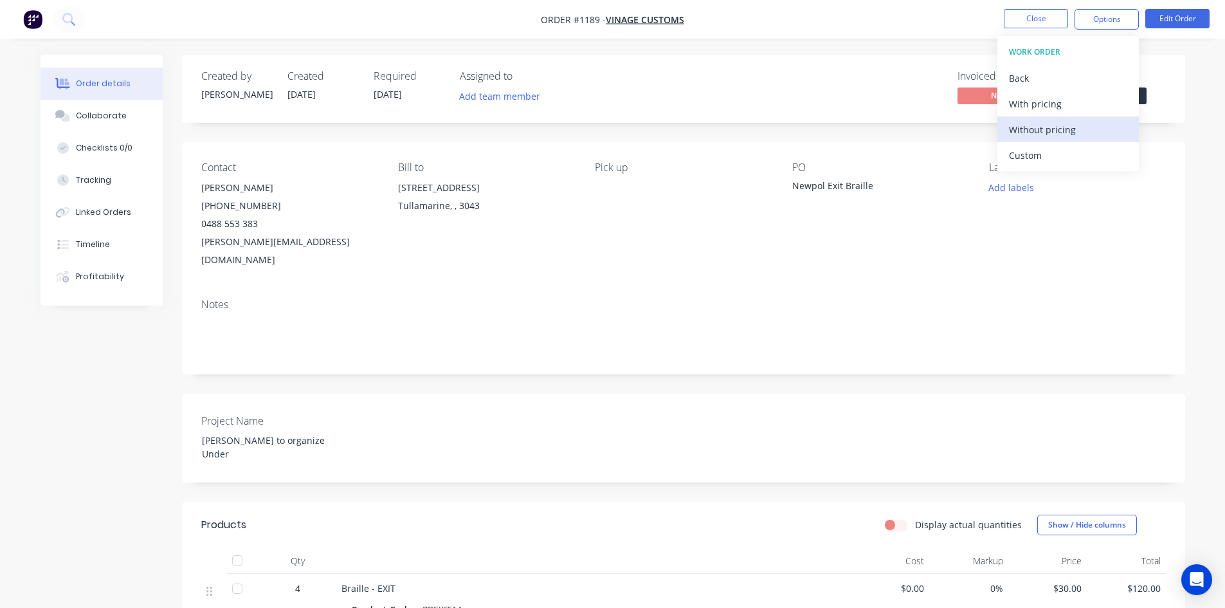
click at [1083, 130] on div "Without pricing" at bounding box center [1068, 129] width 118 height 19
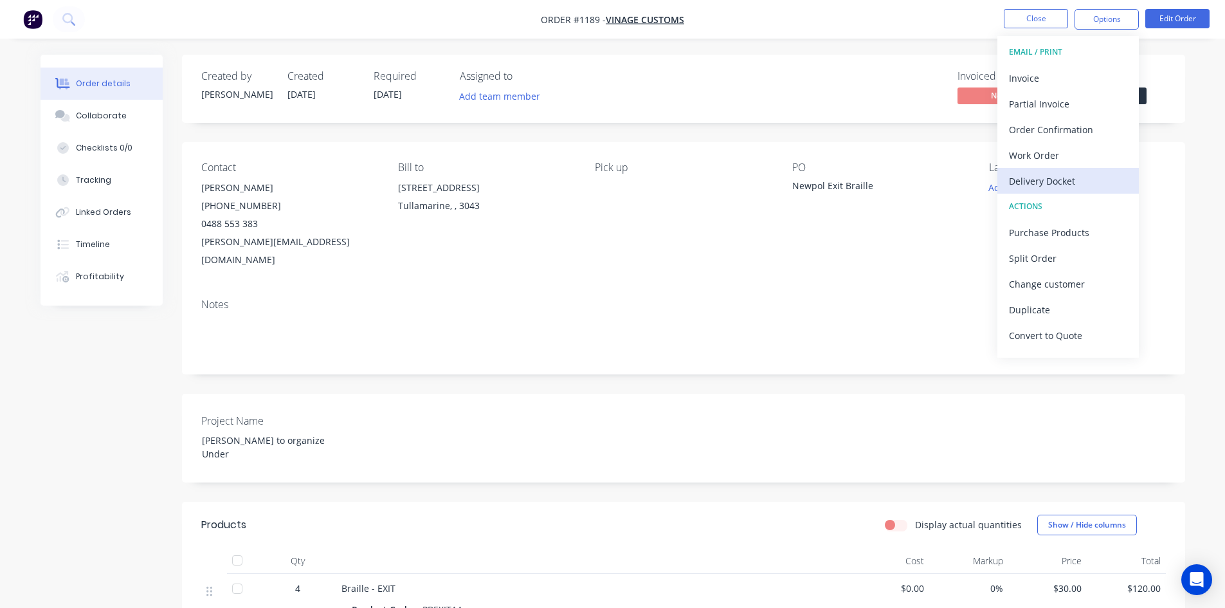
click at [1059, 176] on div "Delivery Docket" at bounding box center [1068, 181] width 118 height 19
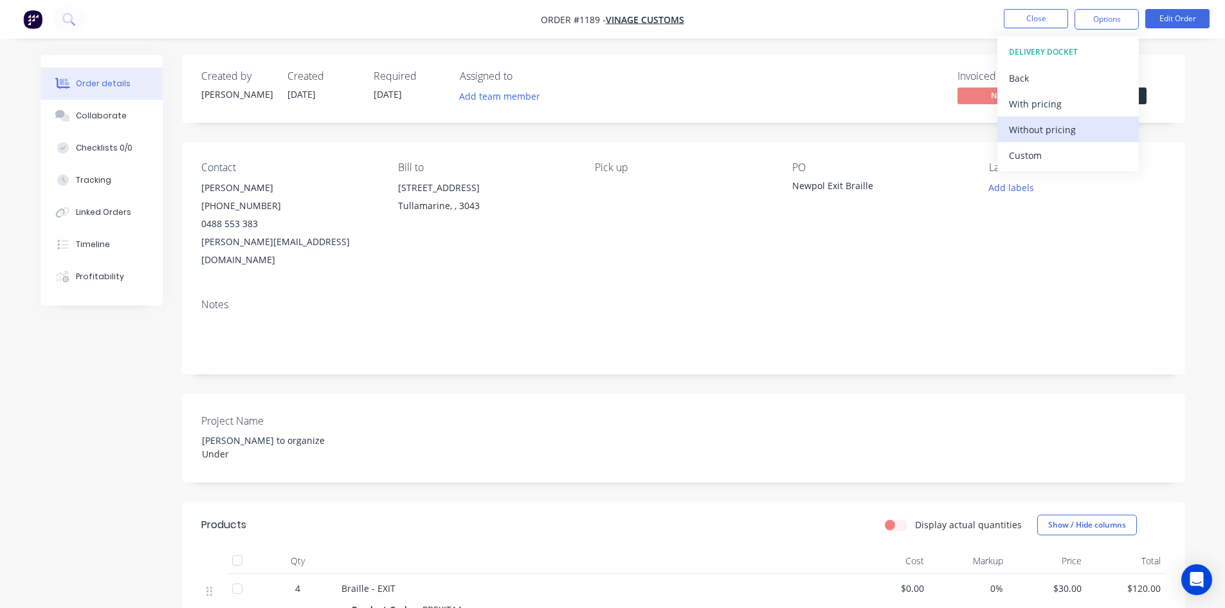
click at [1059, 122] on div "Without pricing" at bounding box center [1068, 129] width 118 height 19
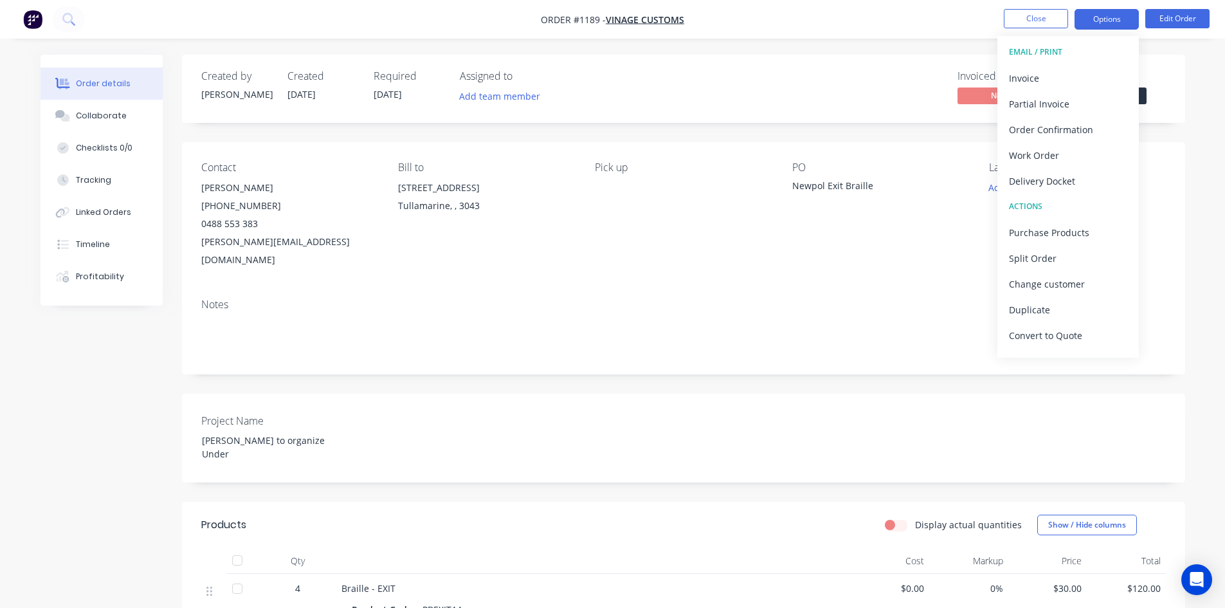
click at [1105, 15] on button "Options" at bounding box center [1106, 19] width 64 height 21
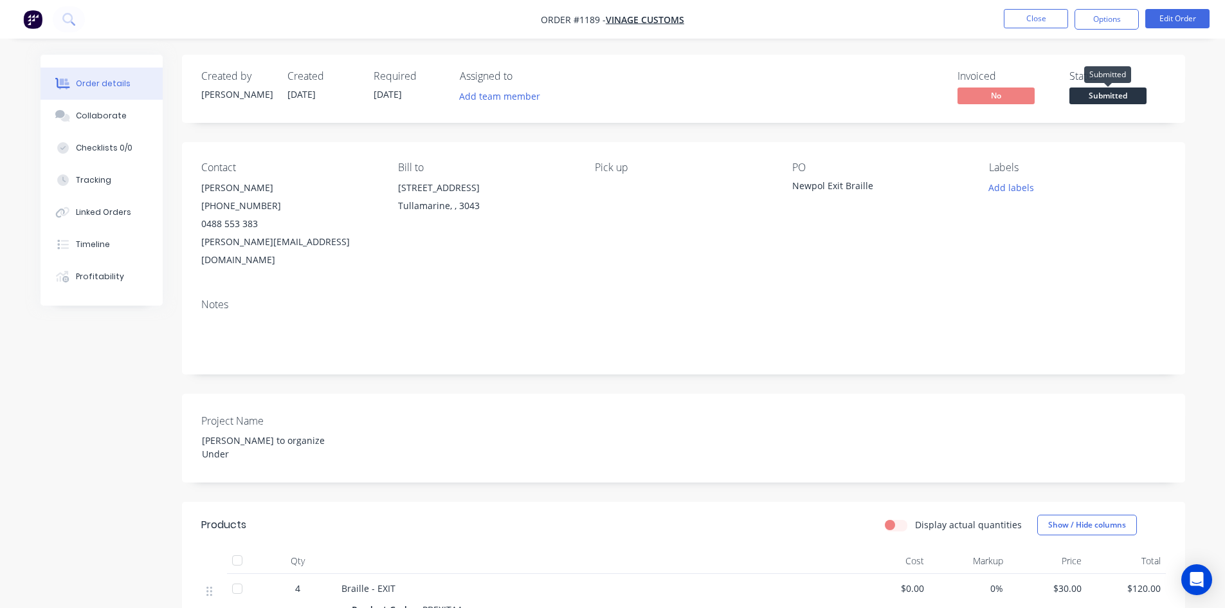
click at [1088, 99] on span "Submitted" at bounding box center [1107, 95] width 77 height 16
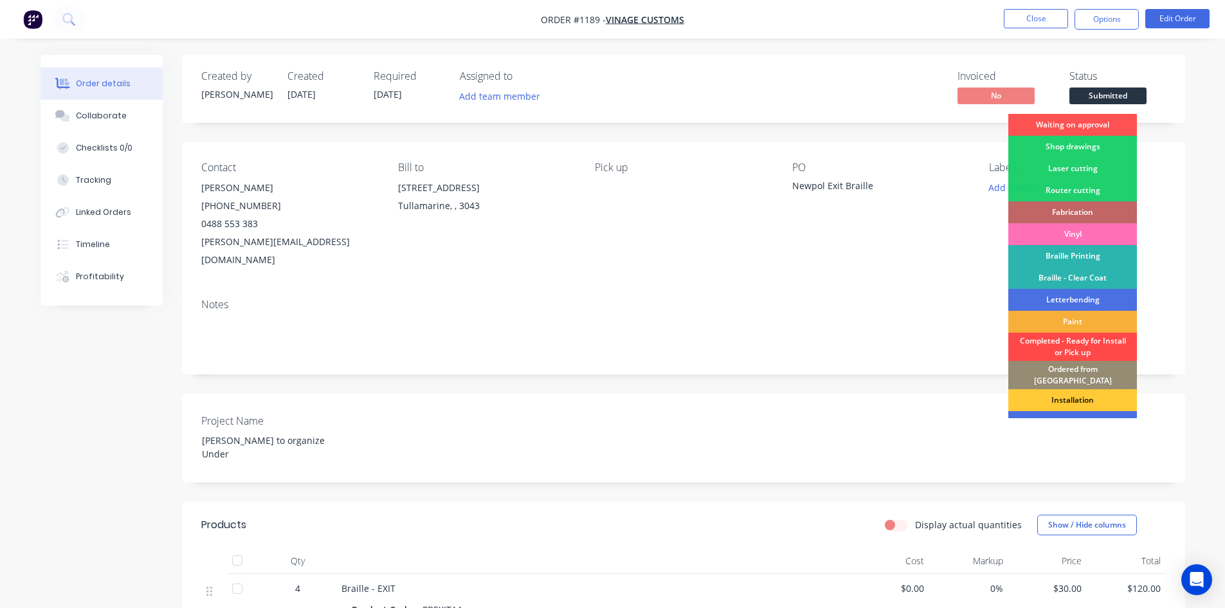
click at [1094, 344] on div "Completed - Ready for Install or Pick up" at bounding box center [1072, 346] width 129 height 28
